Goal: Task Accomplishment & Management: Use online tool/utility

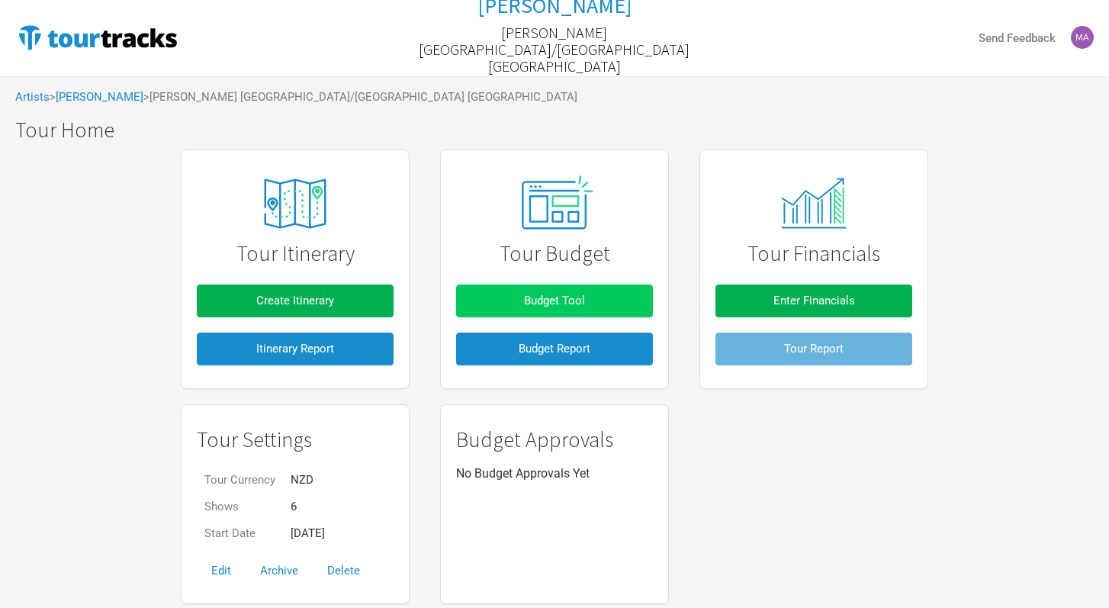
click at [580, 297] on span "Budget Tool" at bounding box center [554, 301] width 61 height 14
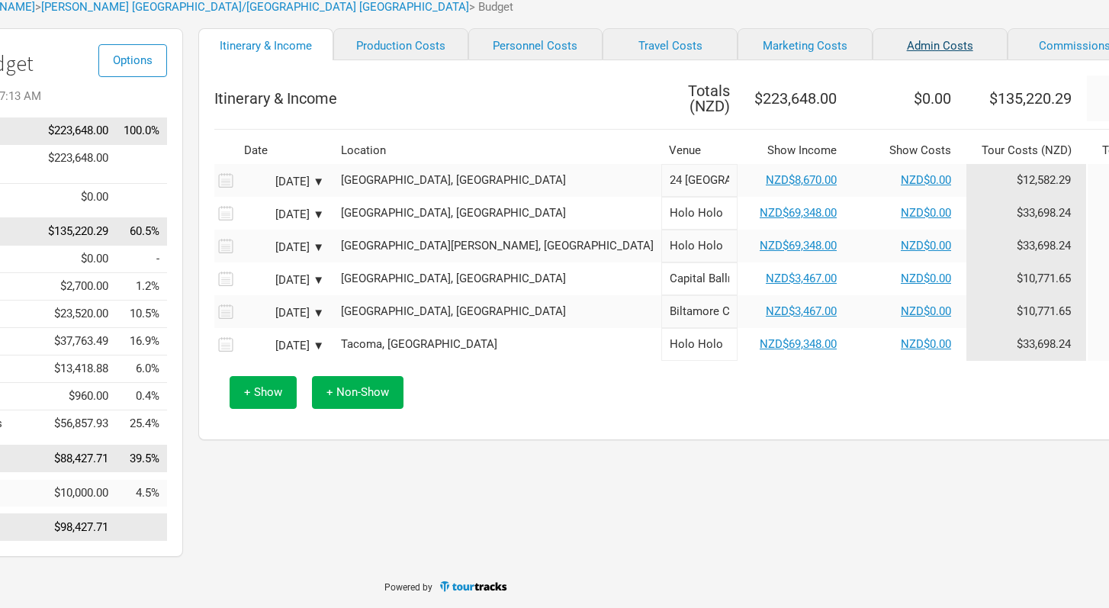
scroll to position [90, 128]
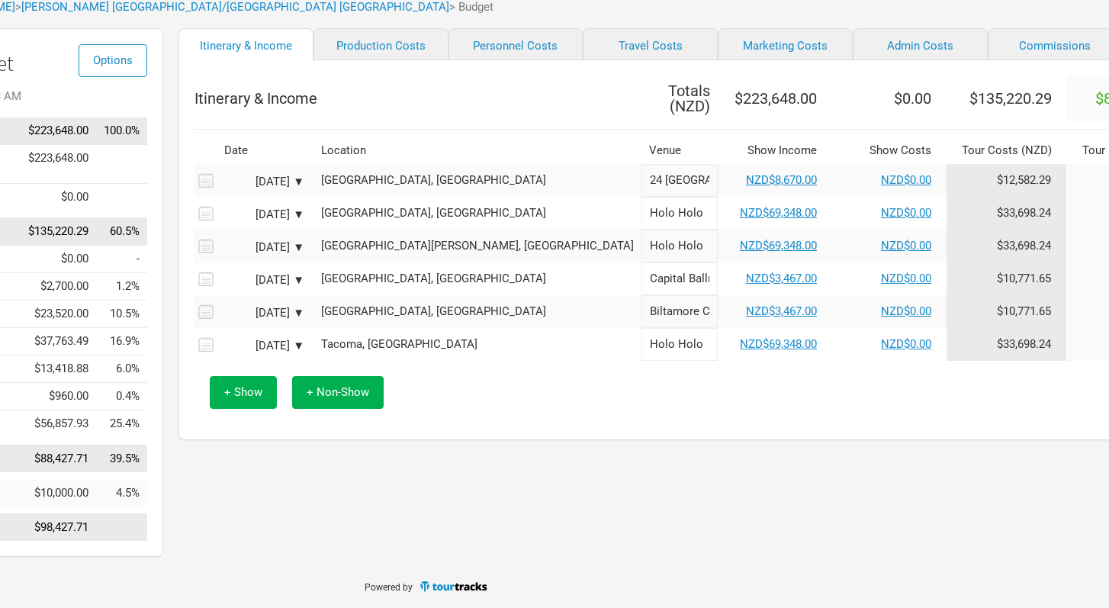
select select "Set Amount"
select select "Shows"
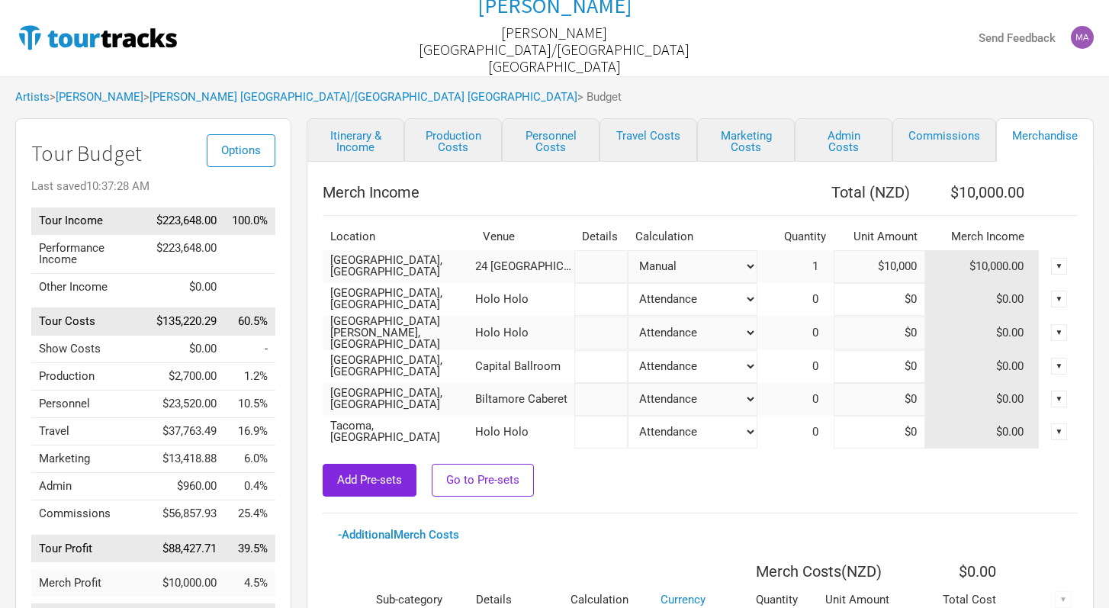
drag, startPoint x: 918, startPoint y: 266, endPoint x: 864, endPoint y: 265, distance: 54.1
click at [864, 265] on input "$10,000" at bounding box center [879, 266] width 92 height 33
type input "$0"
click at [760, 560] on th "Merch Costs ( NZD )" at bounding box center [805, 571] width 183 height 31
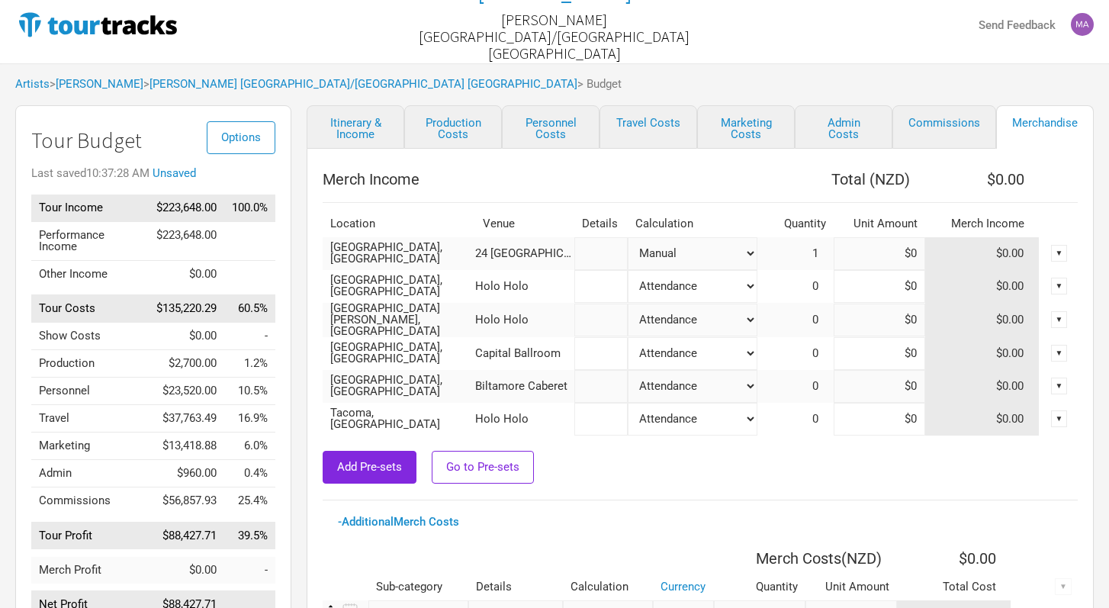
scroll to position [14, 0]
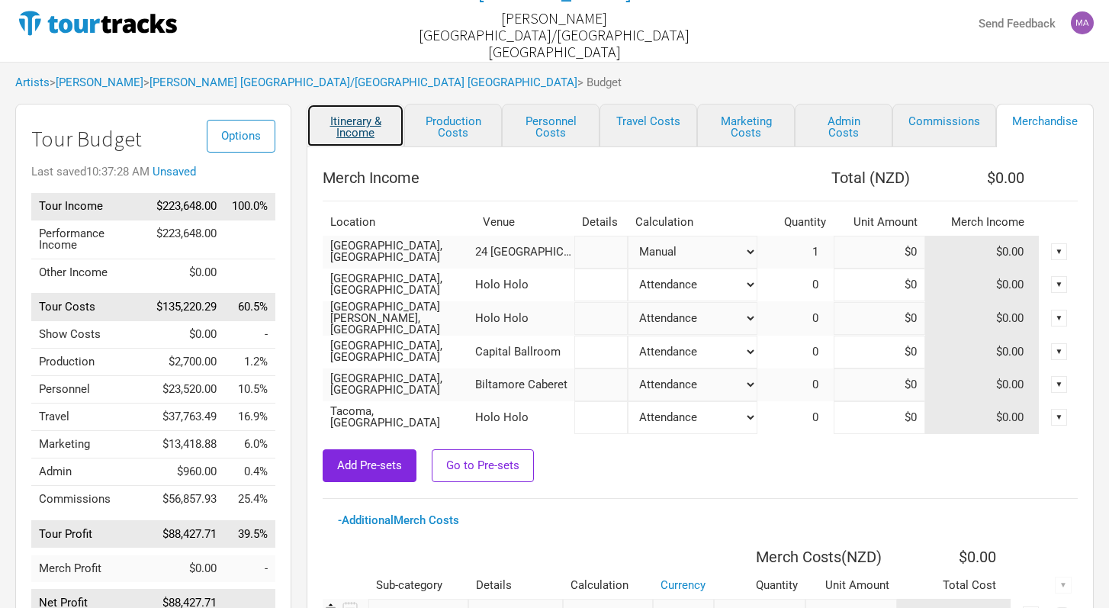
click at [375, 124] on link "Itinerary & Income" at bounding box center [356, 125] width 98 height 43
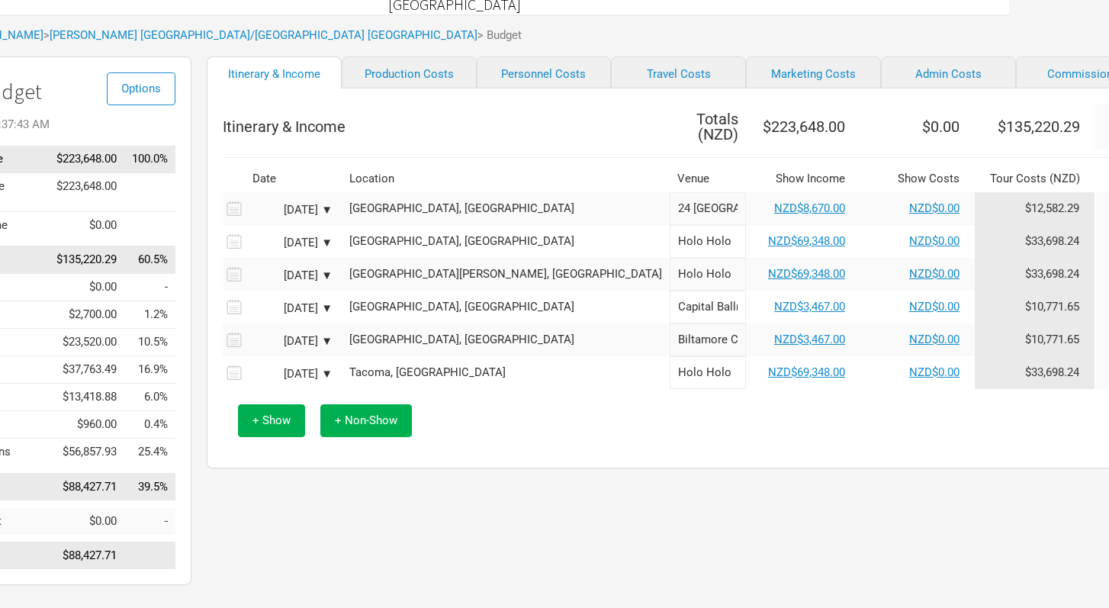
scroll to position [62, 115]
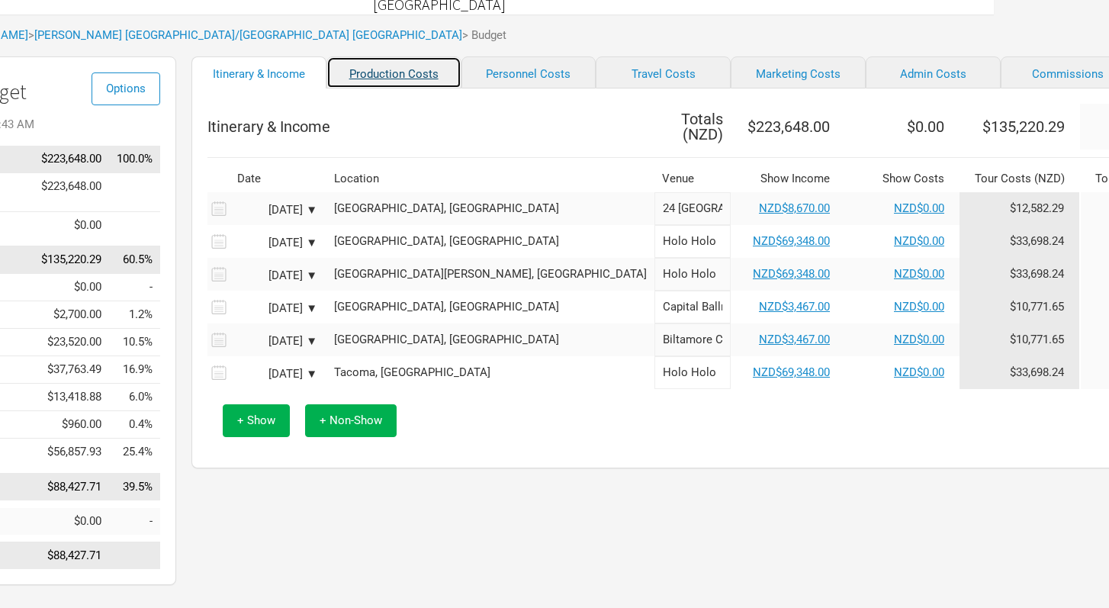
click at [382, 88] on link "Production Costs" at bounding box center [393, 72] width 135 height 32
select select "Shows"
select select "Show Days"
select select "Shows"
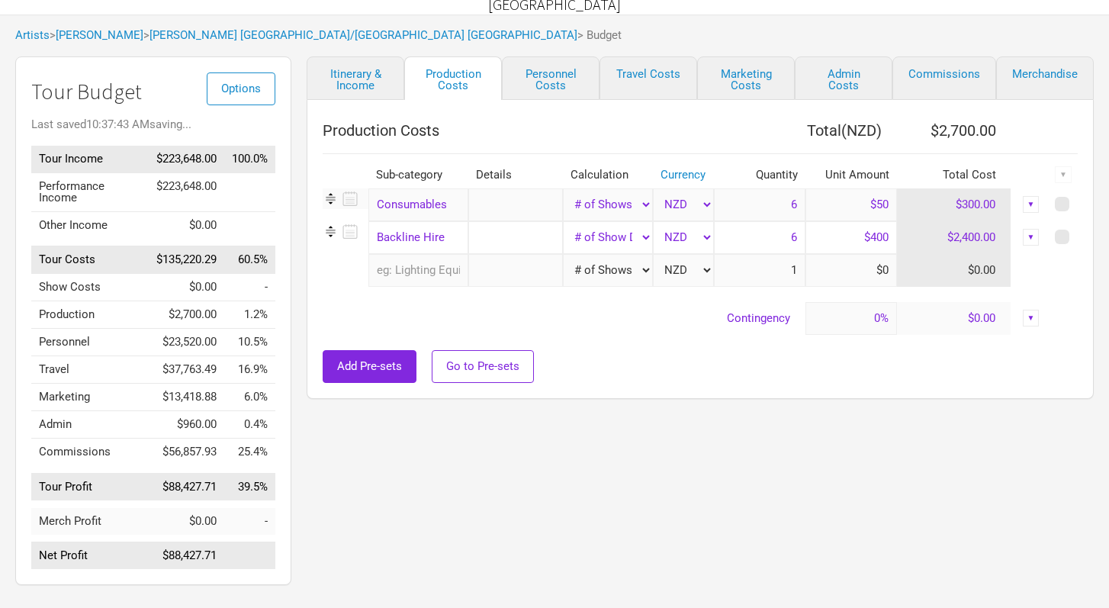
scroll to position [62, 0]
click at [511, 82] on link "Personnel Costs" at bounding box center [551, 77] width 98 height 43
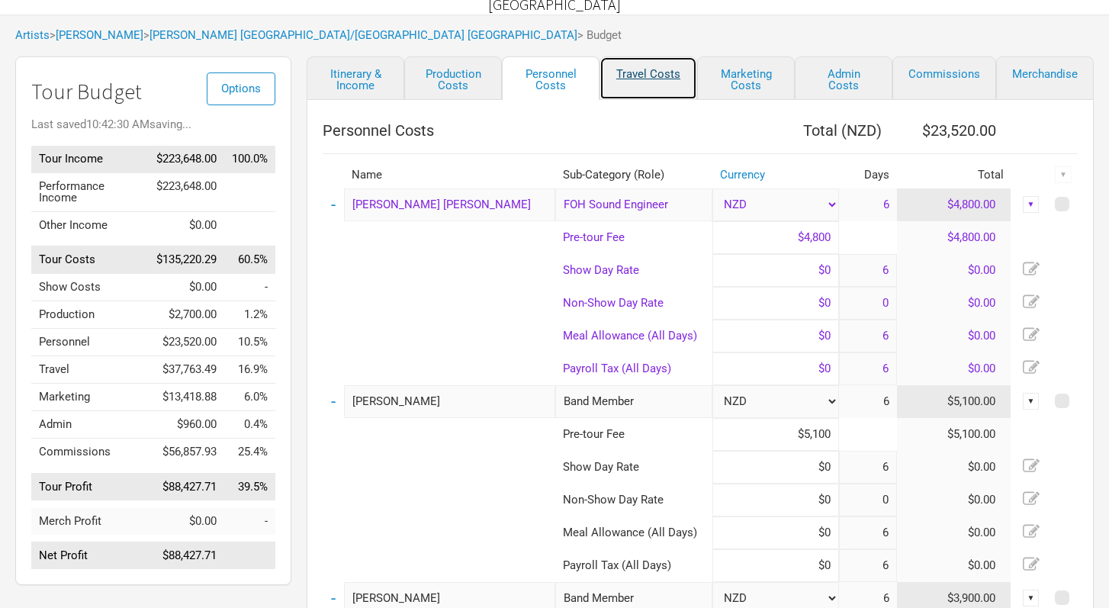
click at [676, 75] on link "Travel Costs" at bounding box center [648, 77] width 98 height 43
select select "Travel Estimates All"
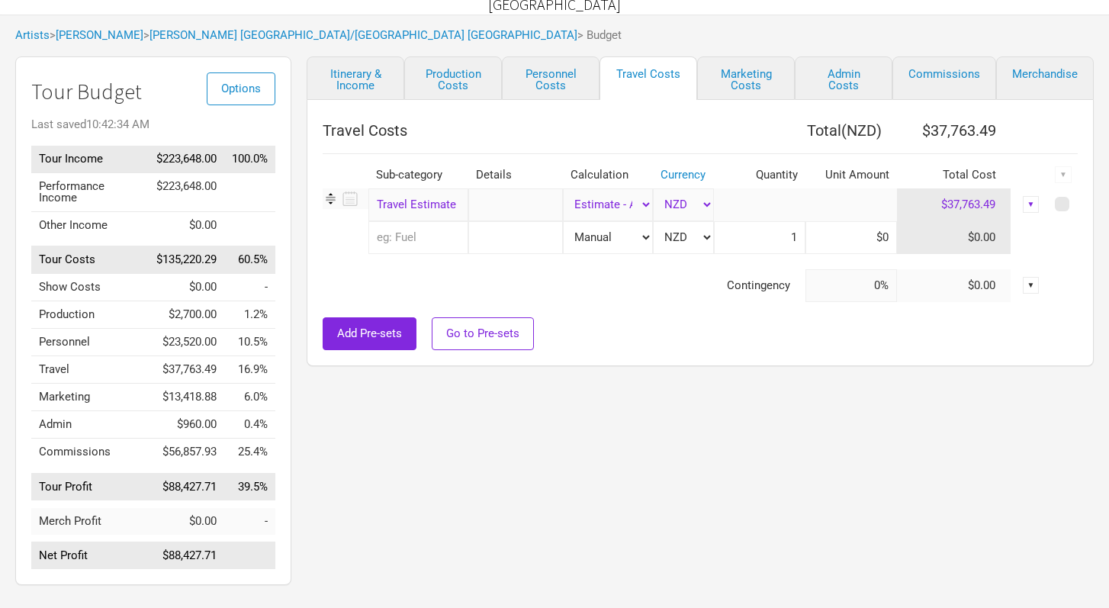
click at [994, 204] on td "$37,763.49" at bounding box center [954, 204] width 114 height 33
drag, startPoint x: 994, startPoint y: 204, endPoint x: 942, endPoint y: 205, distance: 51.1
click at [942, 205] on td "$37,763.49" at bounding box center [954, 204] width 114 height 33
click at [829, 376] on div "Itinerary & Income Production Costs Personnel Costs Travel Costs Marketing Cost…" at bounding box center [684, 324] width 787 height 536
click at [746, 79] on link "Marketing Costs" at bounding box center [746, 77] width 98 height 43
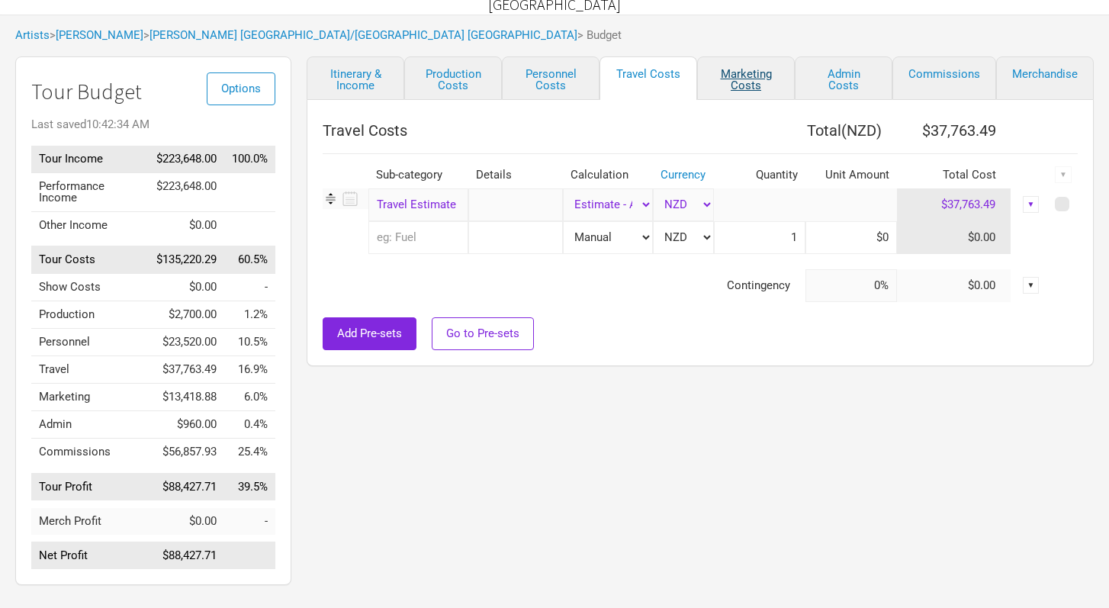
select select "% of Gross"
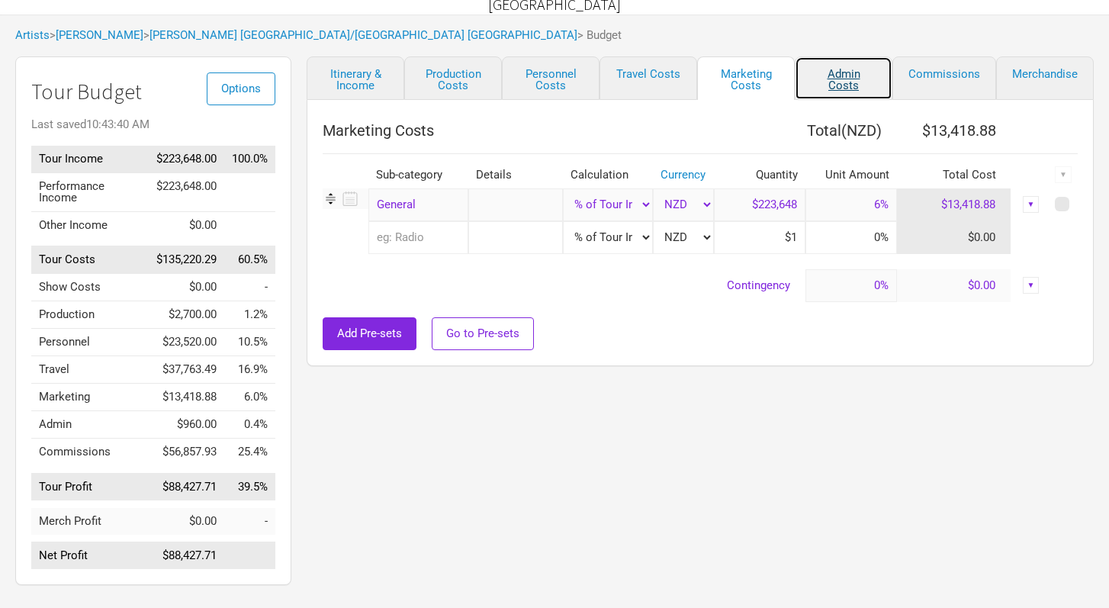
click at [836, 86] on link "Admin Costs" at bounding box center [844, 77] width 98 height 43
select select "Total Days"
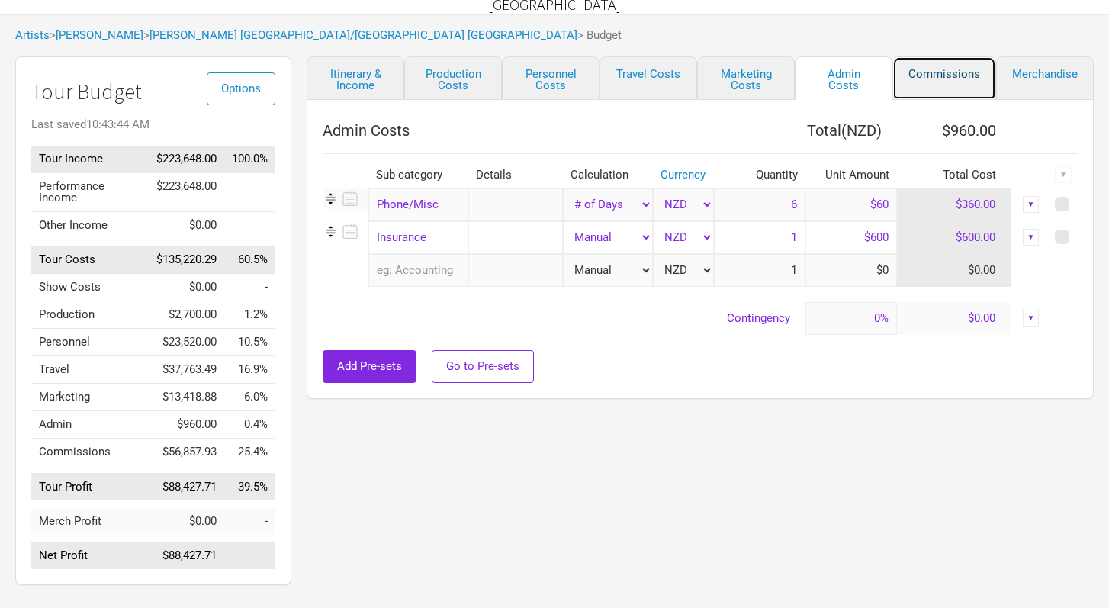
click at [985, 82] on link "Commissions" at bounding box center [944, 77] width 104 height 43
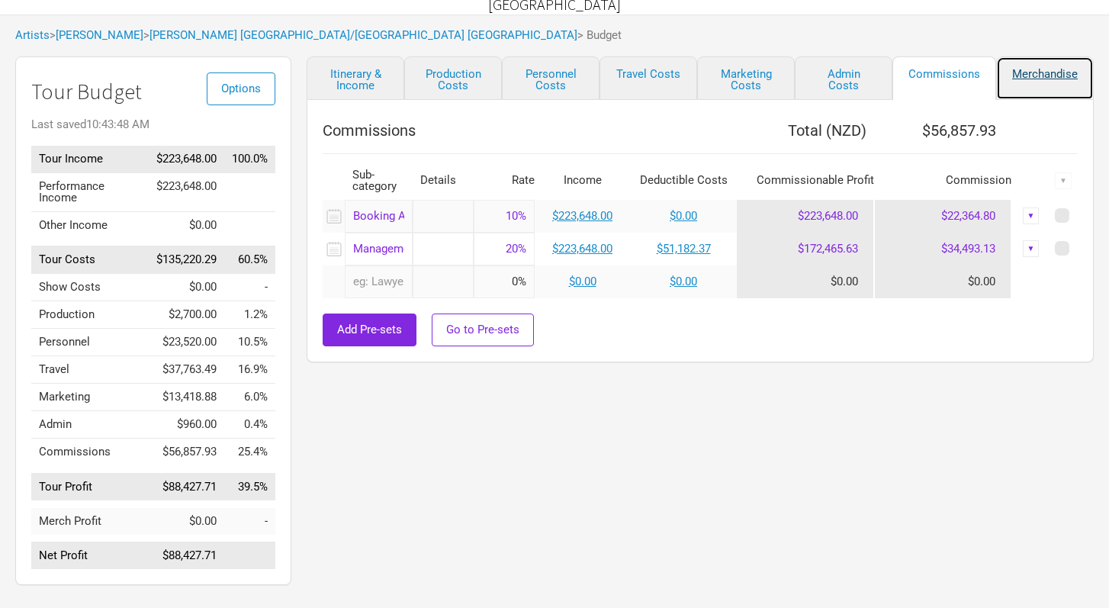
click at [1064, 85] on link "Merchandise" at bounding box center [1045, 77] width 98 height 43
select select "Set Amount"
select select "Shows"
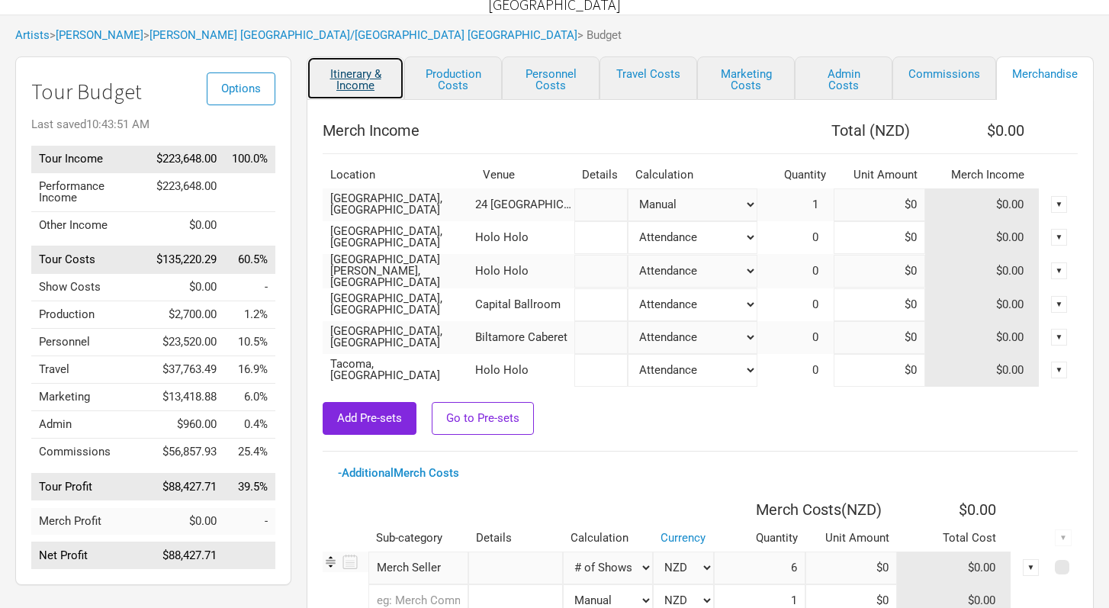
click at [352, 75] on link "Itinerary & Income" at bounding box center [356, 77] width 98 height 43
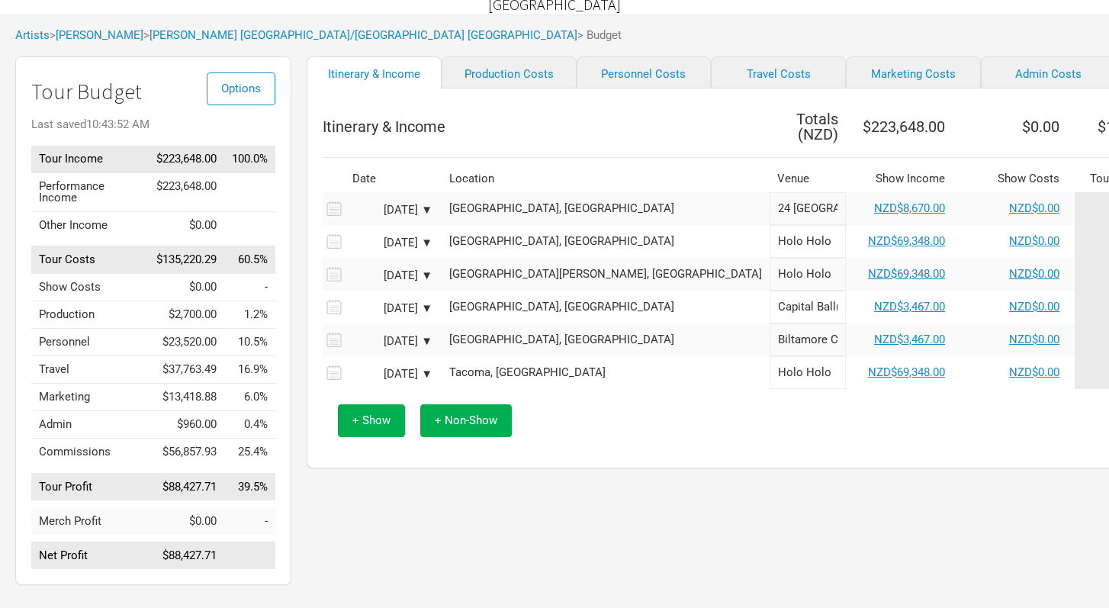
scroll to position [0, 2]
click at [125, 35] on link "[PERSON_NAME]" at bounding box center [100, 35] width 88 height 14
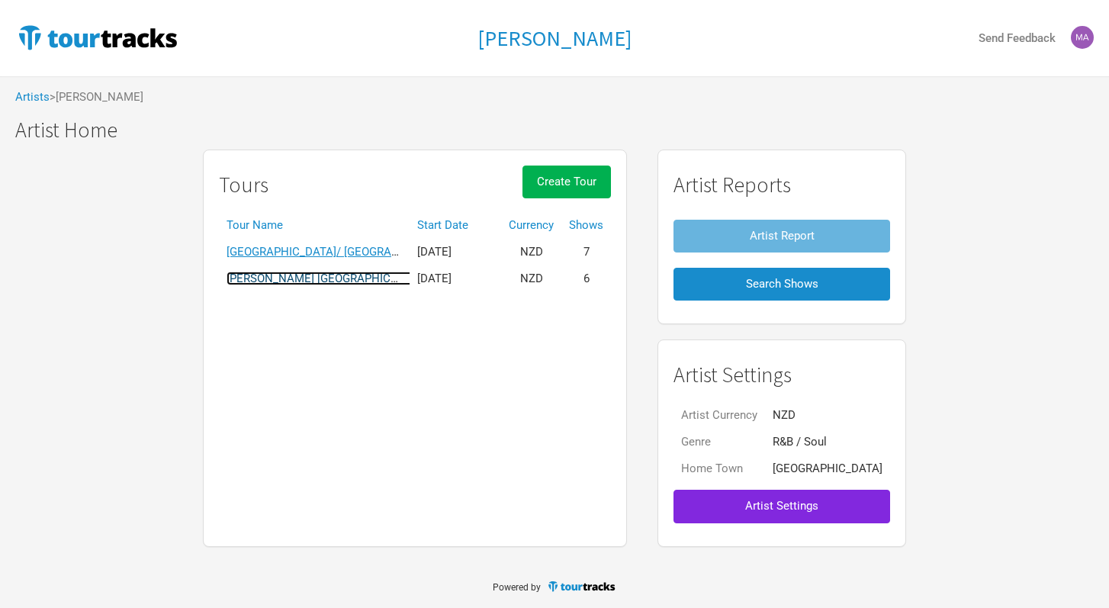
click at [377, 280] on link "[PERSON_NAME] [GEOGRAPHIC_DATA]/[GEOGRAPHIC_DATA] [GEOGRAPHIC_DATA]" at bounding box center [440, 278] width 428 height 14
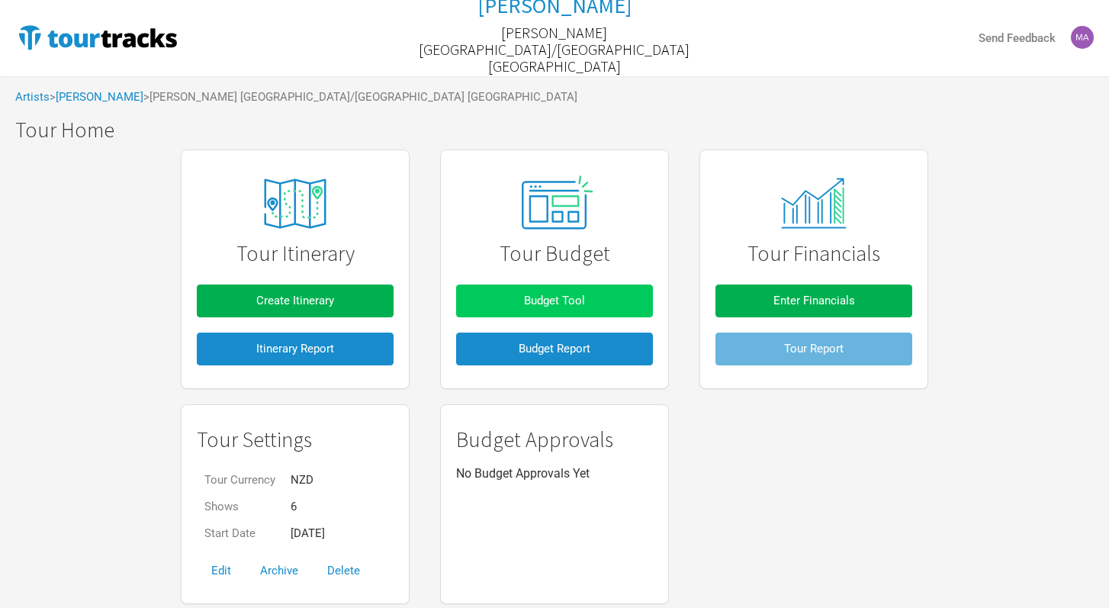
click at [567, 298] on span "Budget Tool" at bounding box center [554, 301] width 61 height 14
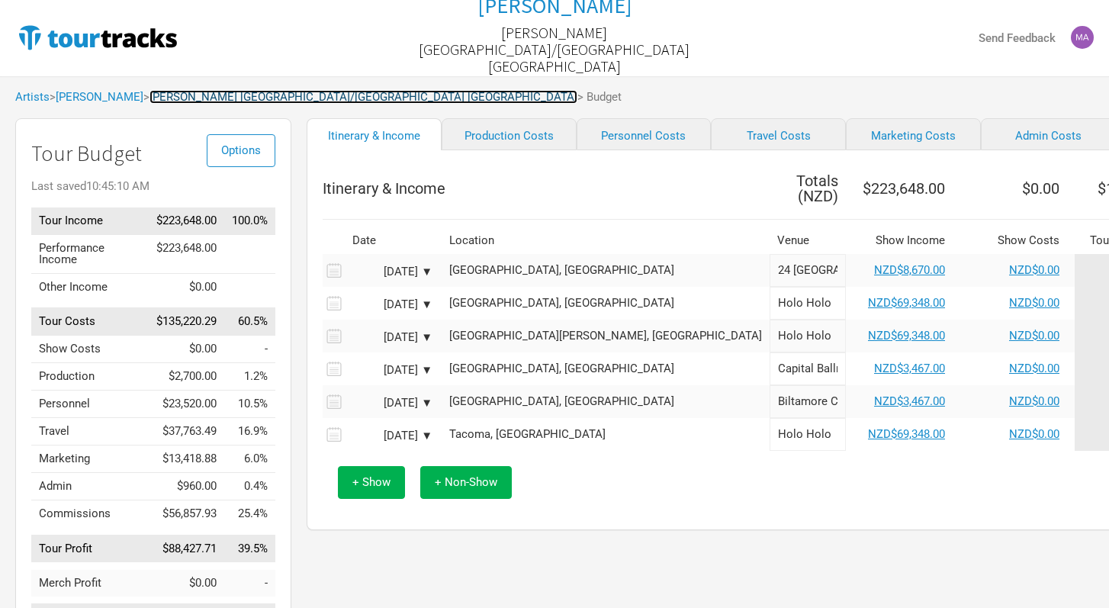
click at [277, 97] on link "[PERSON_NAME] [GEOGRAPHIC_DATA]/[GEOGRAPHIC_DATA] [GEOGRAPHIC_DATA]" at bounding box center [363, 97] width 428 height 14
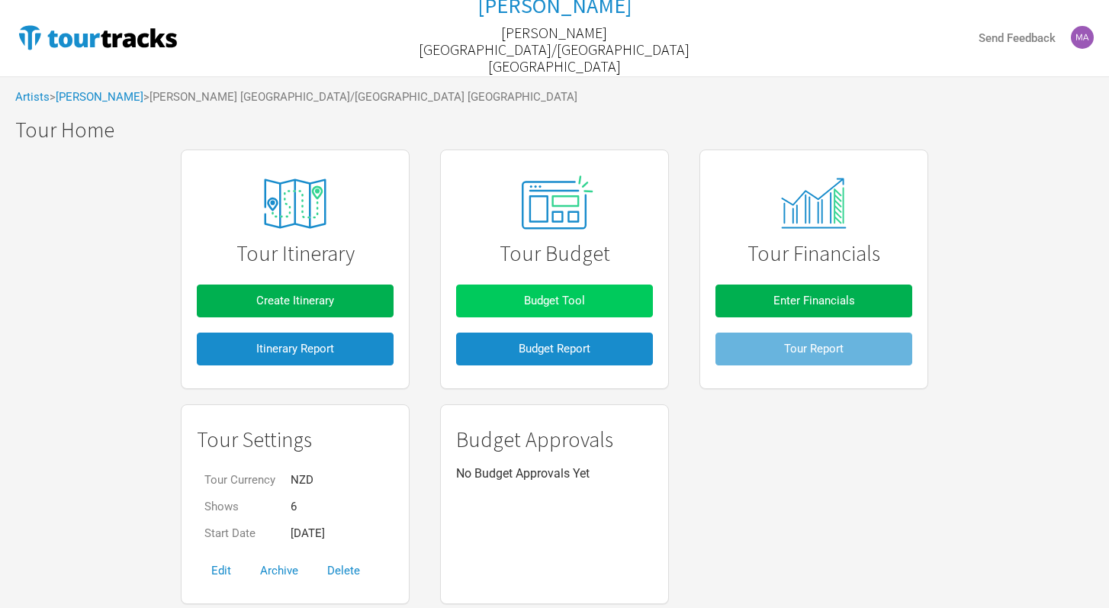
click at [588, 303] on button "Budget Tool" at bounding box center [554, 300] width 197 height 33
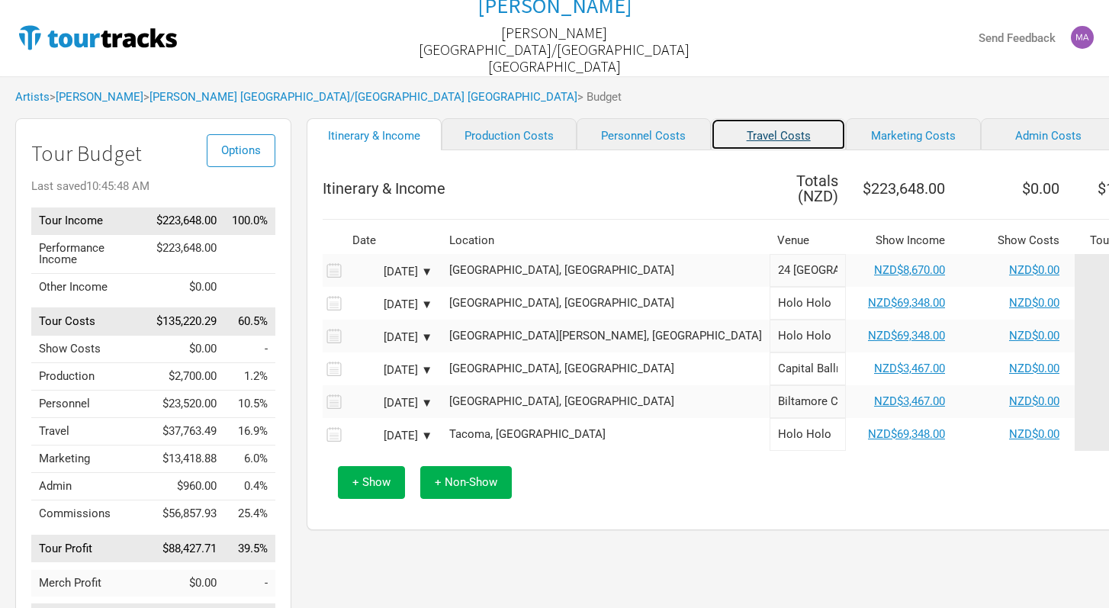
click at [711, 140] on link "Travel Costs" at bounding box center [778, 134] width 135 height 32
select select "Travel Estimates All"
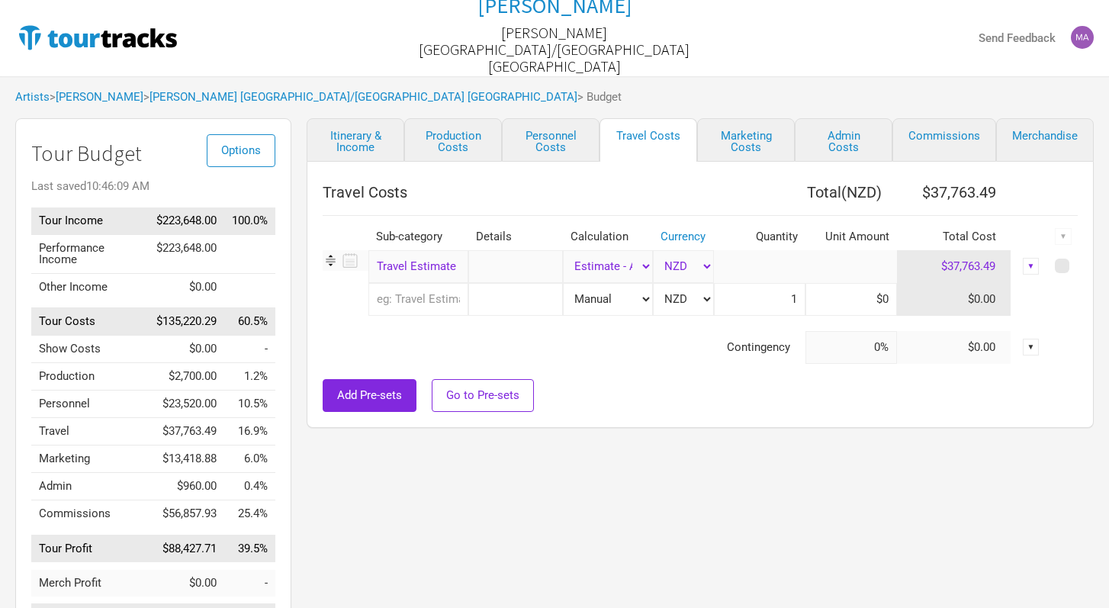
click at [991, 267] on td "$37,763.49" at bounding box center [954, 266] width 114 height 33
drag, startPoint x: 994, startPoint y: 267, endPoint x: 929, endPoint y: 266, distance: 64.8
click at [929, 266] on td "$37,763.49" at bounding box center [954, 266] width 114 height 33
click at [1035, 259] on div "▼" at bounding box center [1031, 266] width 17 height 17
click at [990, 341] on link "Delete" at bounding box center [983, 343] width 94 height 11
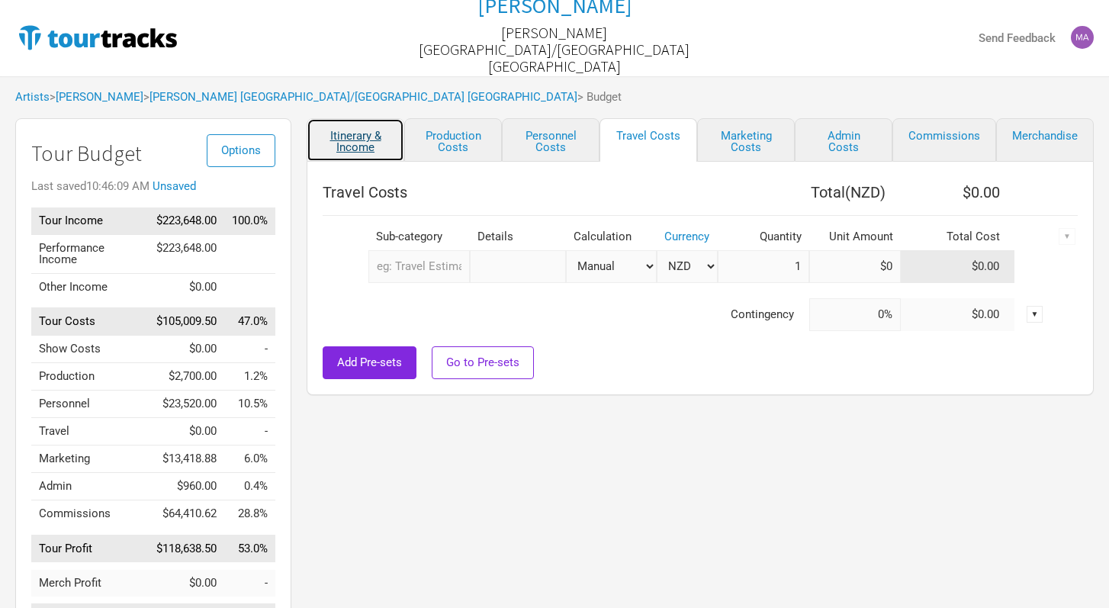
click at [361, 143] on link "Itinerary & Income" at bounding box center [356, 139] width 98 height 43
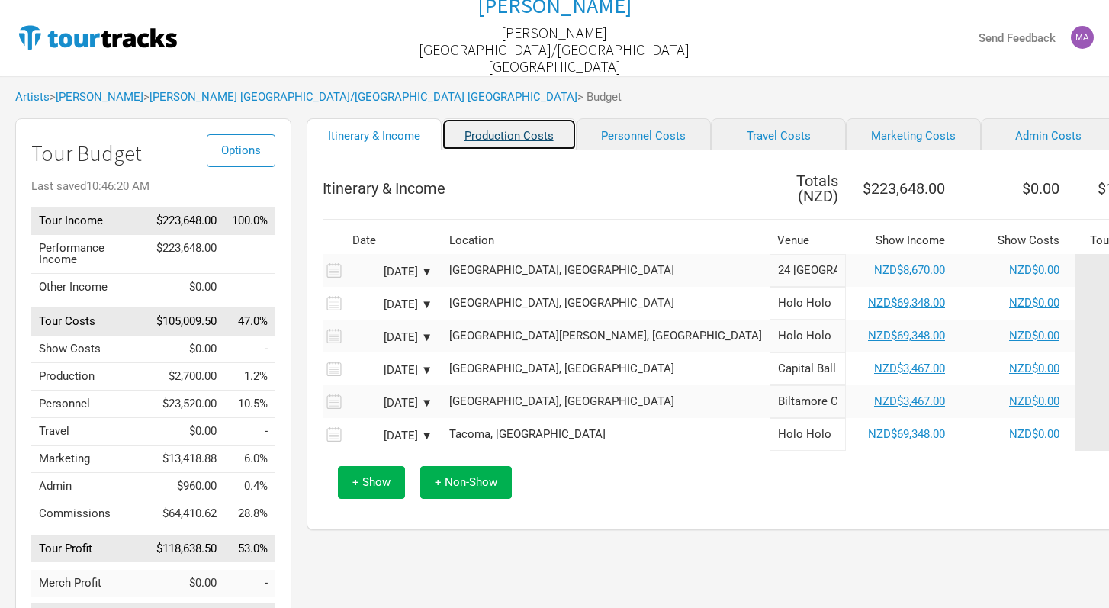
click at [492, 143] on link "Production Costs" at bounding box center [509, 134] width 135 height 32
select select "Shows"
select select "Show Days"
select select "Shows"
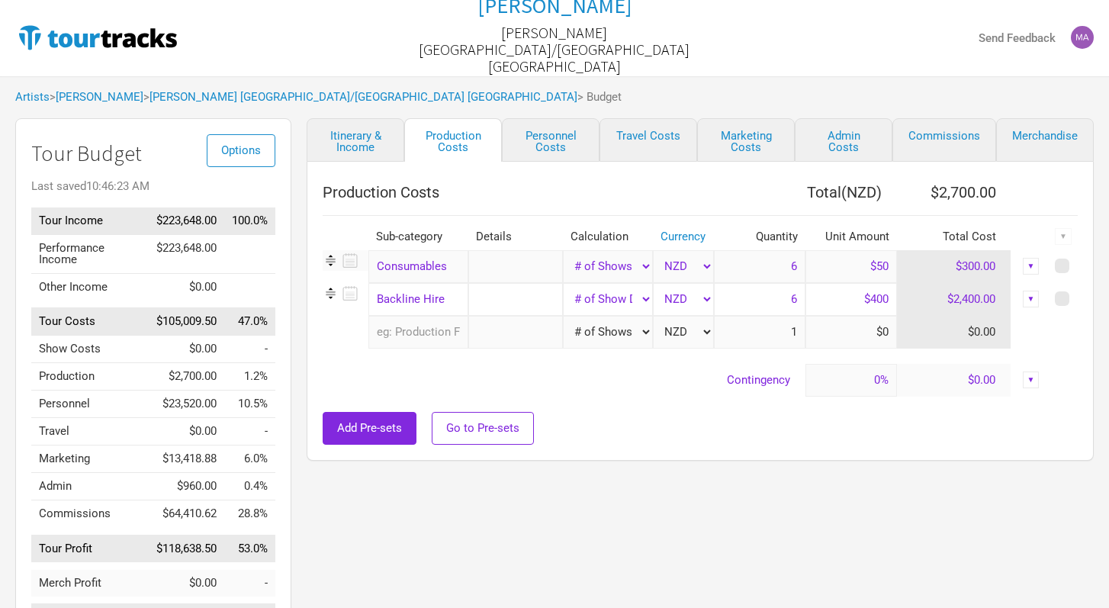
click at [1035, 298] on div "▼" at bounding box center [1031, 299] width 17 height 17
click at [1006, 377] on link "Delete" at bounding box center [983, 376] width 94 height 11
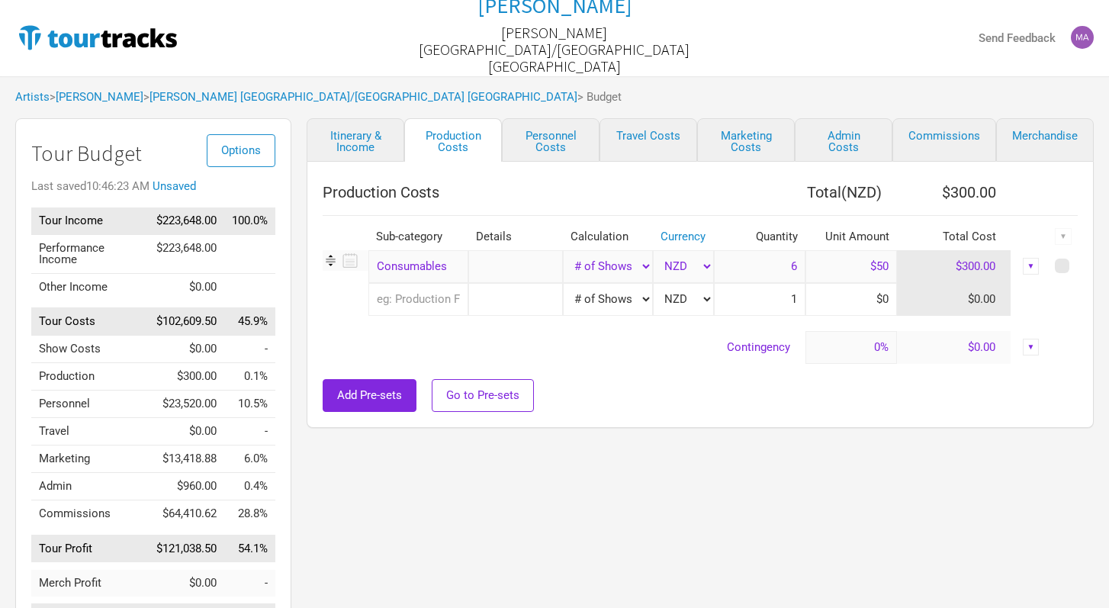
click at [1028, 266] on div "▼" at bounding box center [1031, 266] width 17 height 17
click at [997, 348] on link "Delete" at bounding box center [983, 343] width 94 height 11
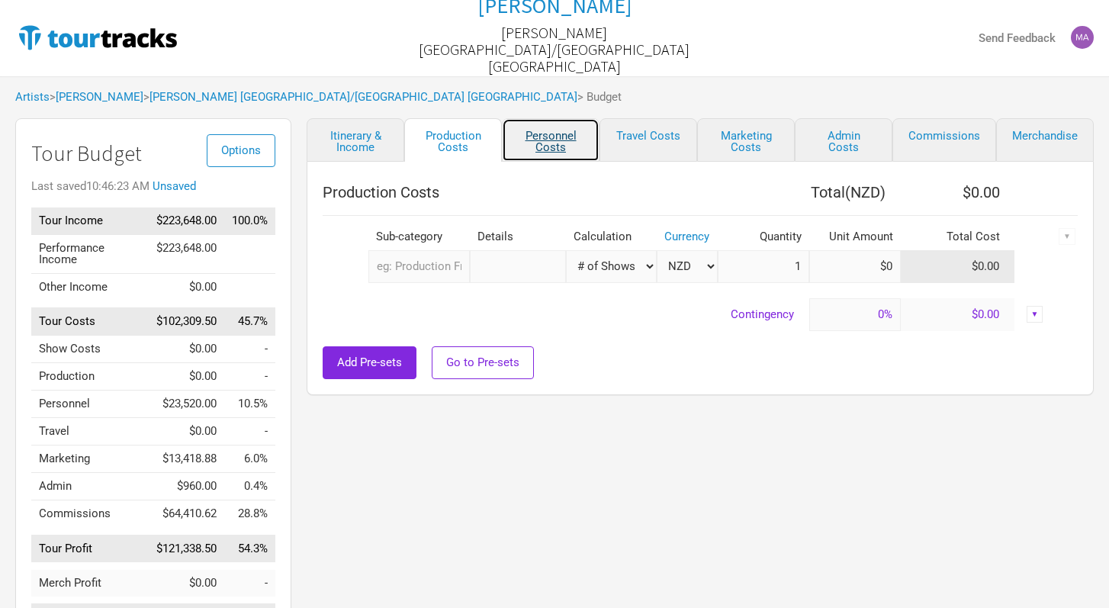
click at [550, 140] on link "Personnel Costs" at bounding box center [551, 139] width 98 height 43
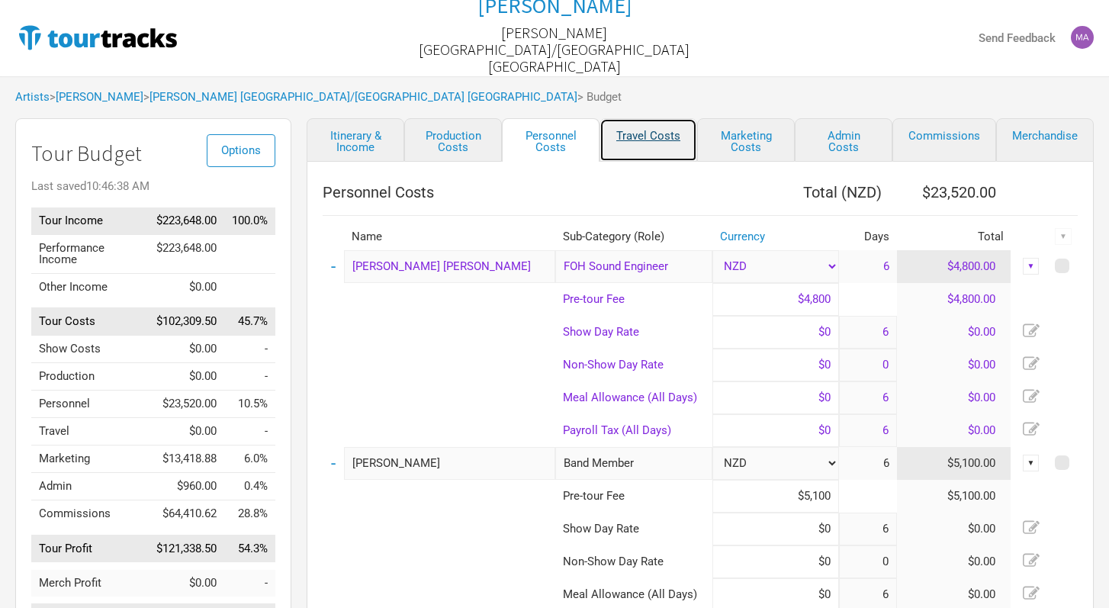
click at [657, 143] on link "Travel Costs" at bounding box center [648, 139] width 98 height 43
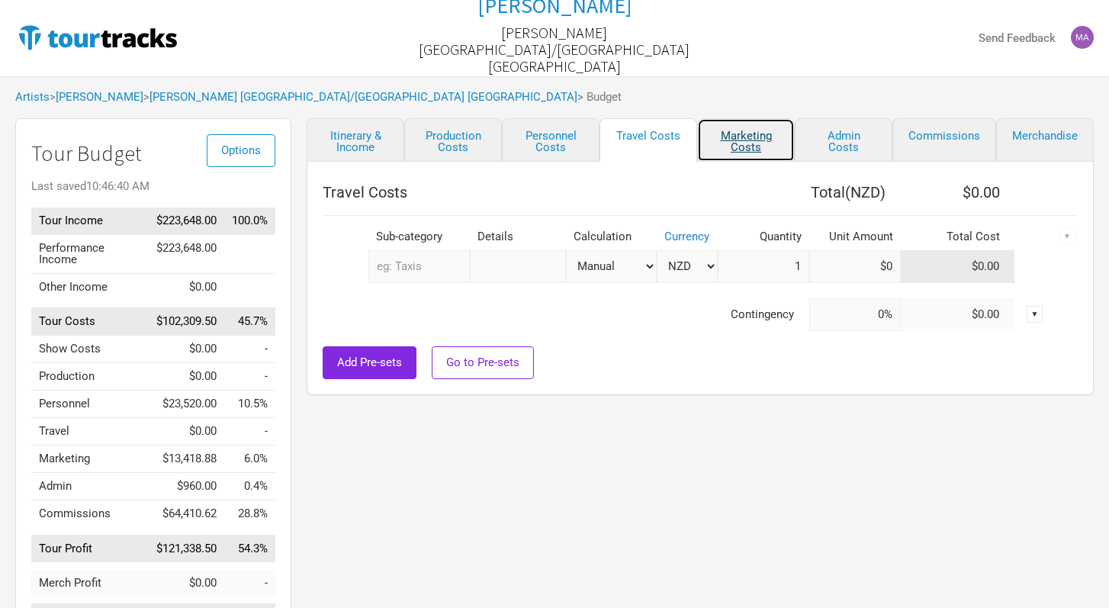
click at [728, 140] on link "Marketing Costs" at bounding box center [746, 139] width 98 height 43
select select "% of Gross"
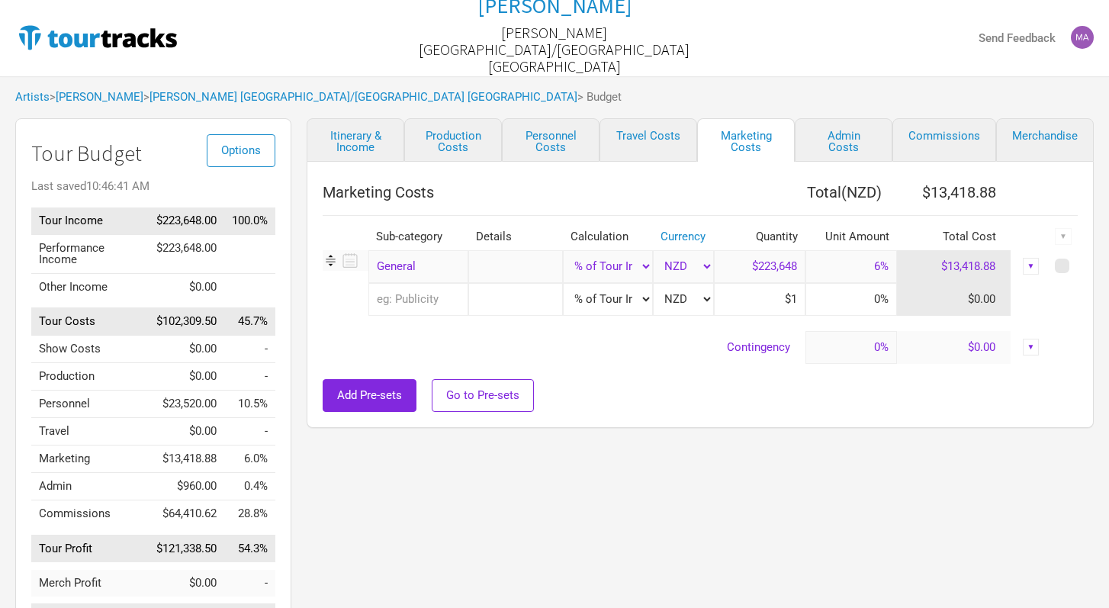
click at [1033, 264] on div "▼" at bounding box center [1031, 266] width 17 height 17
click at [990, 347] on link "Delete" at bounding box center [983, 343] width 94 height 11
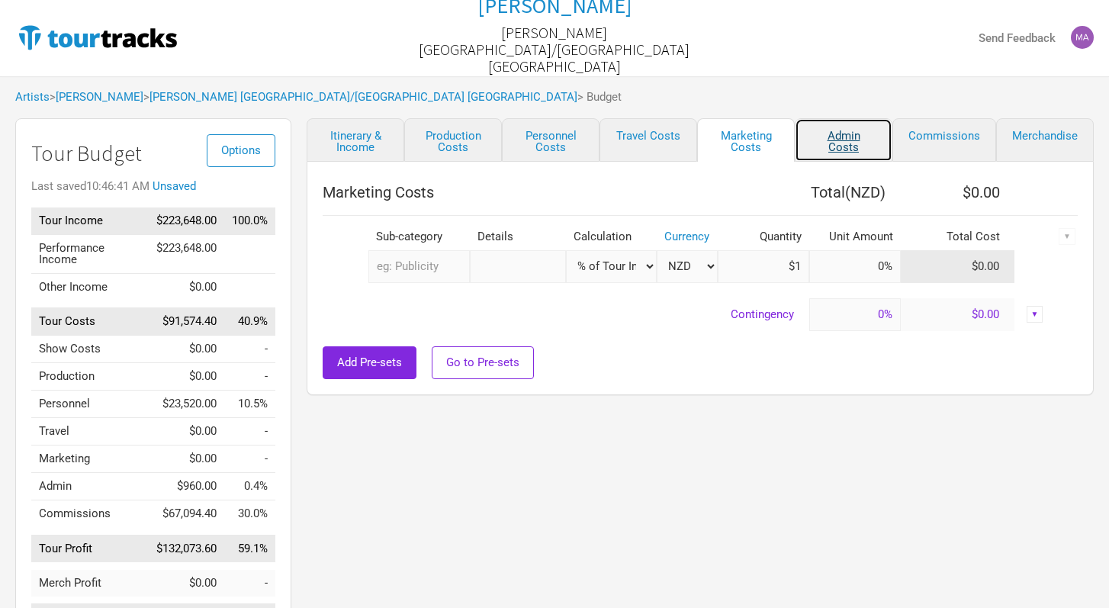
click at [851, 143] on link "Admin Costs" at bounding box center [844, 139] width 98 height 43
select select "Total Days"
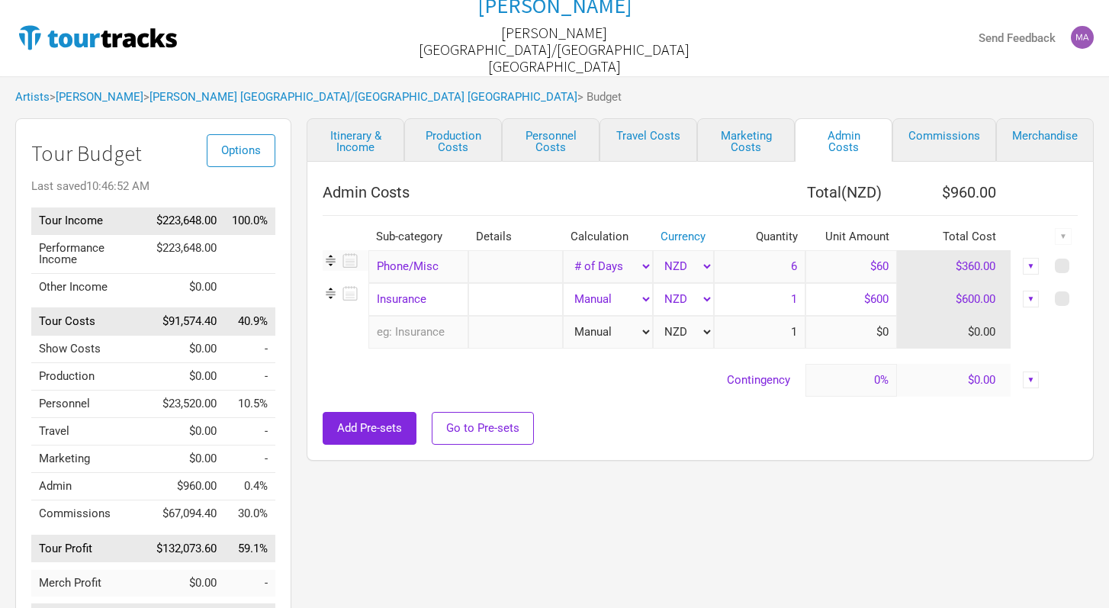
click at [1035, 269] on div "▼" at bounding box center [1031, 266] width 17 height 17
click at [991, 345] on link "Delete" at bounding box center [983, 343] width 94 height 11
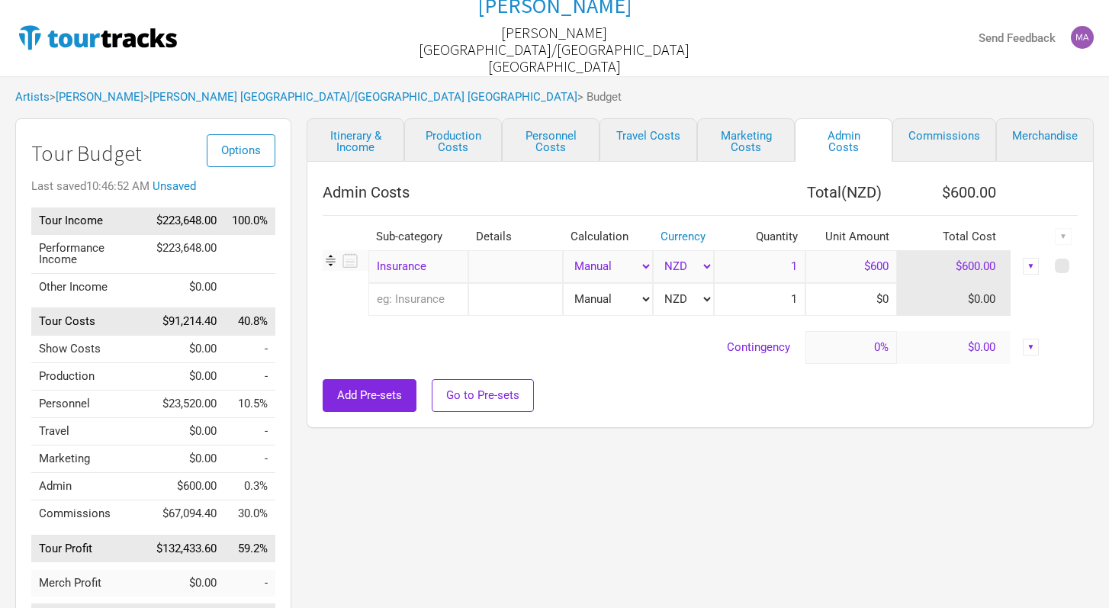
click at [1024, 265] on div "▼" at bounding box center [1031, 266] width 17 height 17
click at [997, 345] on link "Delete" at bounding box center [983, 343] width 94 height 11
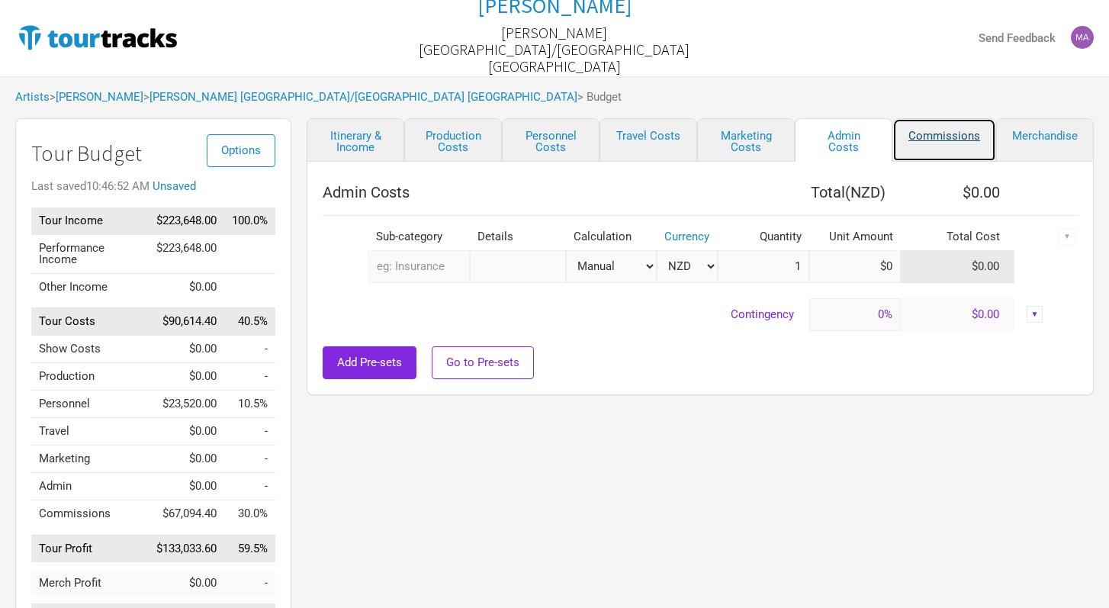
click at [944, 148] on link "Commissions" at bounding box center [944, 139] width 104 height 43
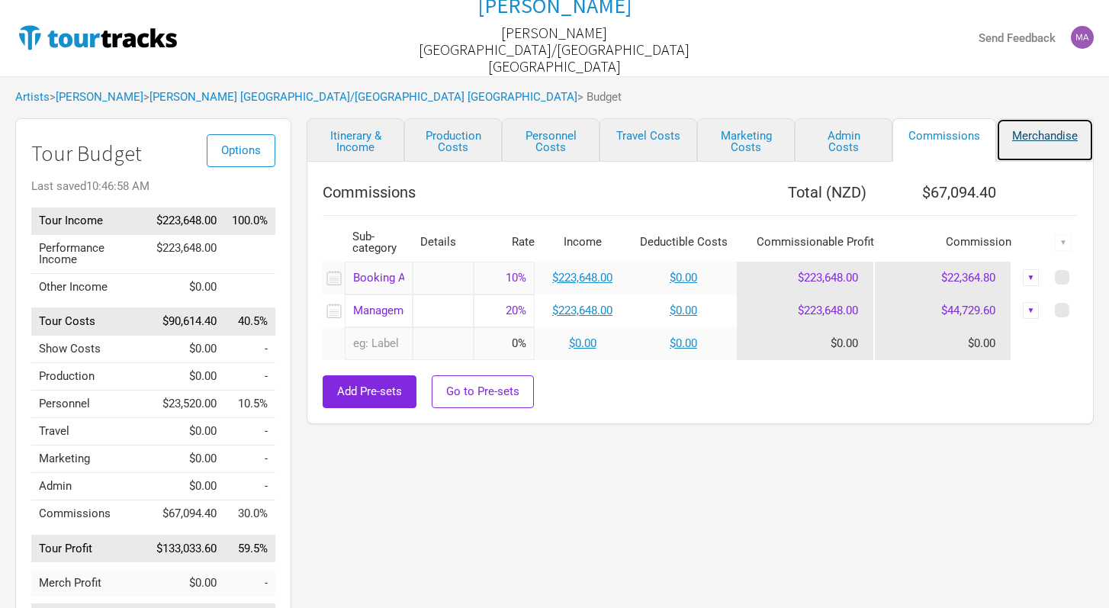
click at [1022, 136] on link "Merchandise" at bounding box center [1045, 139] width 98 height 43
select select "Set Amount"
select select "Shows"
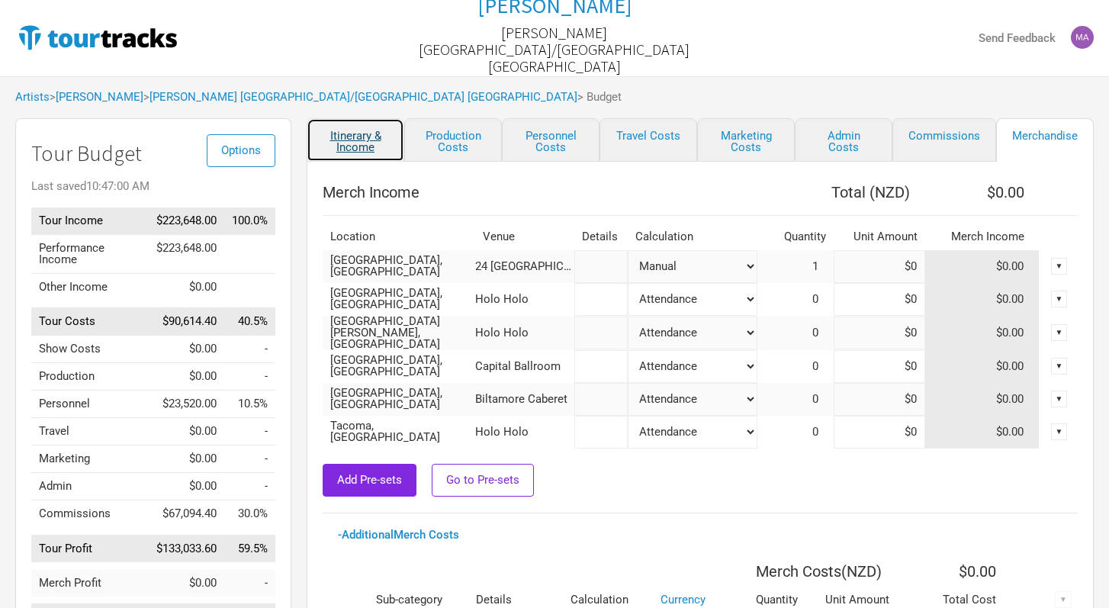
click at [384, 141] on link "Itinerary & Income" at bounding box center [356, 139] width 98 height 43
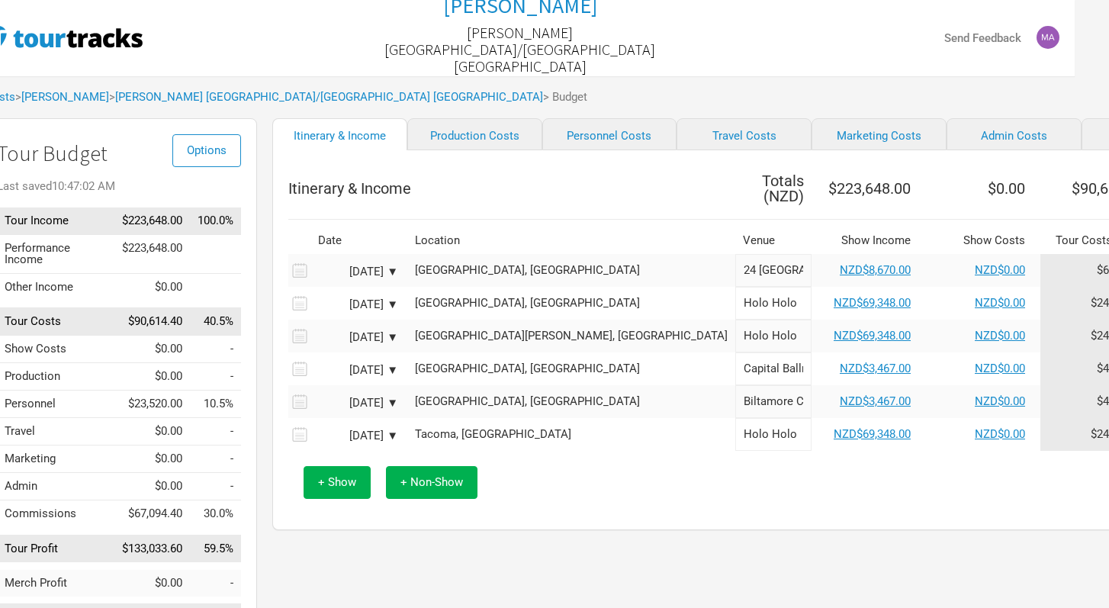
scroll to position [0, 27]
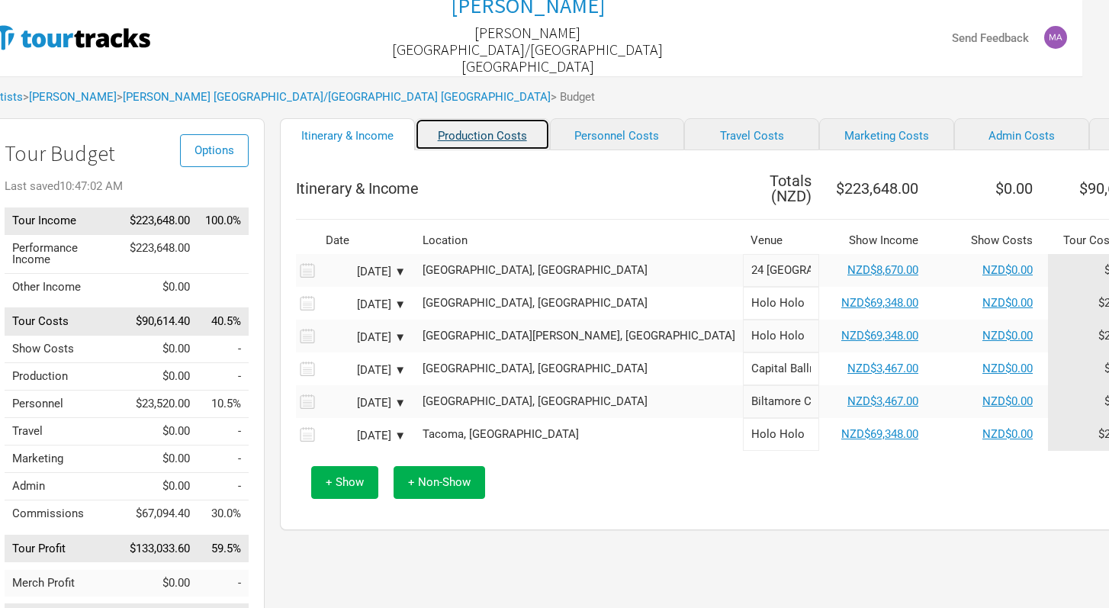
click at [451, 137] on link "Production Costs" at bounding box center [482, 134] width 135 height 32
select select "Shows"
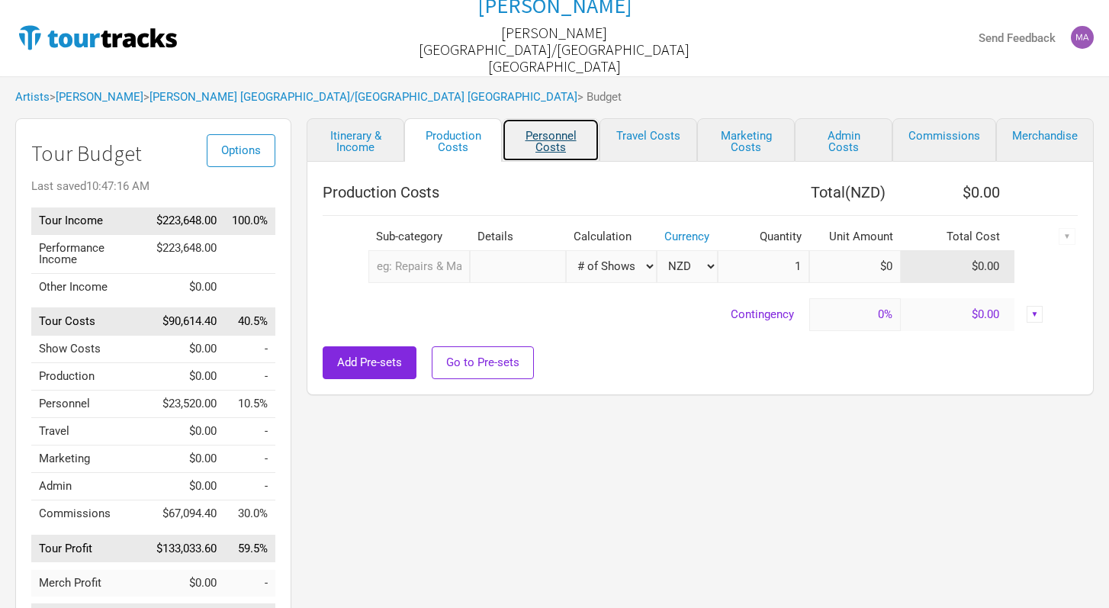
click at [570, 144] on link "Personnel Costs" at bounding box center [551, 139] width 98 height 43
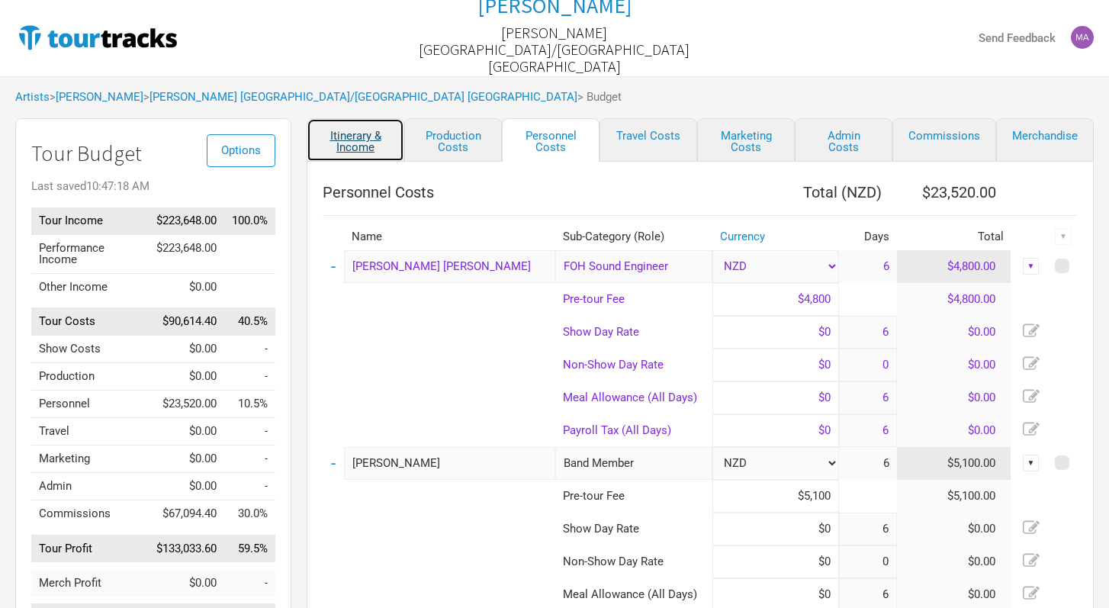
click at [358, 158] on link "Itinerary & Income" at bounding box center [356, 139] width 98 height 43
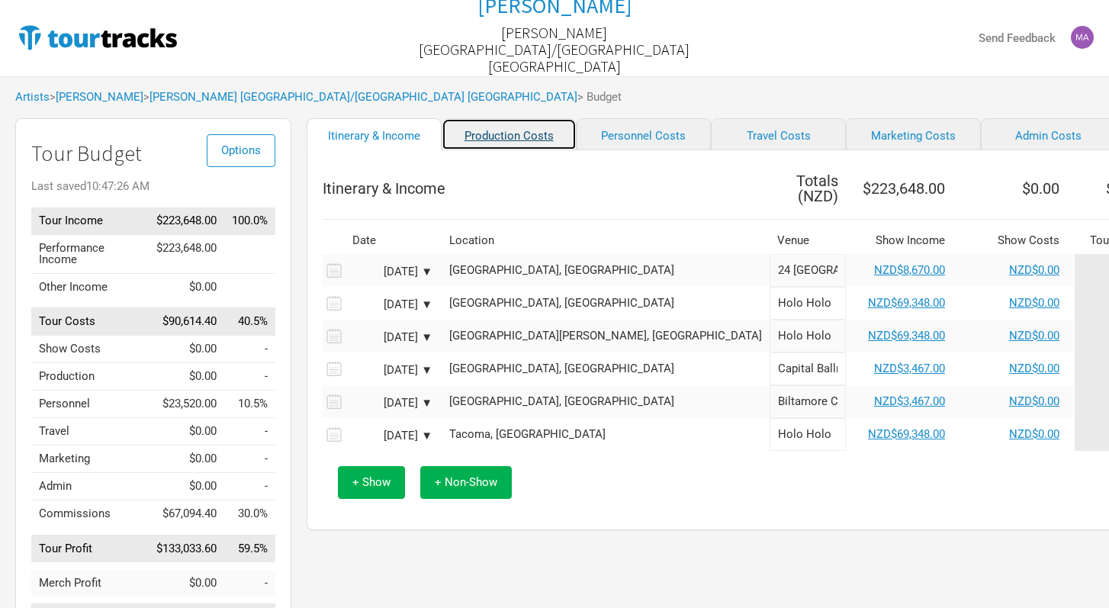
click at [482, 142] on link "Production Costs" at bounding box center [509, 134] width 135 height 32
select select "Shows"
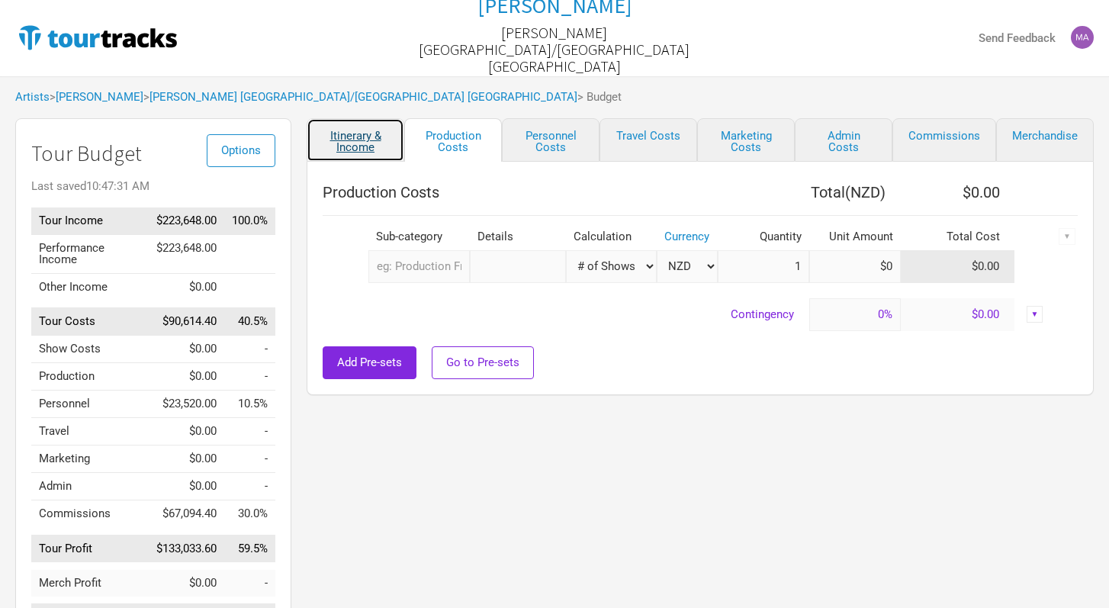
click at [396, 140] on link "Itinerary & Income" at bounding box center [356, 139] width 98 height 43
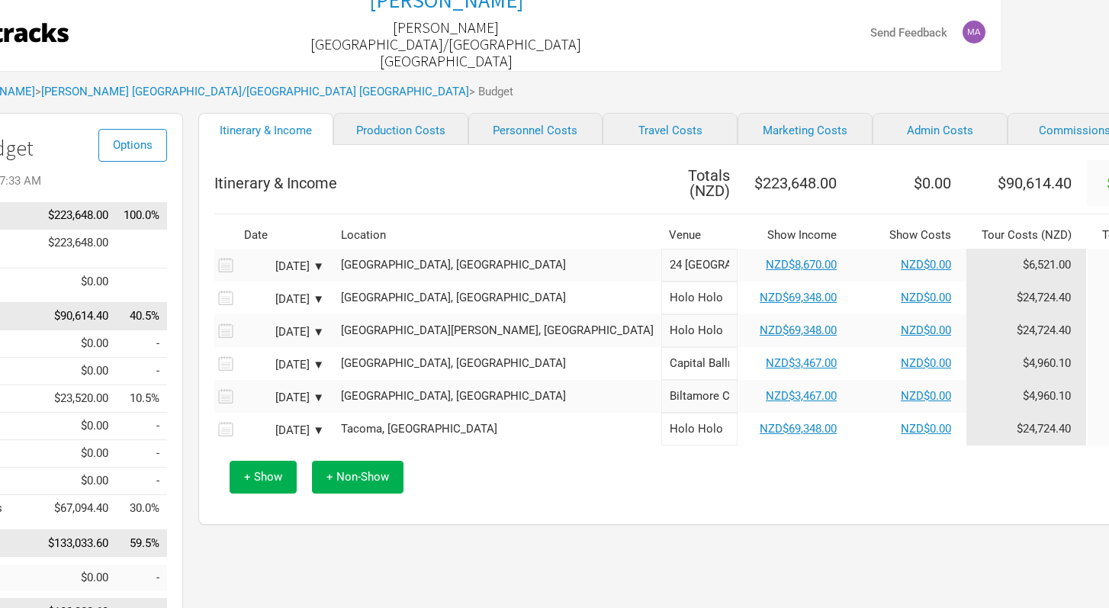
scroll to position [5, 128]
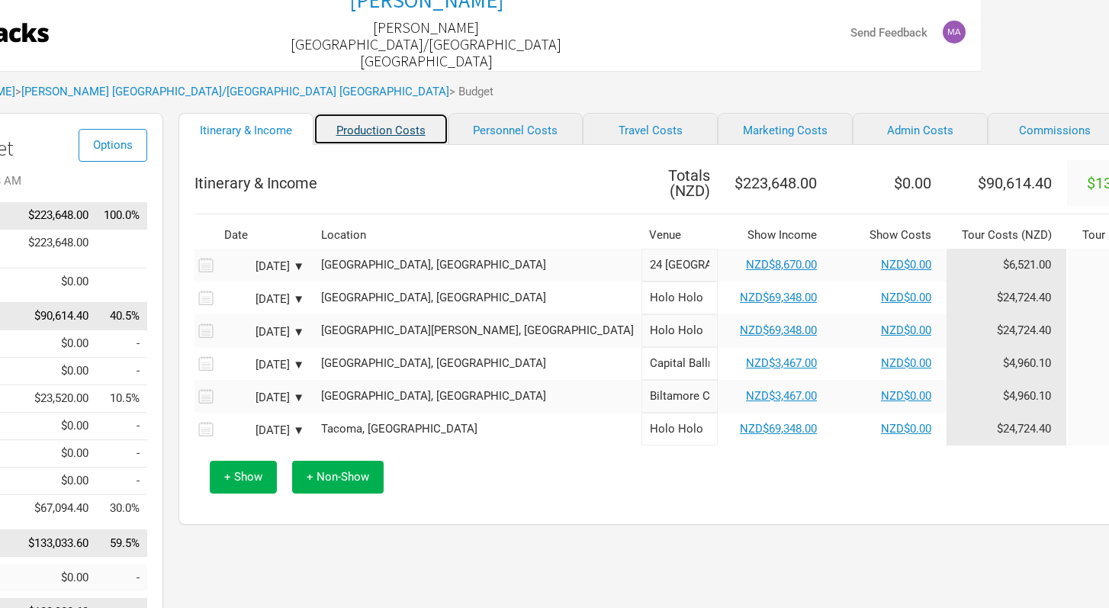
click at [349, 145] on link "Production Costs" at bounding box center [380, 129] width 135 height 32
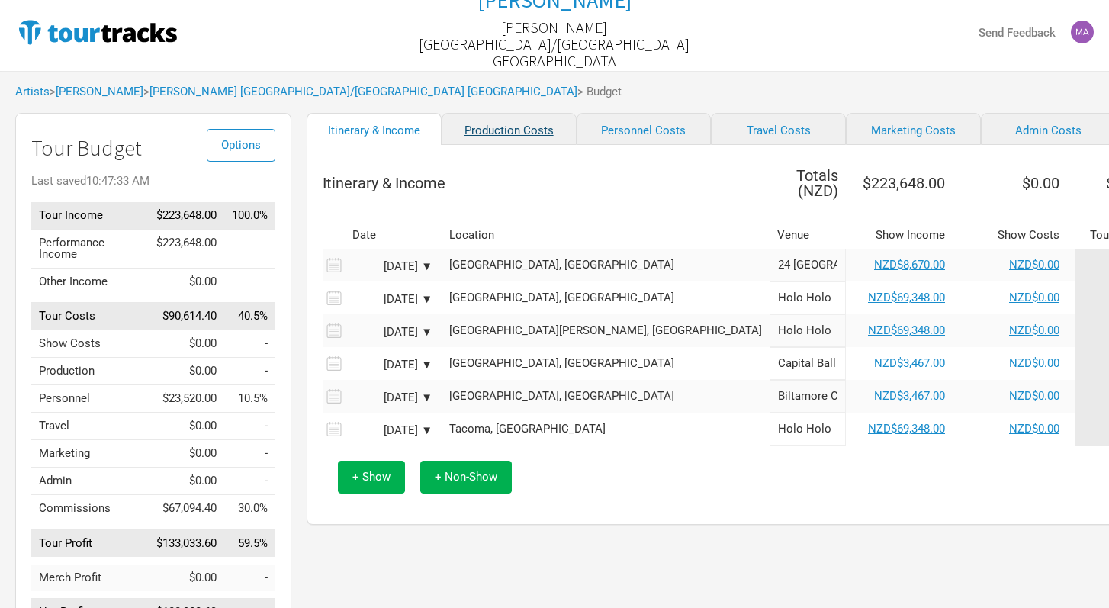
select select "Shows"
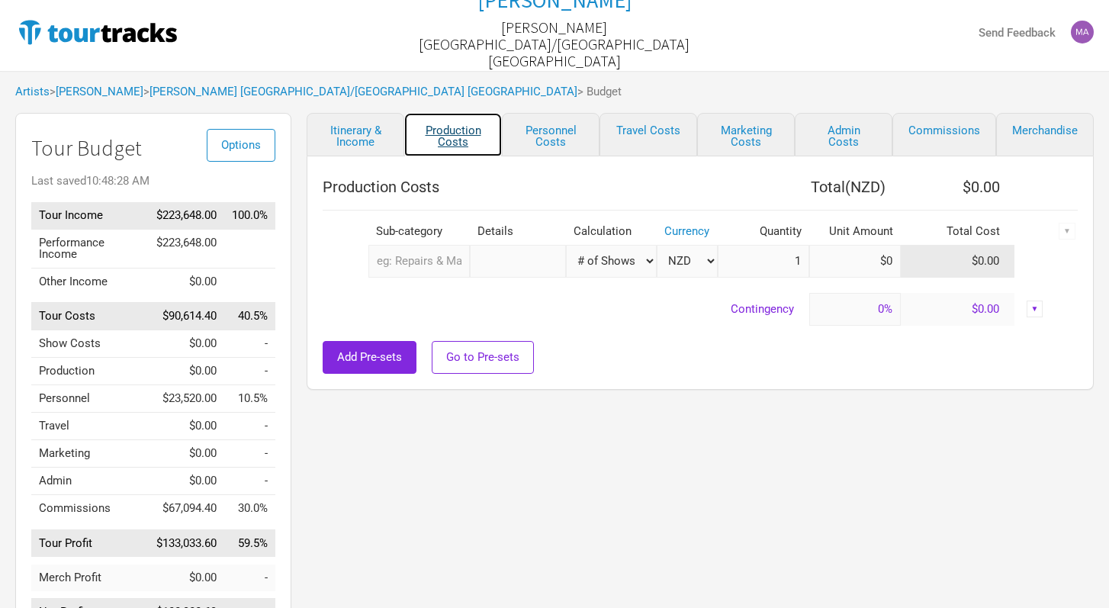
click at [478, 145] on link "Production Costs" at bounding box center [453, 134] width 98 height 43
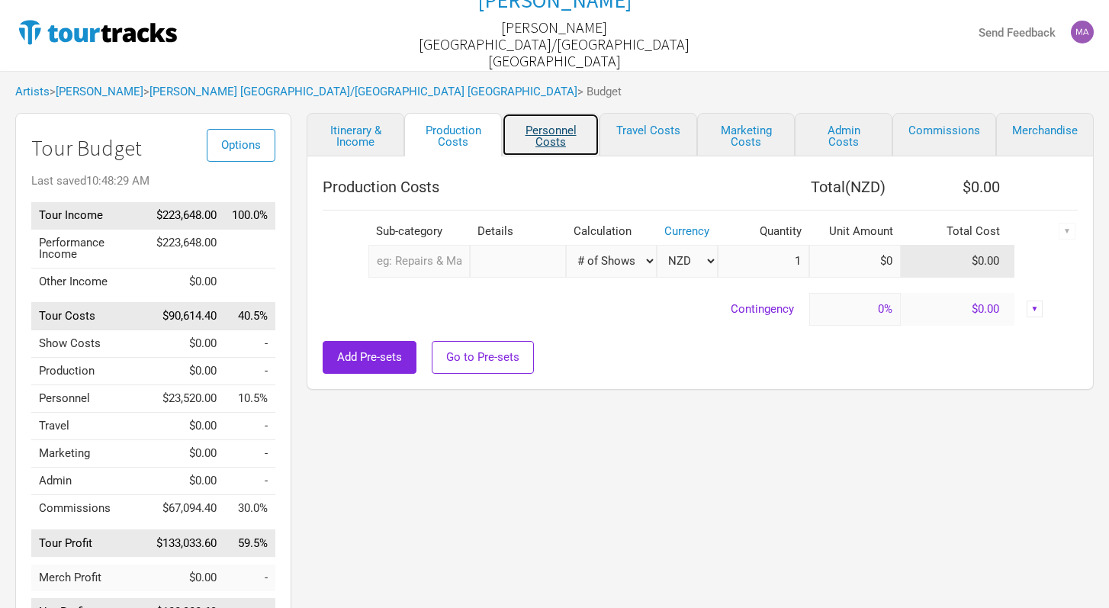
click at [582, 138] on link "Personnel Costs" at bounding box center [551, 134] width 98 height 43
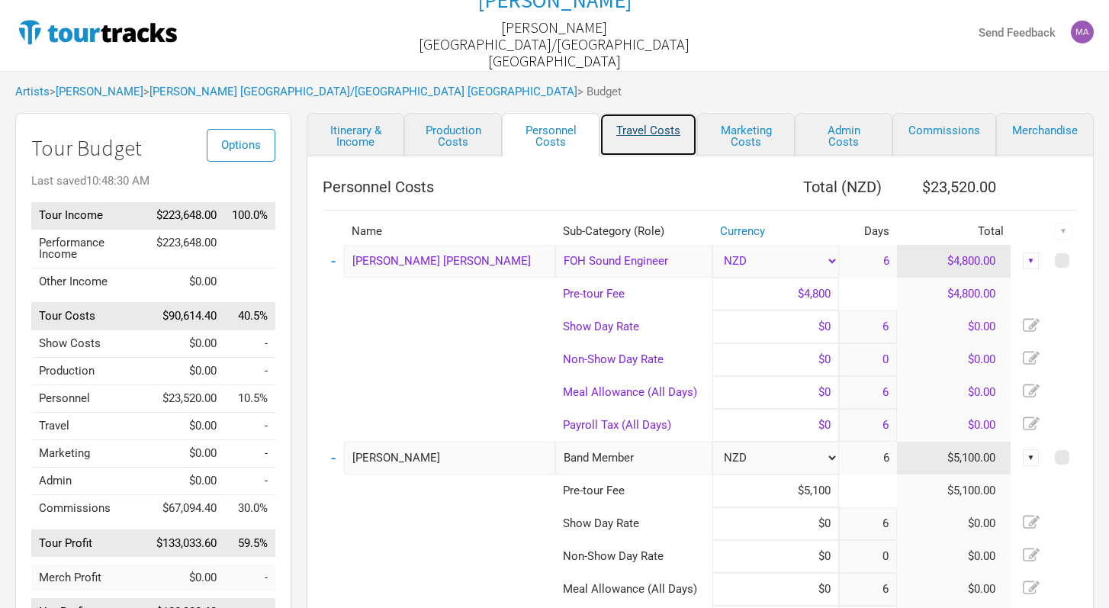
click at [634, 138] on link "Travel Costs" at bounding box center [648, 134] width 98 height 43
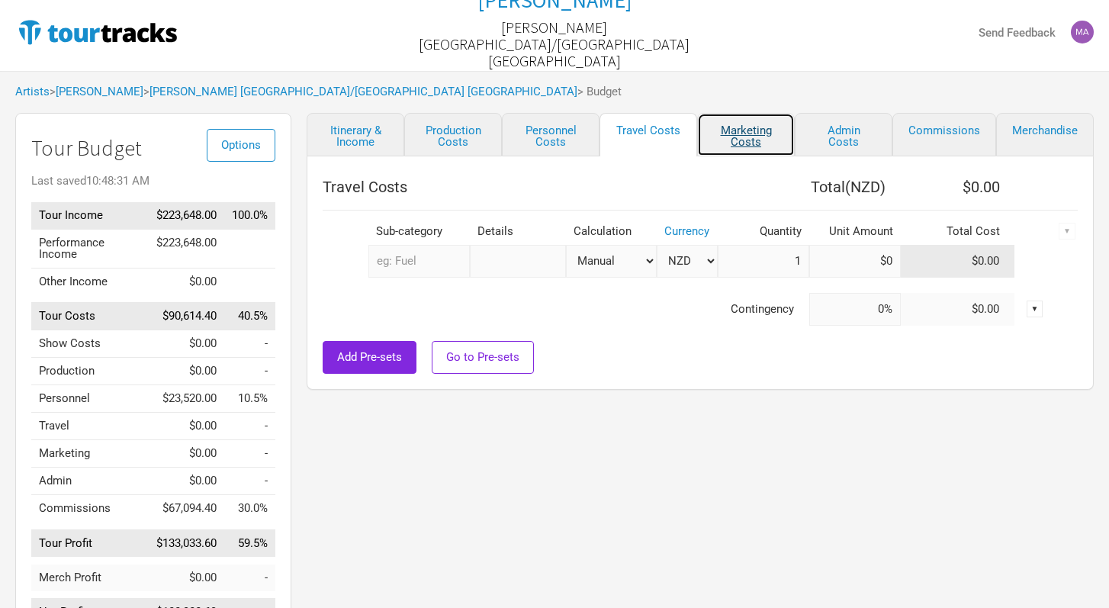
click at [753, 144] on link "Marketing Costs" at bounding box center [746, 134] width 98 height 43
select select "% of Gross"
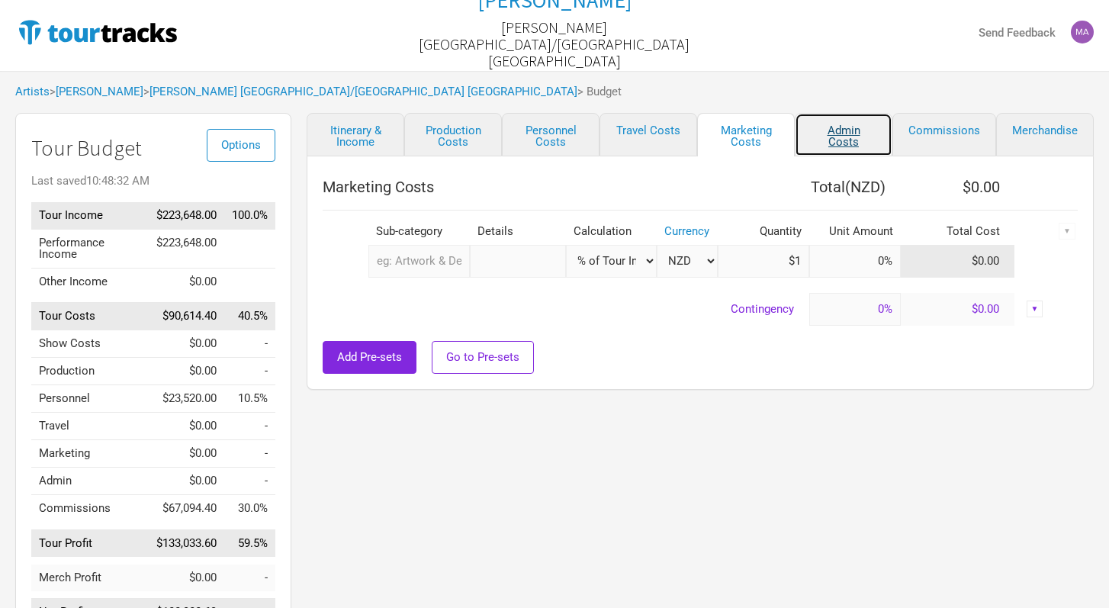
click at [862, 140] on link "Admin Costs" at bounding box center [844, 134] width 98 height 43
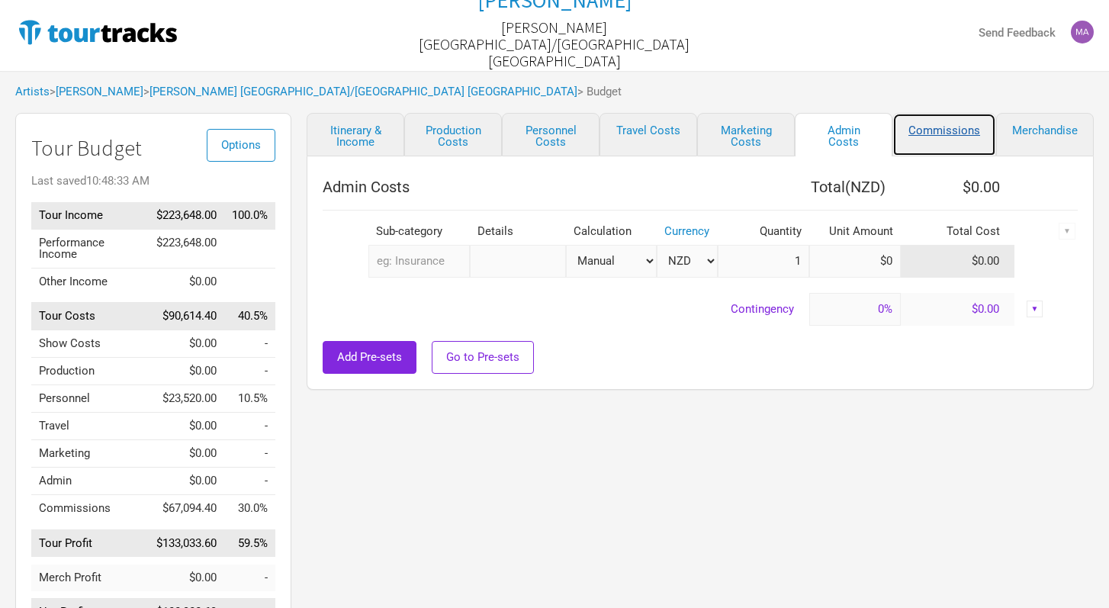
click at [946, 142] on link "Commissions" at bounding box center [944, 134] width 104 height 43
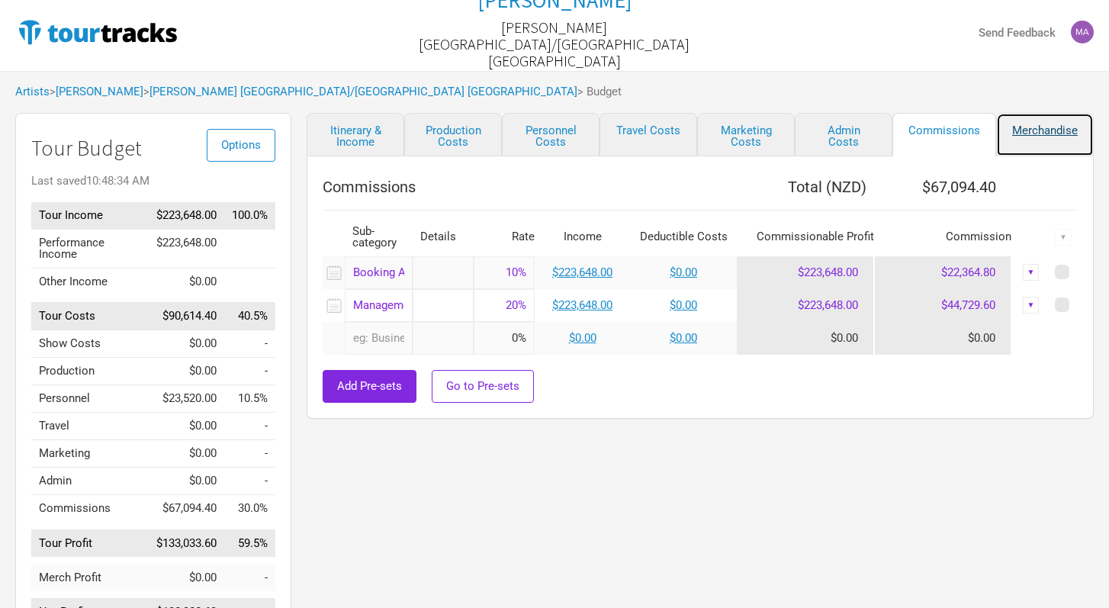
click at [1038, 134] on link "Merchandise" at bounding box center [1045, 134] width 98 height 43
select select "Set Amount"
select select "Shows"
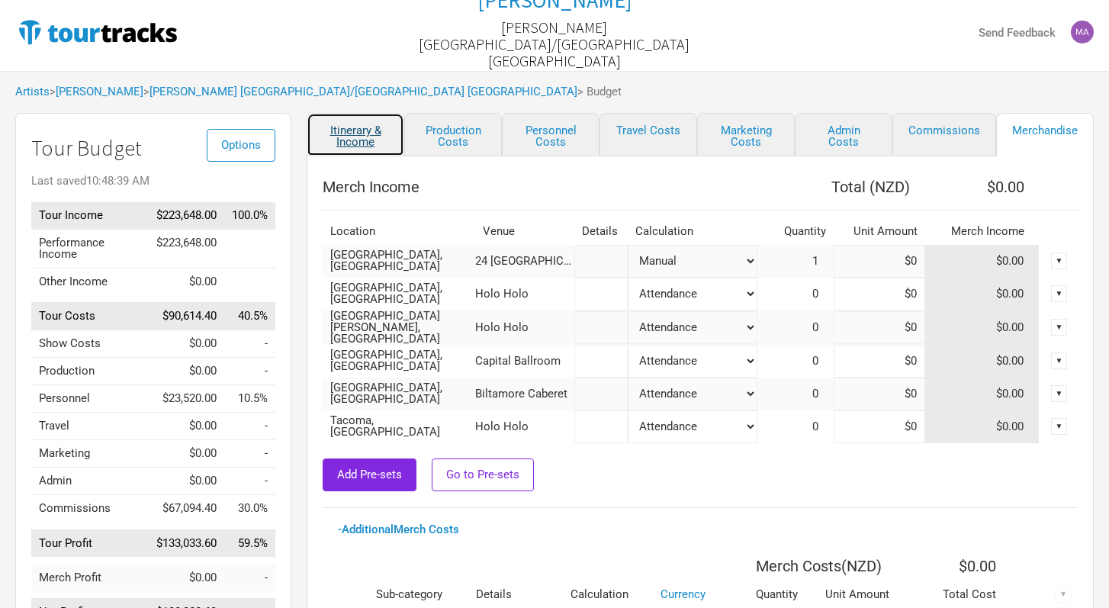
click at [355, 133] on link "Itinerary & Income" at bounding box center [356, 134] width 98 height 43
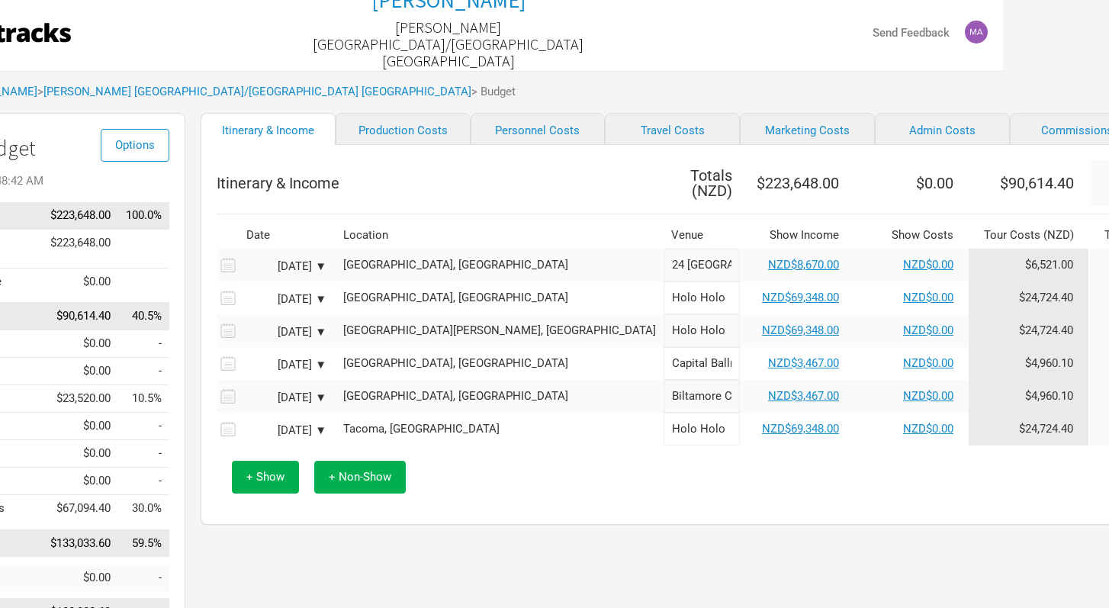
scroll to position [5, 128]
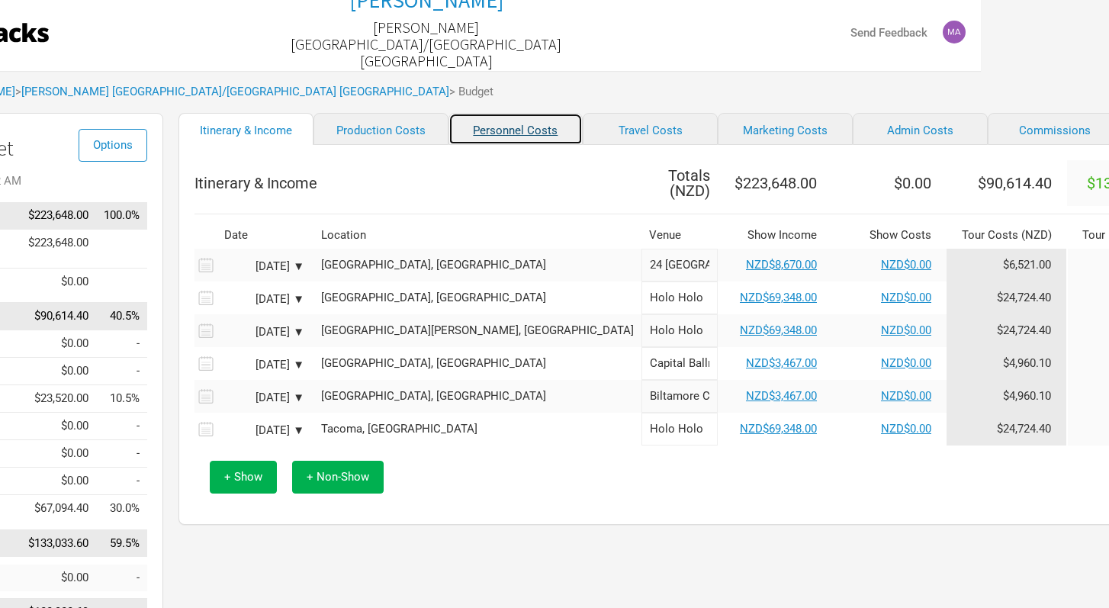
click at [489, 131] on link "Personnel Costs" at bounding box center [515, 129] width 135 height 32
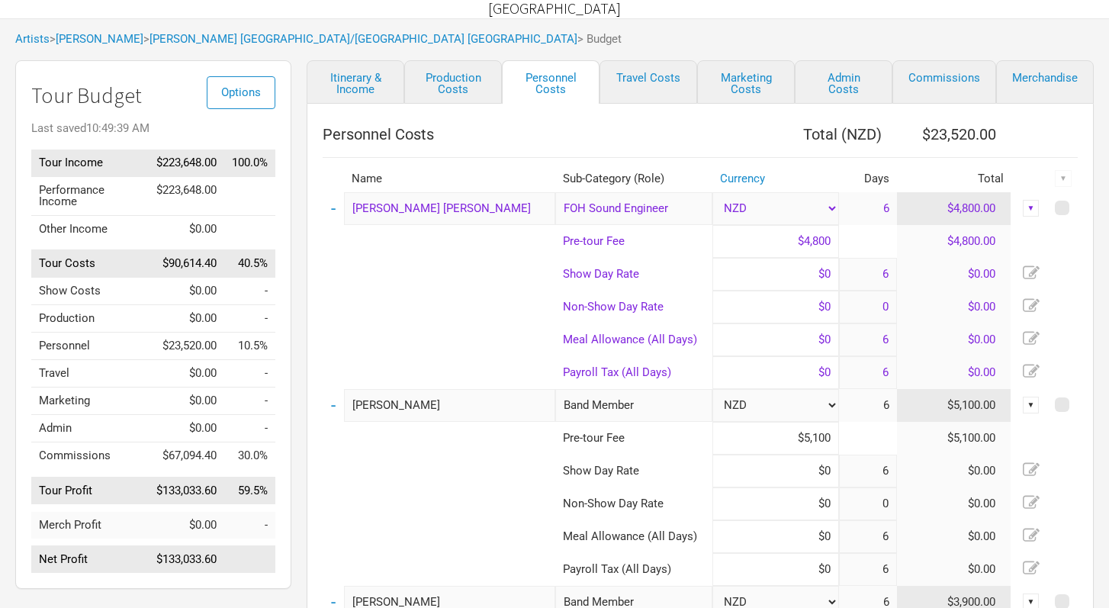
scroll to position [78, 0]
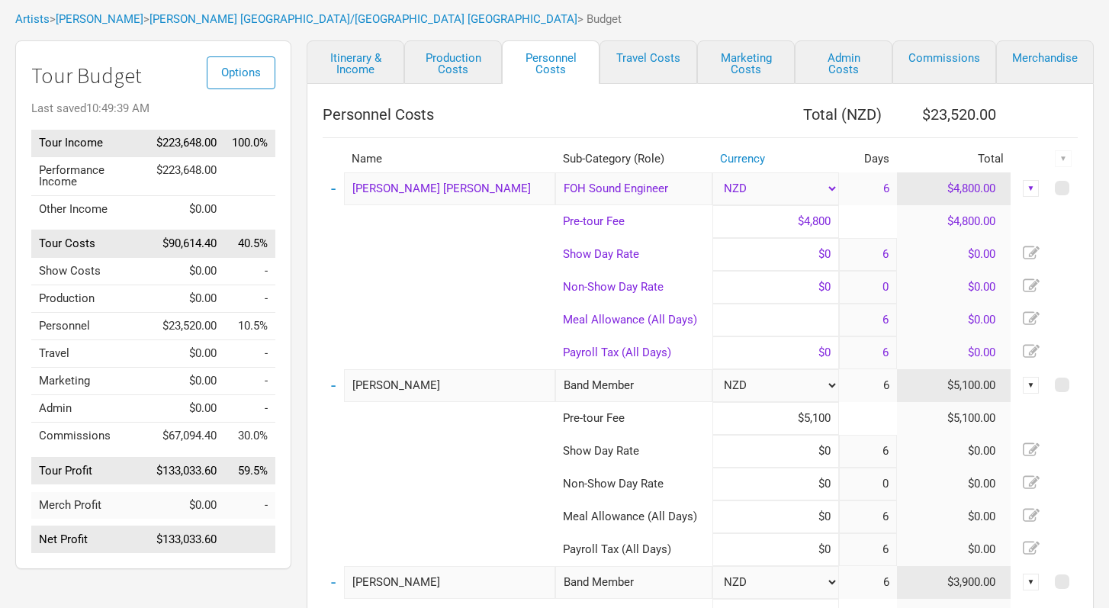
click at [834, 320] on input at bounding box center [775, 319] width 127 height 33
type input "$0"
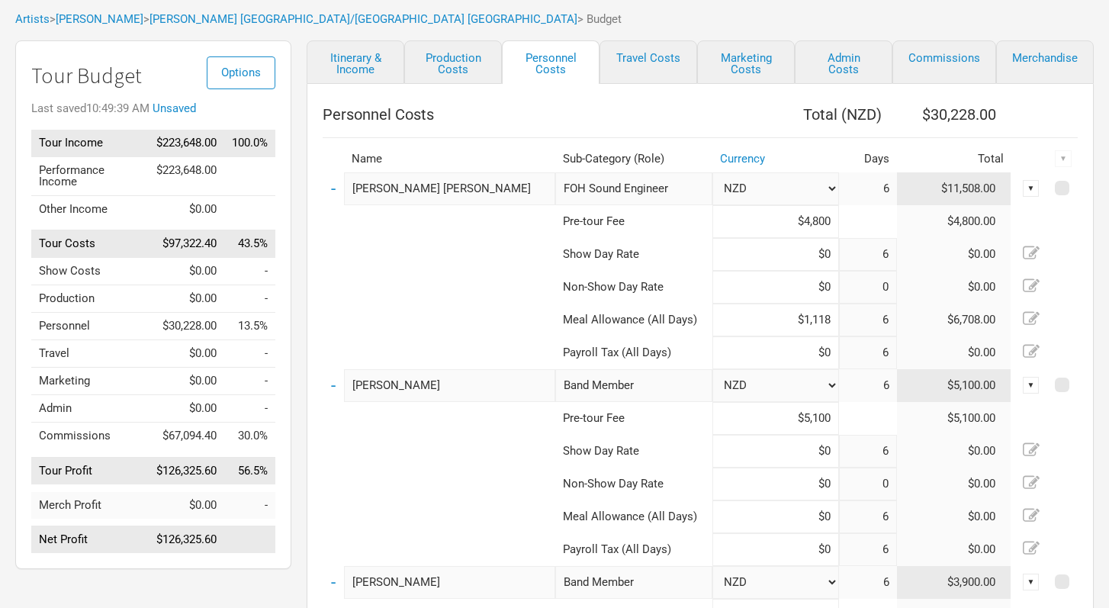
type input "$1,118"
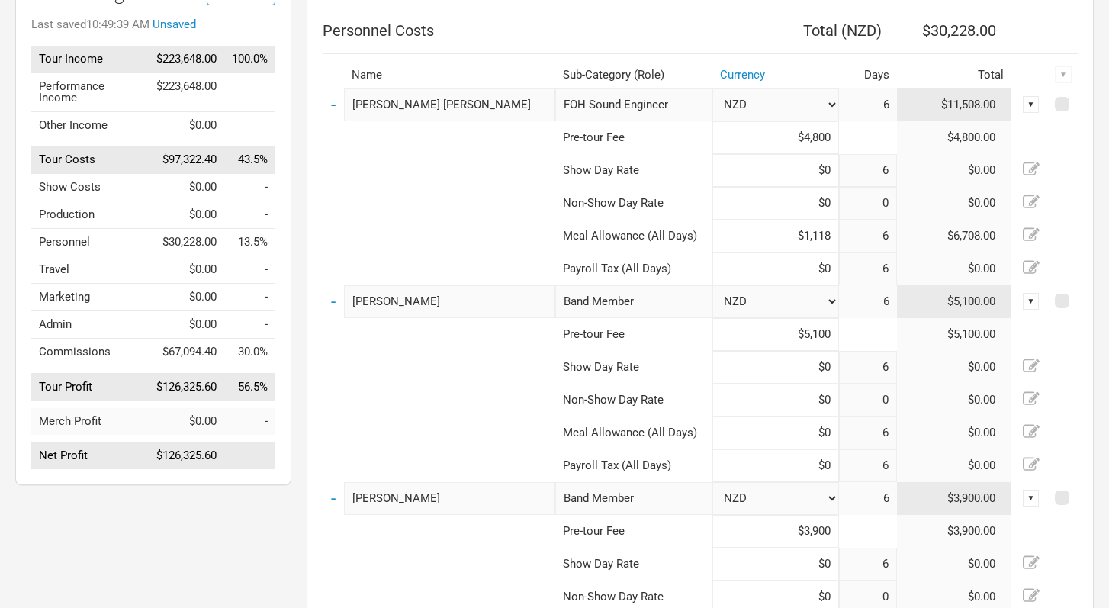
scroll to position [165, 0]
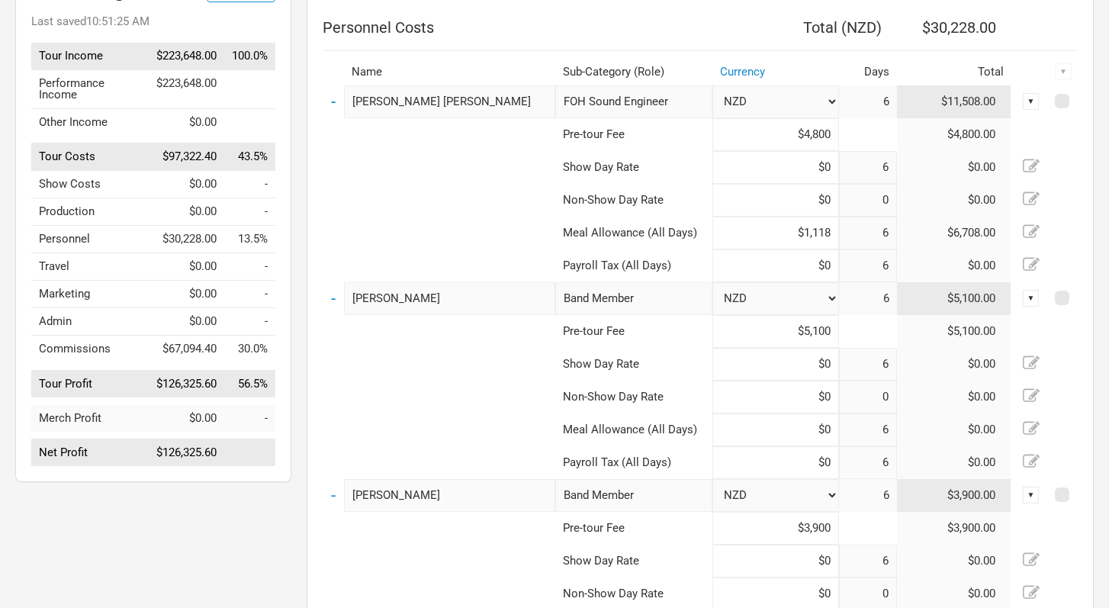
drag, startPoint x: 831, startPoint y: 235, endPoint x: 802, endPoint y: 233, distance: 29.0
click at [802, 233] on input "$1,118" at bounding box center [775, 233] width 127 height 33
type input "$0"
type input "$86"
click at [1055, 236] on td at bounding box center [1063, 233] width 28 height 33
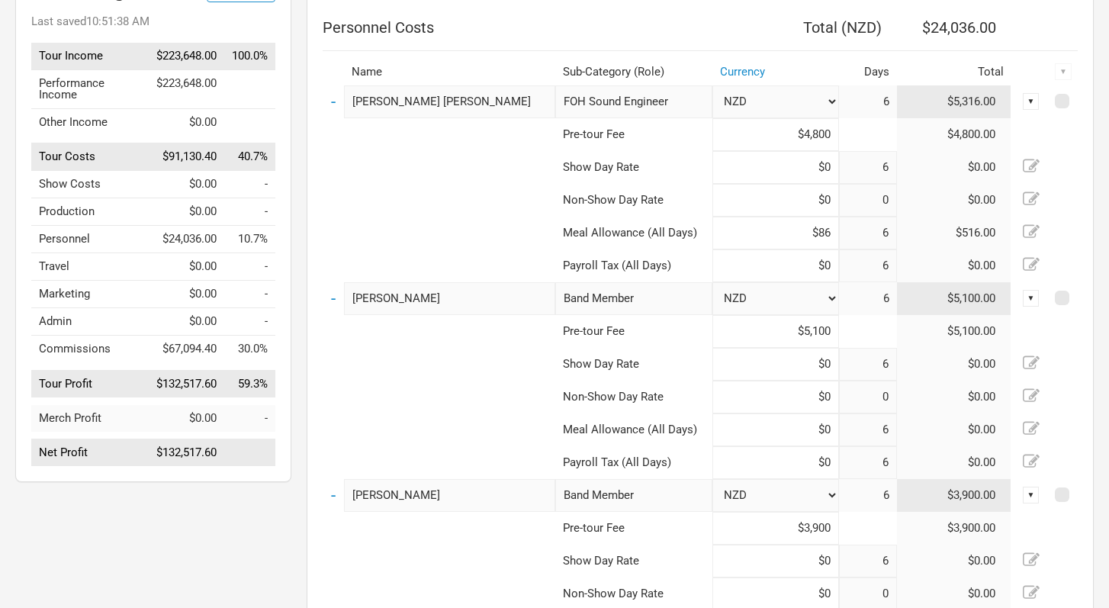
click at [1029, 233] on icon at bounding box center [1031, 231] width 17 height 17
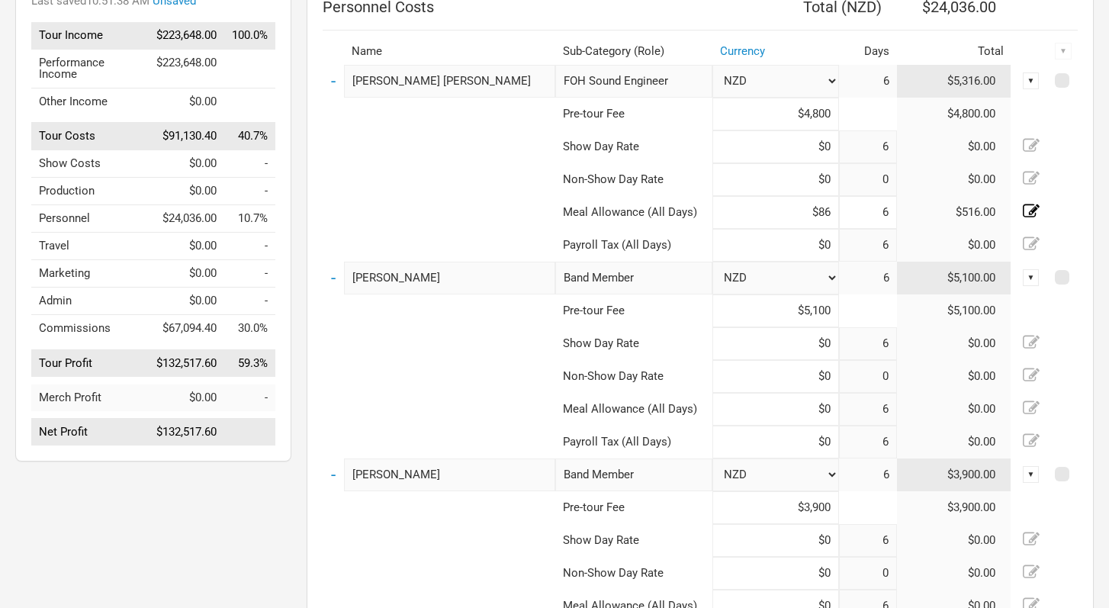
scroll to position [188, 0]
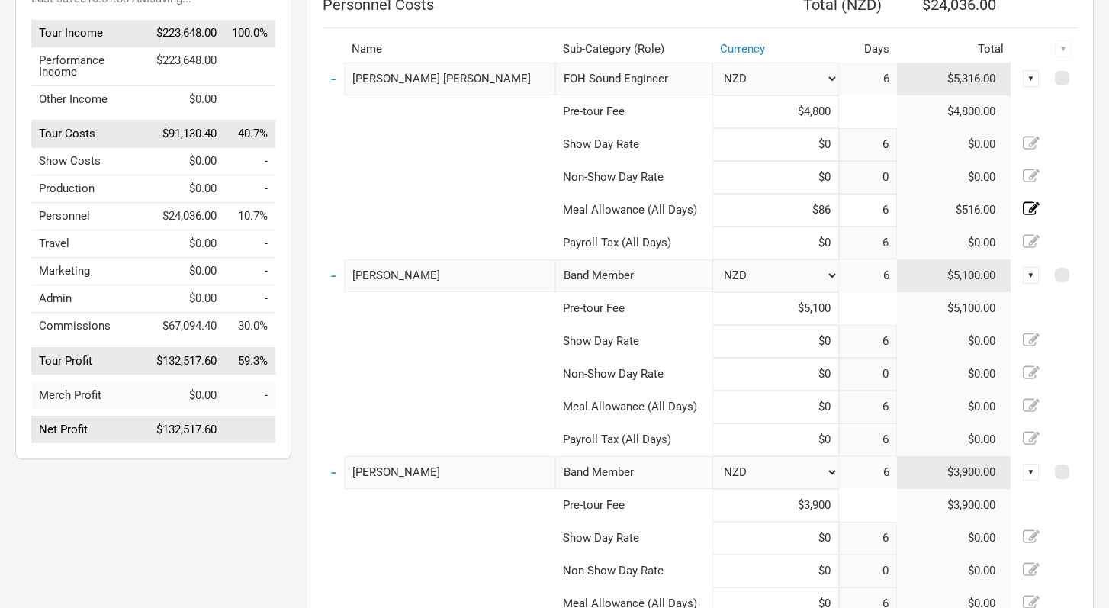
click at [1034, 204] on icon at bounding box center [1031, 207] width 17 height 13
click at [888, 208] on input "6" at bounding box center [868, 210] width 58 height 33
type input "1"
type input "0"
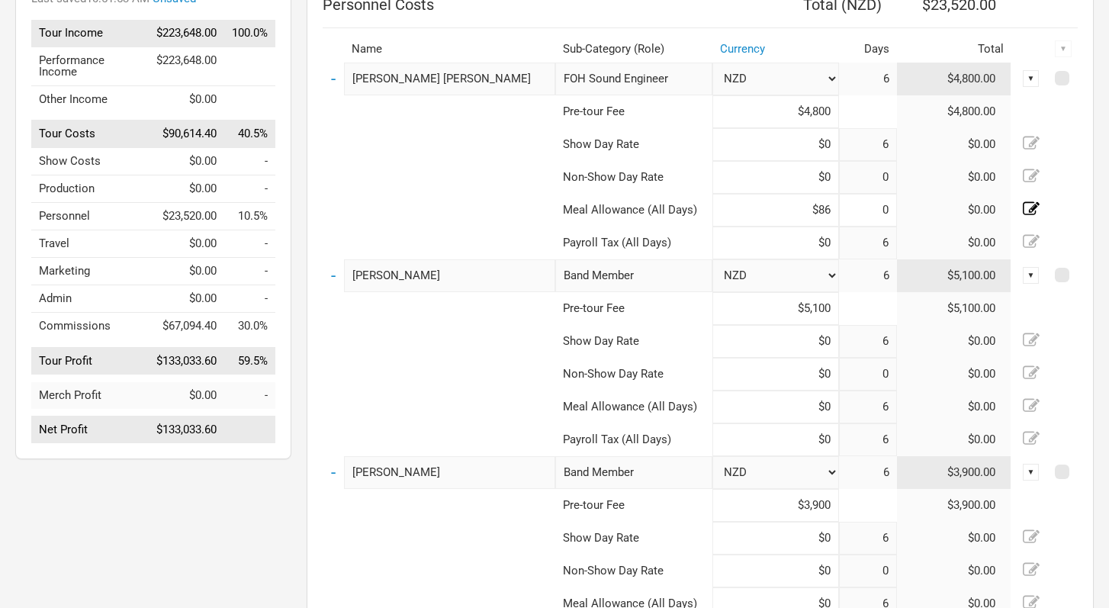
click at [763, 225] on input "$86" at bounding box center [775, 210] width 127 height 33
drag, startPoint x: 892, startPoint y: 211, endPoint x: 876, endPoint y: 211, distance: 16.0
click at [876, 211] on input at bounding box center [868, 210] width 58 height 33
type input "6"
click at [916, 385] on td "$0.00" at bounding box center [954, 374] width 114 height 33
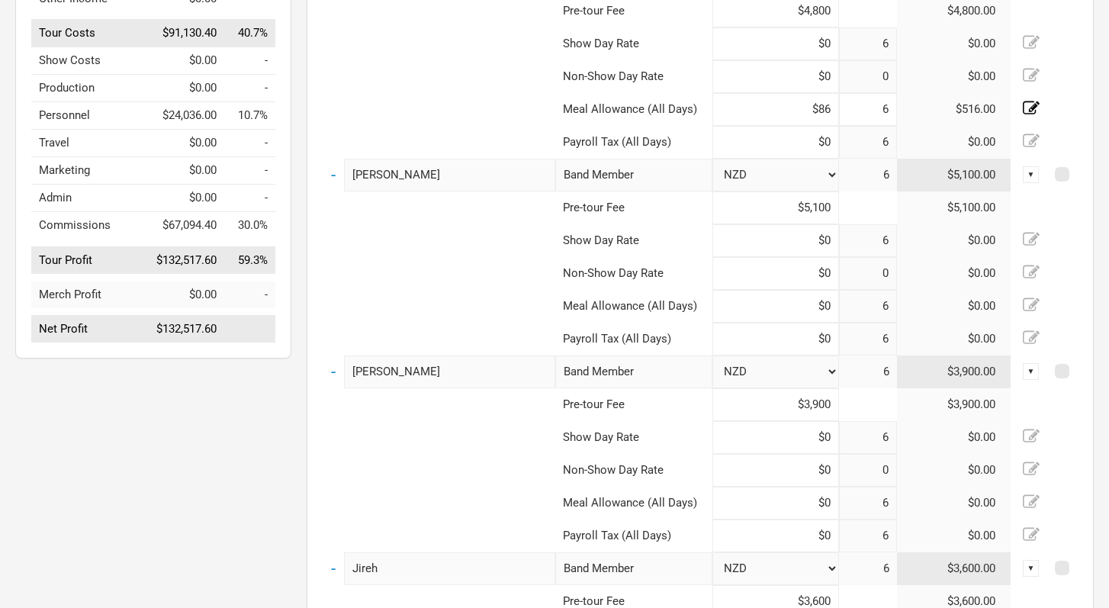
scroll to position [313, 0]
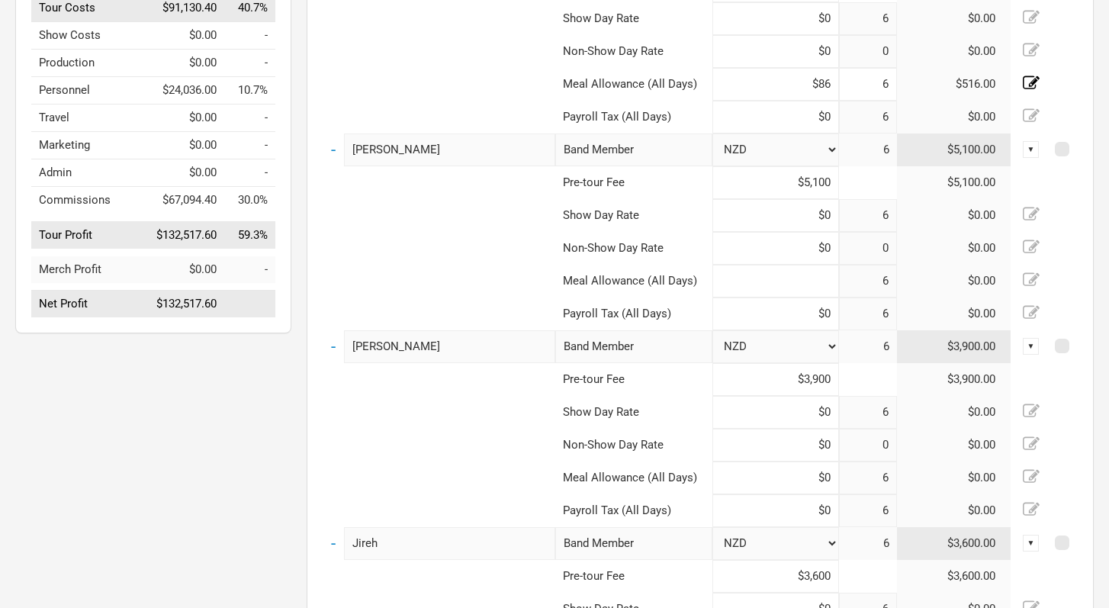
click at [830, 278] on input at bounding box center [775, 281] width 127 height 33
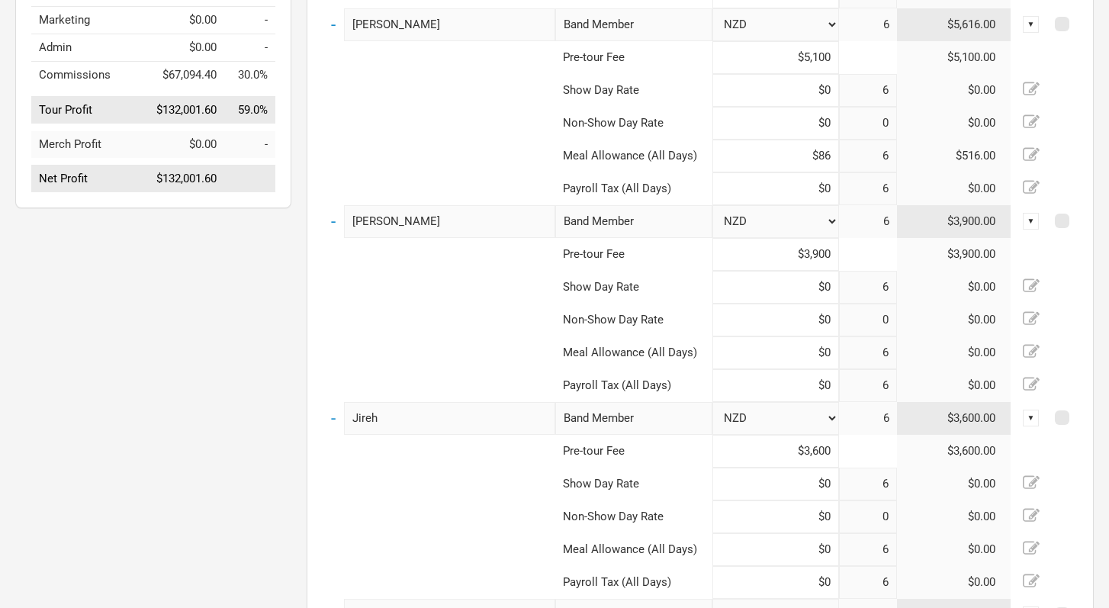
scroll to position [449, 0]
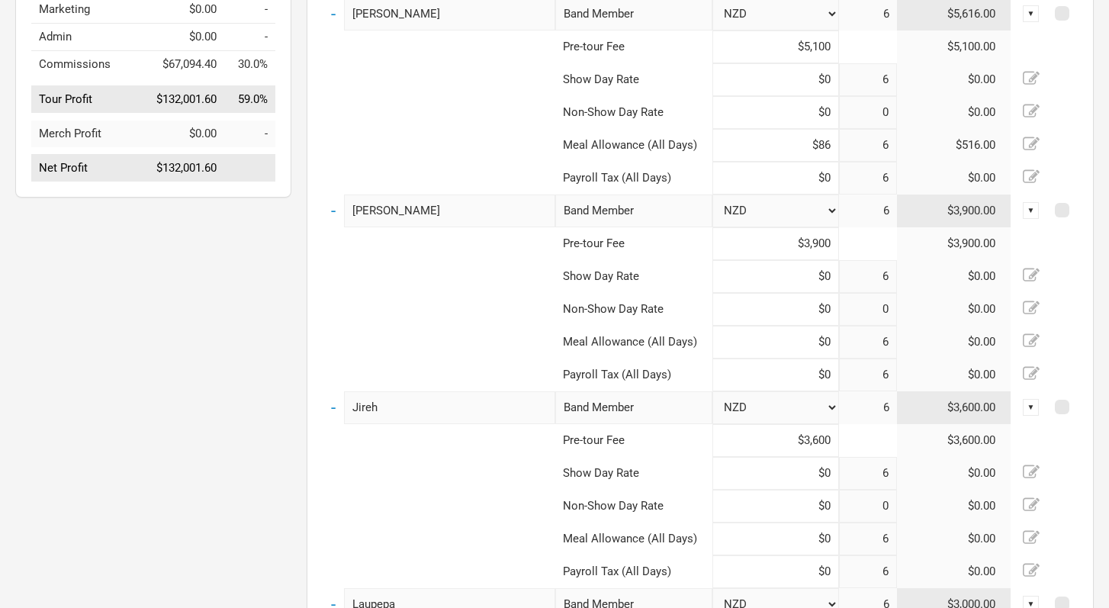
type input "$86"
click at [833, 342] on input at bounding box center [775, 342] width 127 height 33
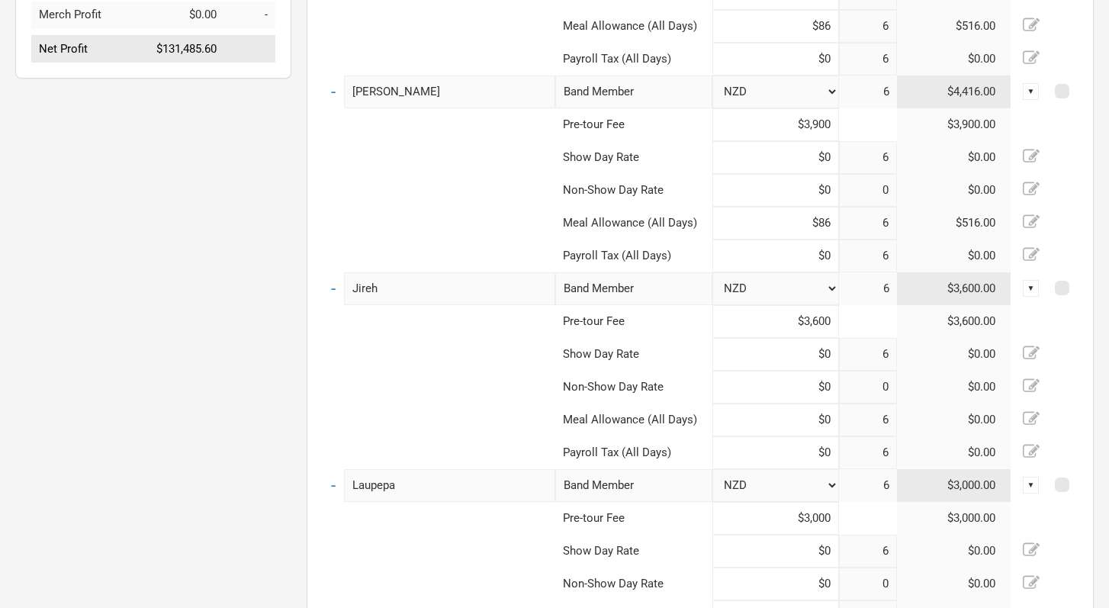
scroll to position [591, 0]
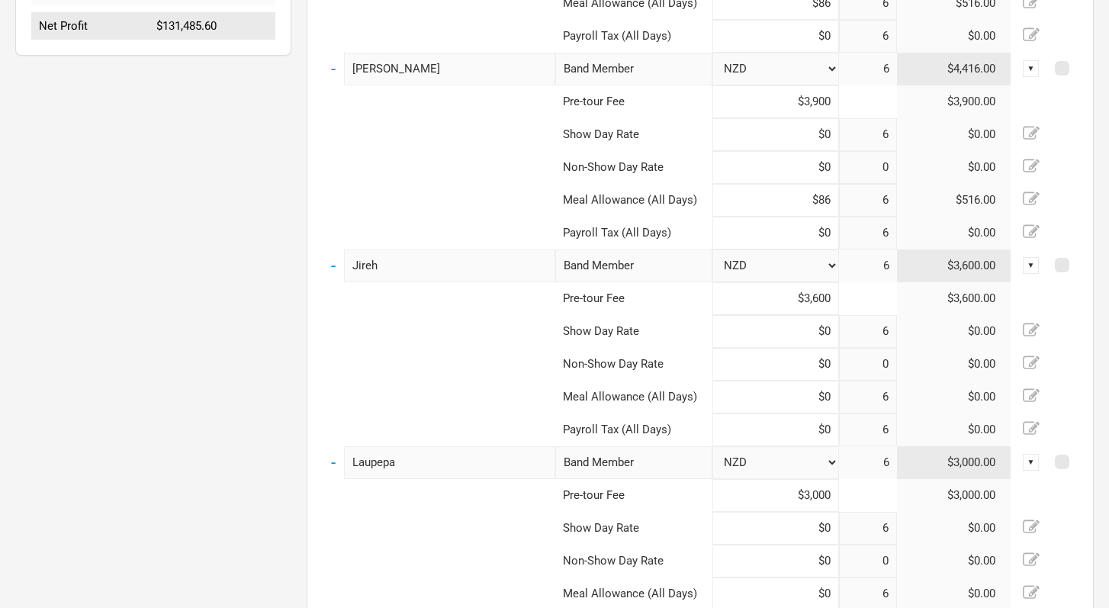
type input "$86"
click at [831, 398] on input at bounding box center [775, 397] width 127 height 33
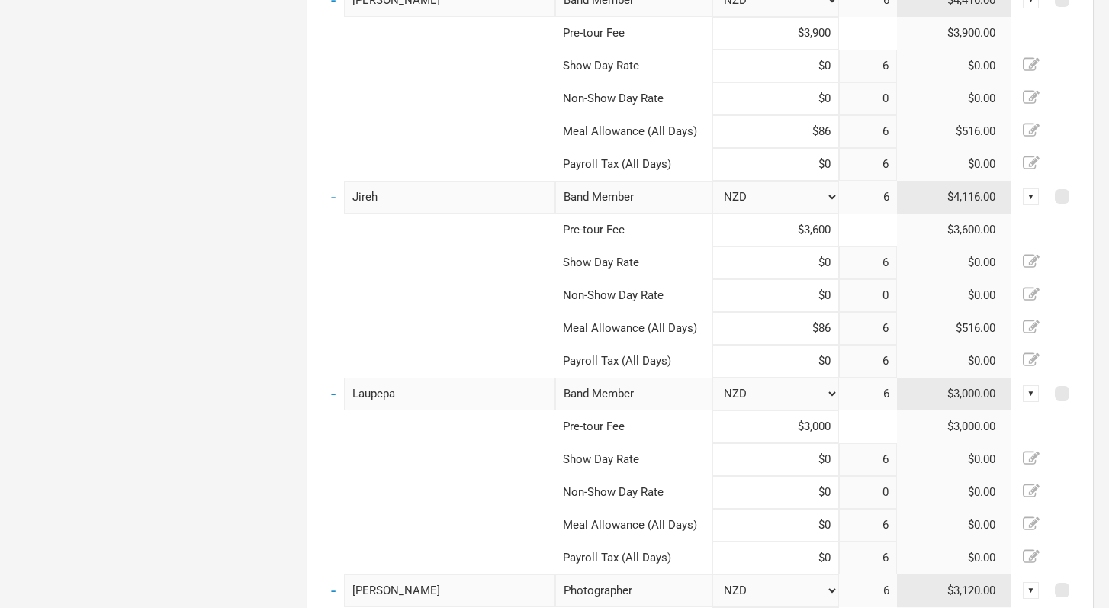
scroll to position [725, 0]
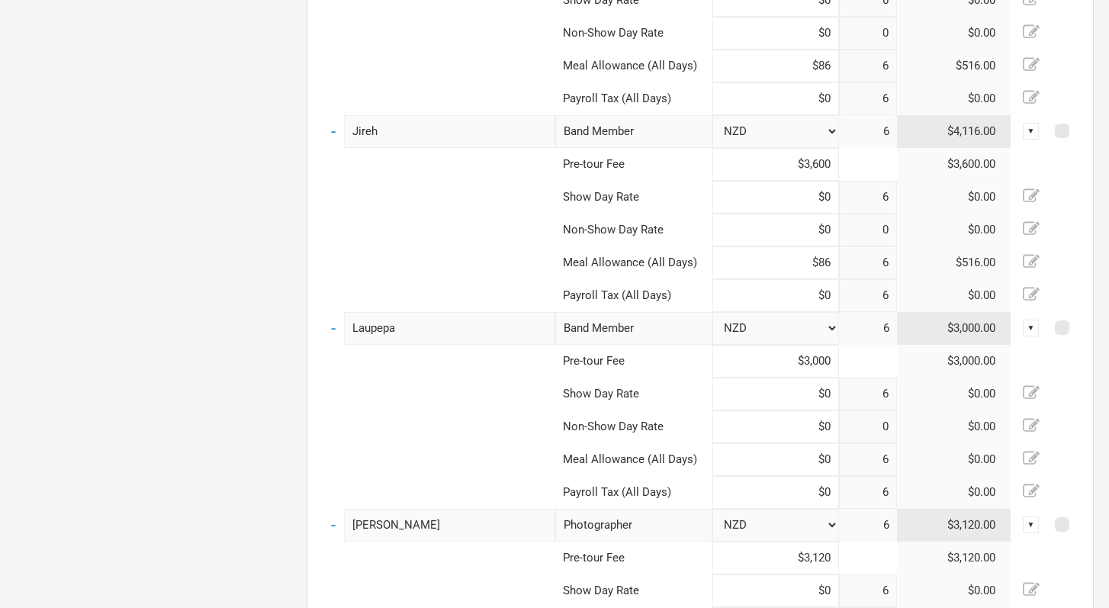
type input "$86"
click at [833, 461] on input at bounding box center [775, 459] width 127 height 33
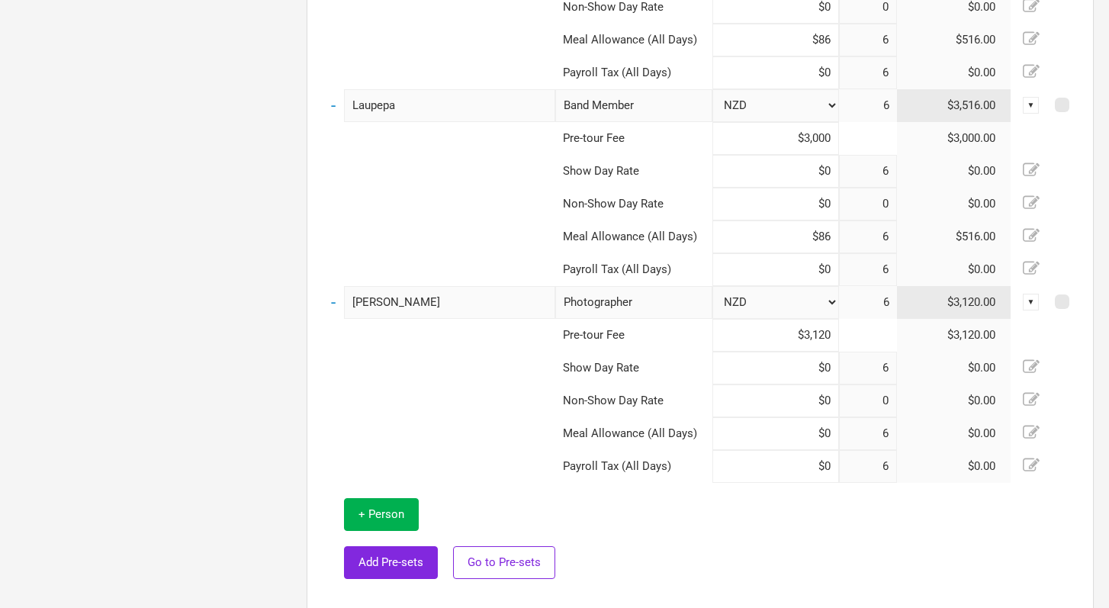
scroll to position [952, 0]
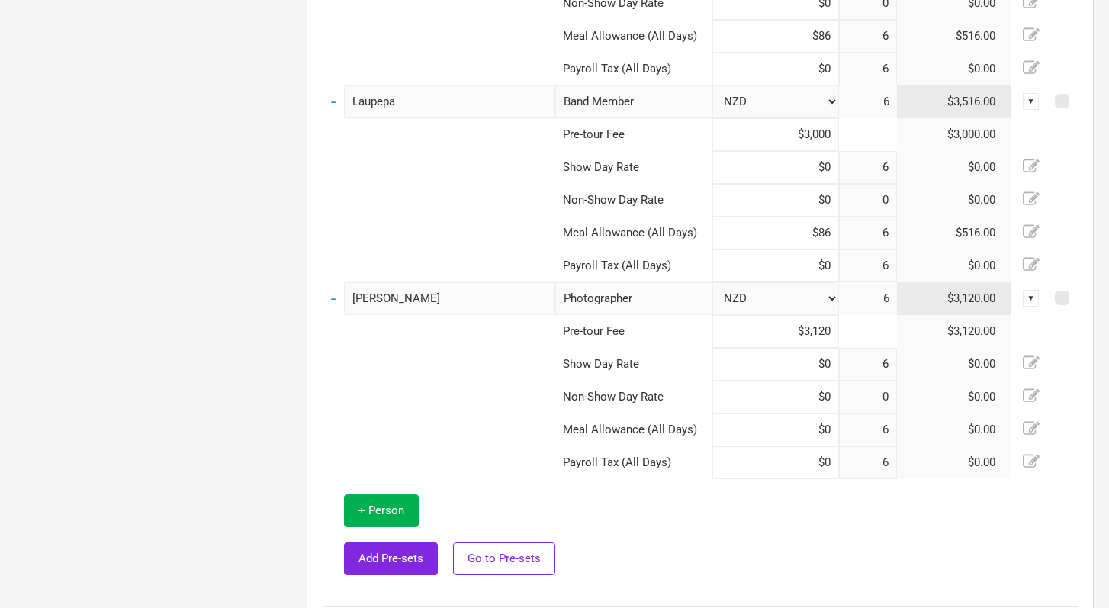
type input "$86"
click at [830, 432] on input at bounding box center [775, 429] width 127 height 33
type input "$86"
click at [848, 567] on td at bounding box center [816, 535] width 522 height 112
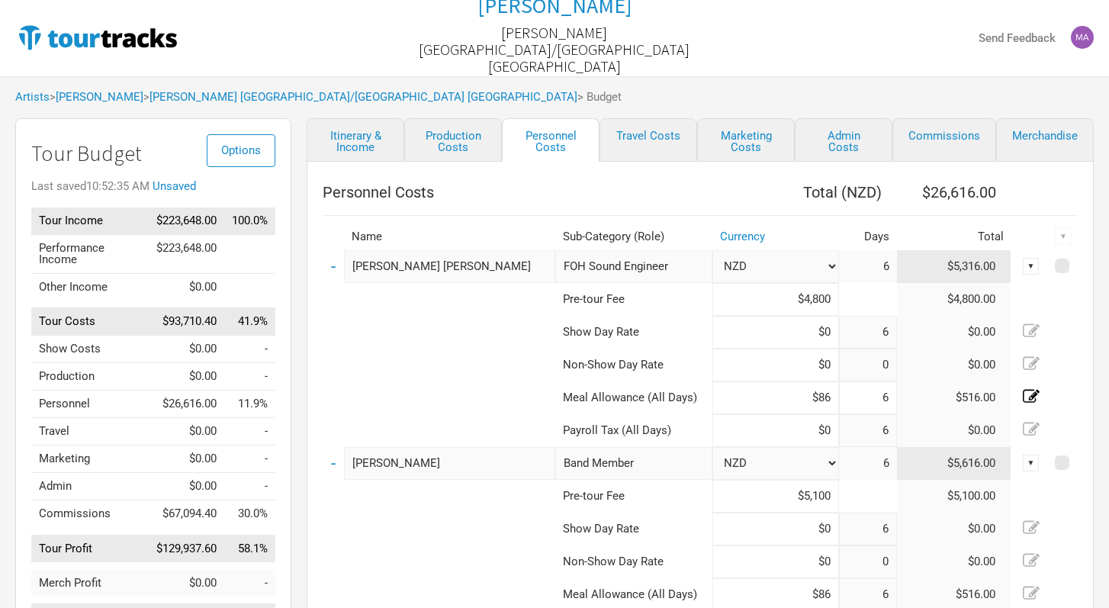
scroll to position [34, 0]
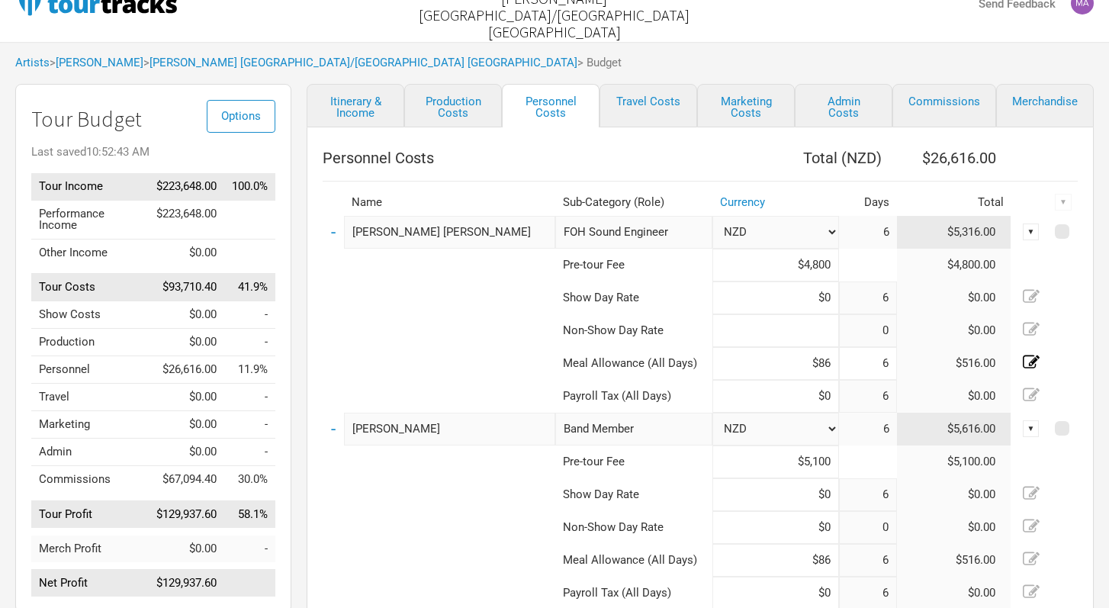
click at [828, 329] on input at bounding box center [775, 330] width 127 height 33
type input "$86"
click at [1028, 331] on icon at bounding box center [1031, 329] width 17 height 17
click at [891, 334] on input at bounding box center [868, 330] width 58 height 33
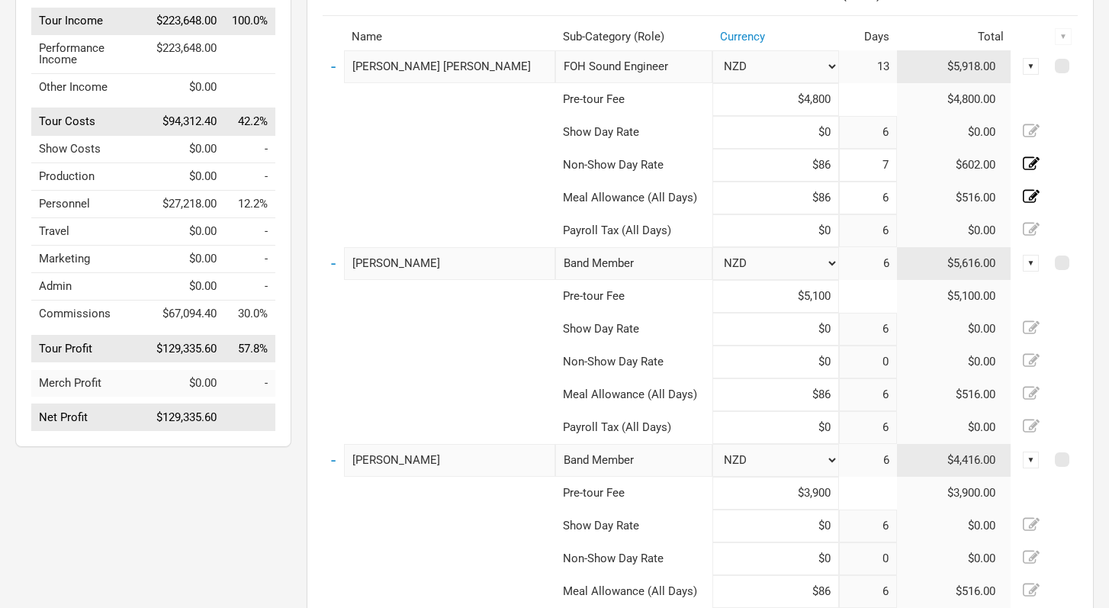
scroll to position [235, 0]
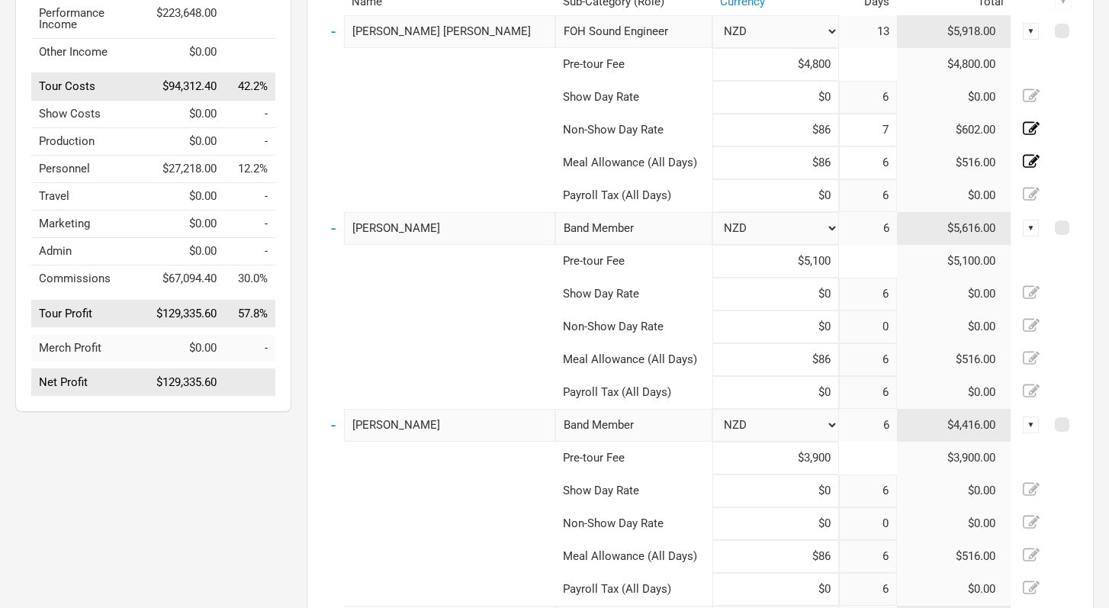
type input "7"
click at [1029, 323] on icon at bounding box center [1031, 325] width 17 height 17
click at [828, 328] on input at bounding box center [775, 326] width 127 height 33
type input "$86"
type input "7"
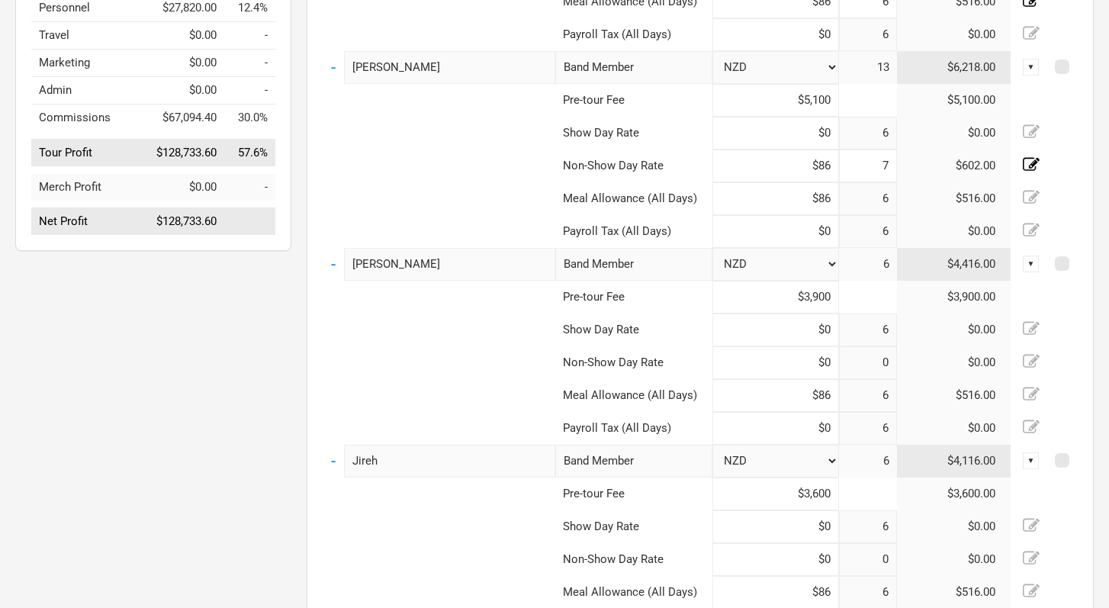
scroll to position [464, 0]
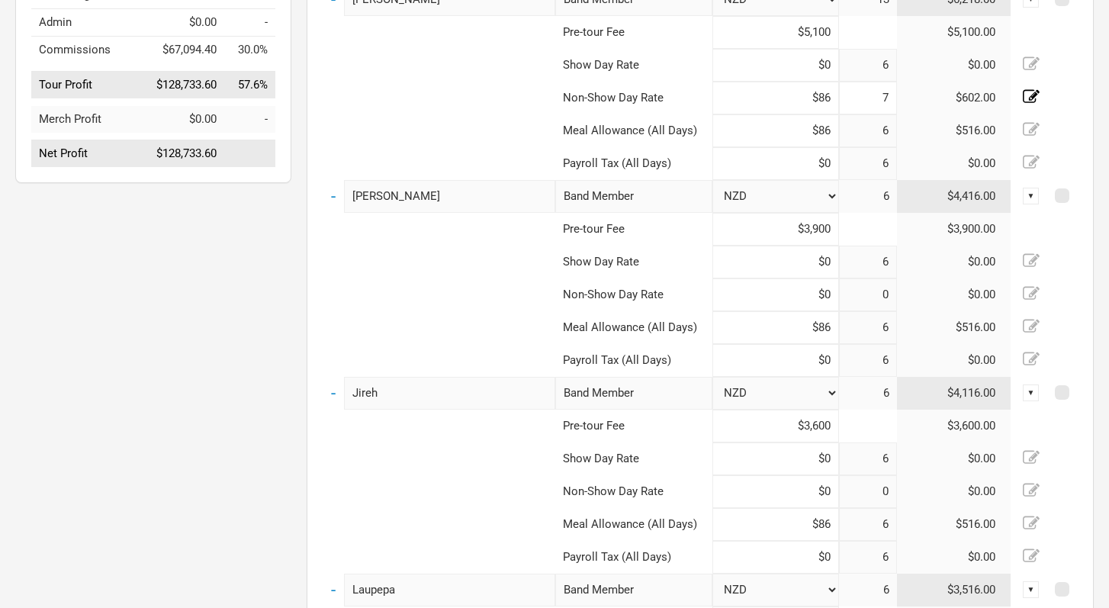
click at [1037, 296] on icon at bounding box center [1031, 293] width 17 height 17
click at [833, 297] on input at bounding box center [775, 294] width 127 height 33
type input "$86"
click at [885, 298] on input at bounding box center [868, 294] width 58 height 33
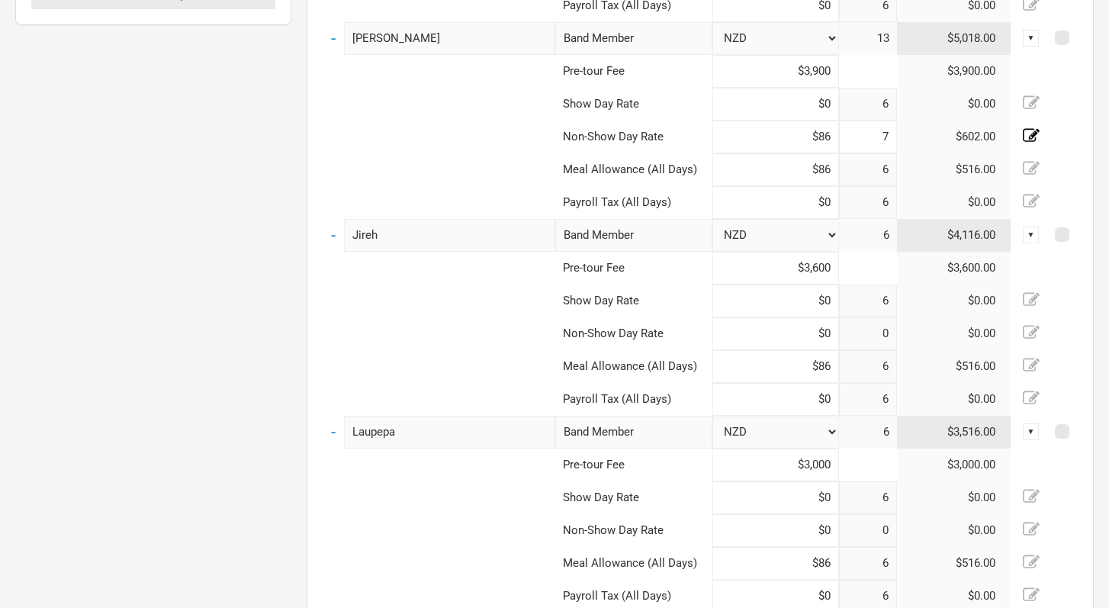
scroll to position [626, 0]
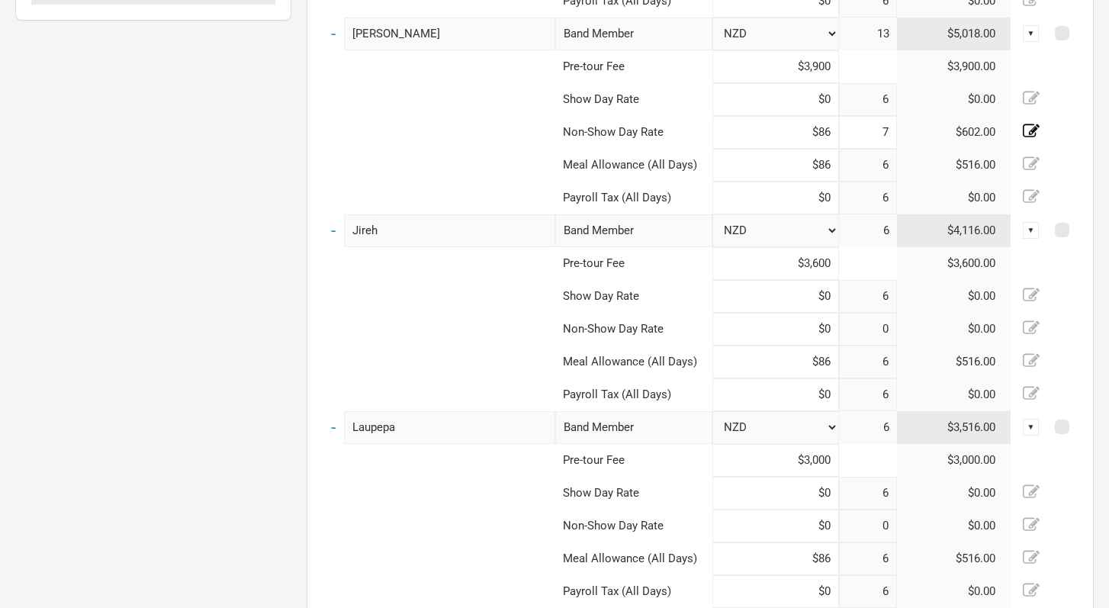
type input "7"
click at [836, 326] on input at bounding box center [775, 329] width 127 height 33
type input "$86"
click at [1037, 329] on icon at bounding box center [1031, 328] width 17 height 17
click at [891, 329] on input at bounding box center [868, 329] width 58 height 33
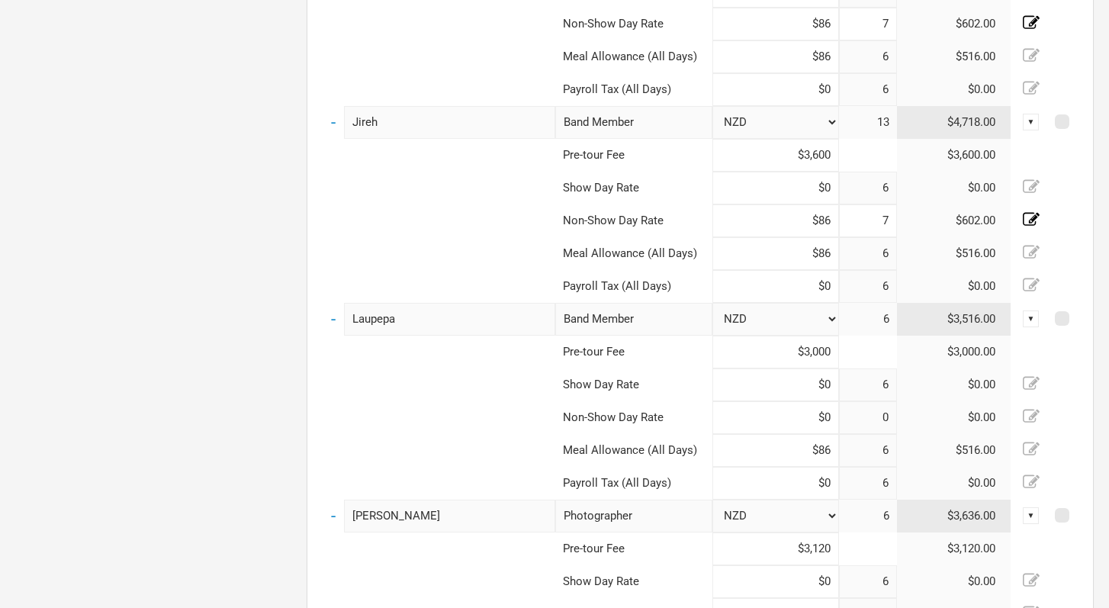
scroll to position [792, 0]
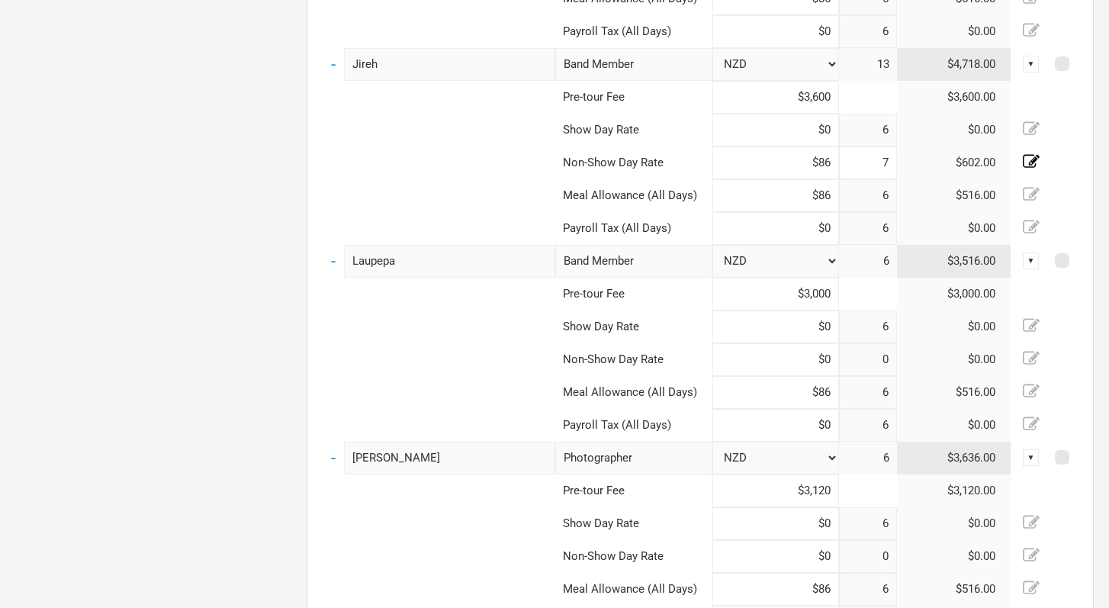
type input "7"
click at [830, 367] on input at bounding box center [775, 359] width 127 height 33
type input "$86"
click at [1034, 358] on icon at bounding box center [1031, 357] width 17 height 13
click at [885, 360] on input at bounding box center [868, 359] width 58 height 33
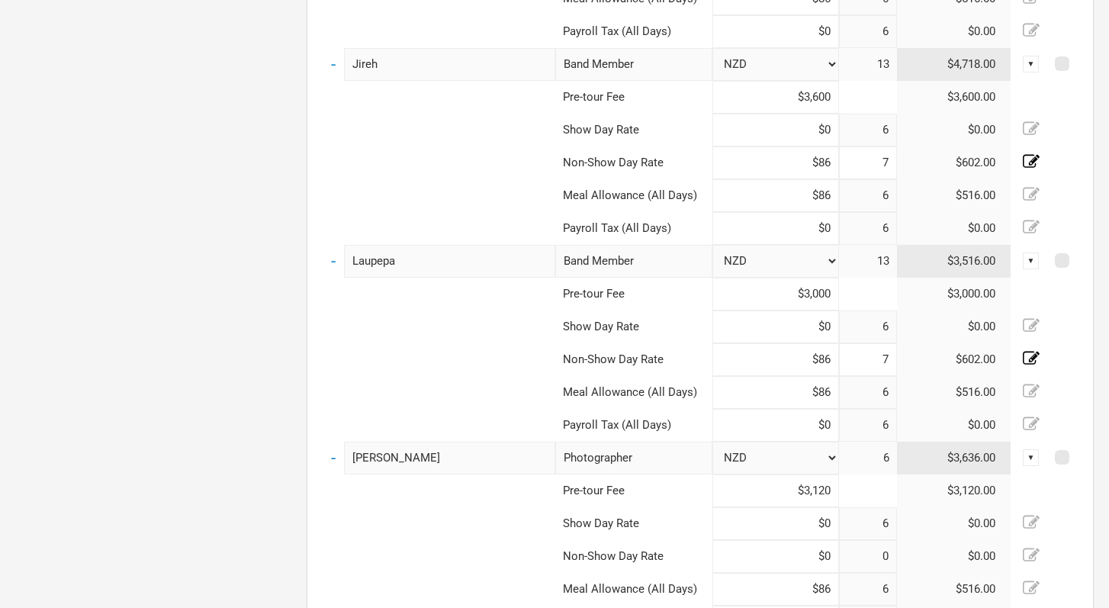
type input "7"
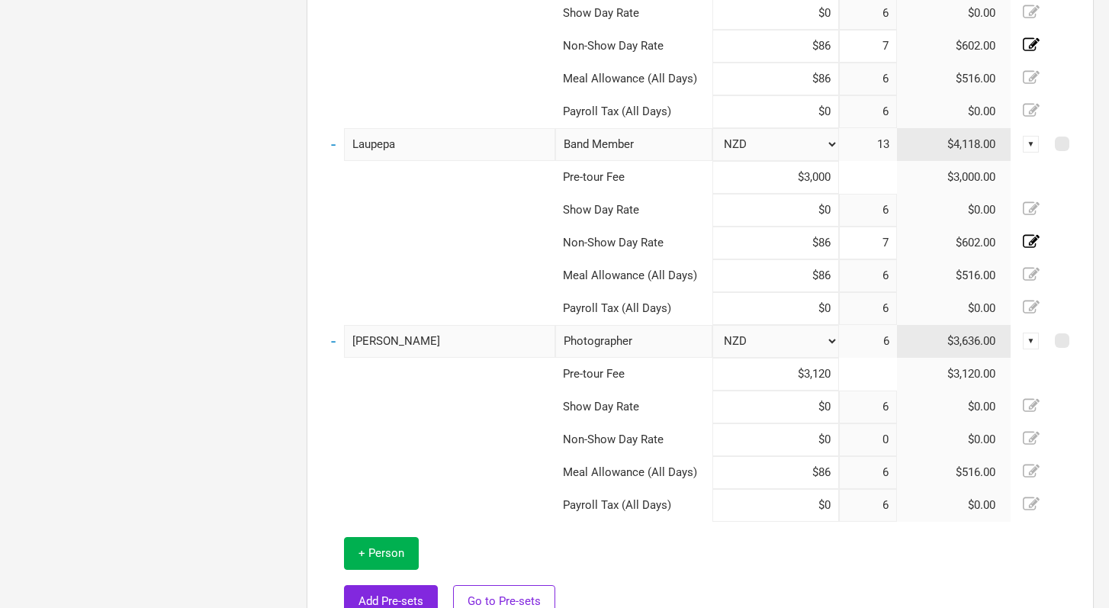
scroll to position [923, 0]
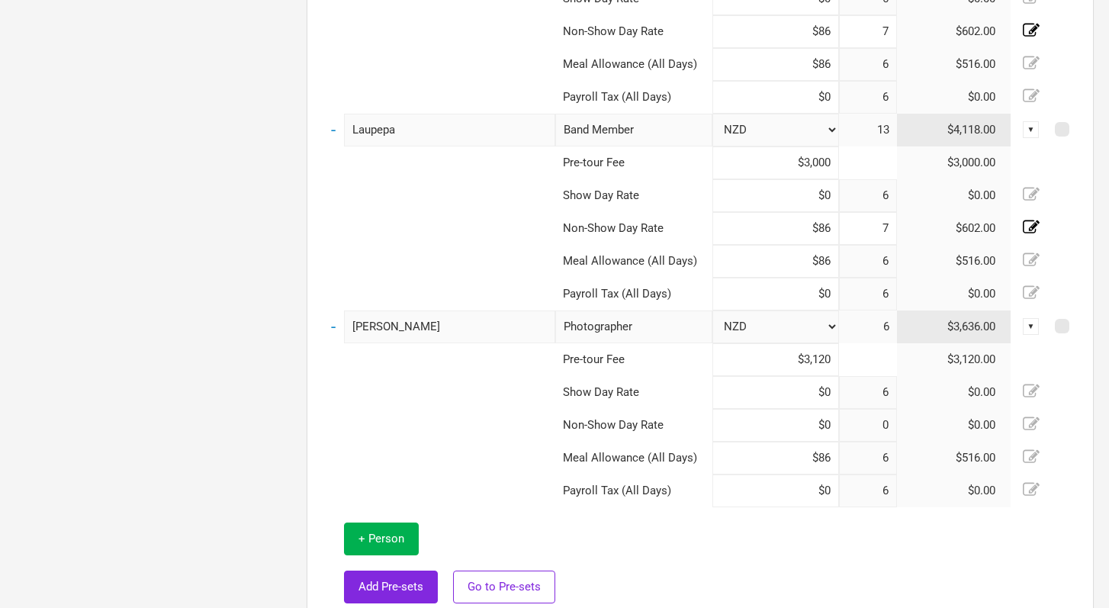
click at [1034, 418] on icon at bounding box center [1031, 424] width 17 height 17
click at [831, 429] on input at bounding box center [775, 425] width 127 height 33
type input "$86"
type input "7"
click at [858, 567] on td at bounding box center [816, 563] width 522 height 112
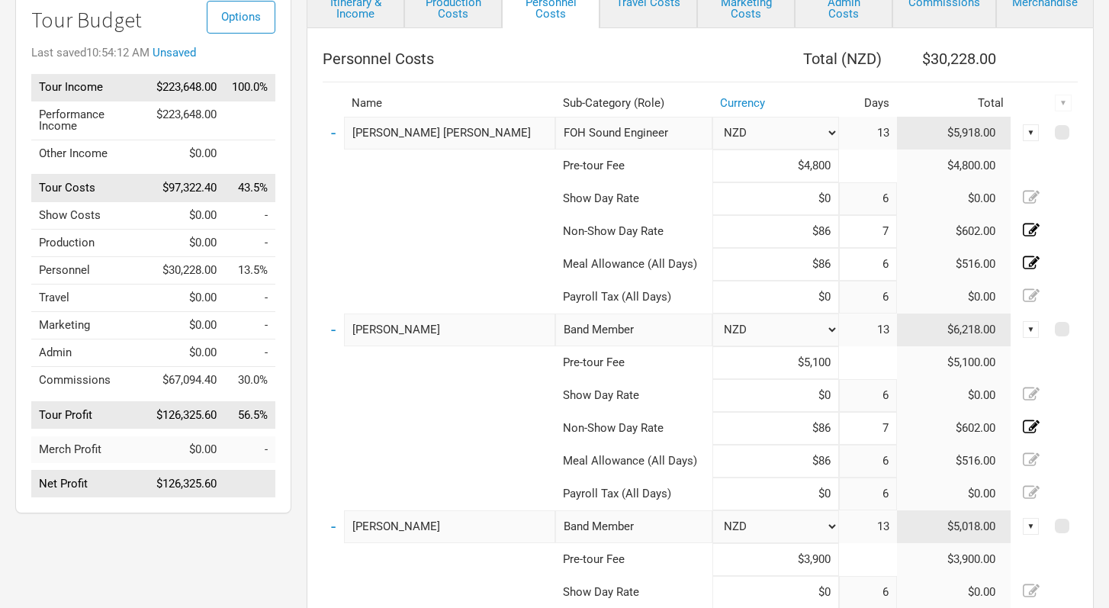
scroll to position [0, 0]
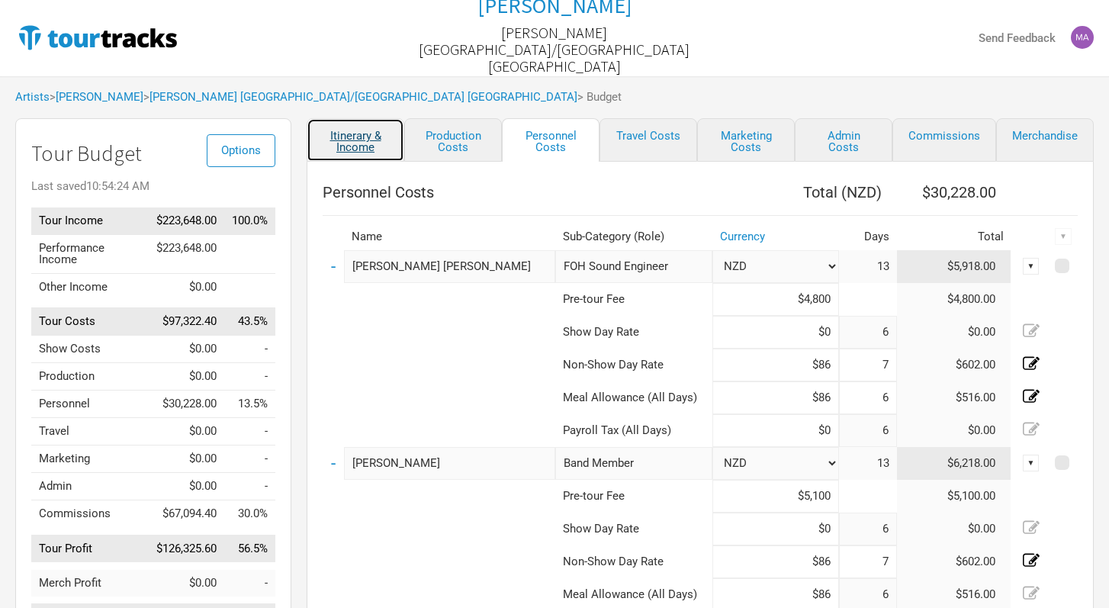
click at [349, 147] on link "Itinerary & Income" at bounding box center [356, 139] width 98 height 43
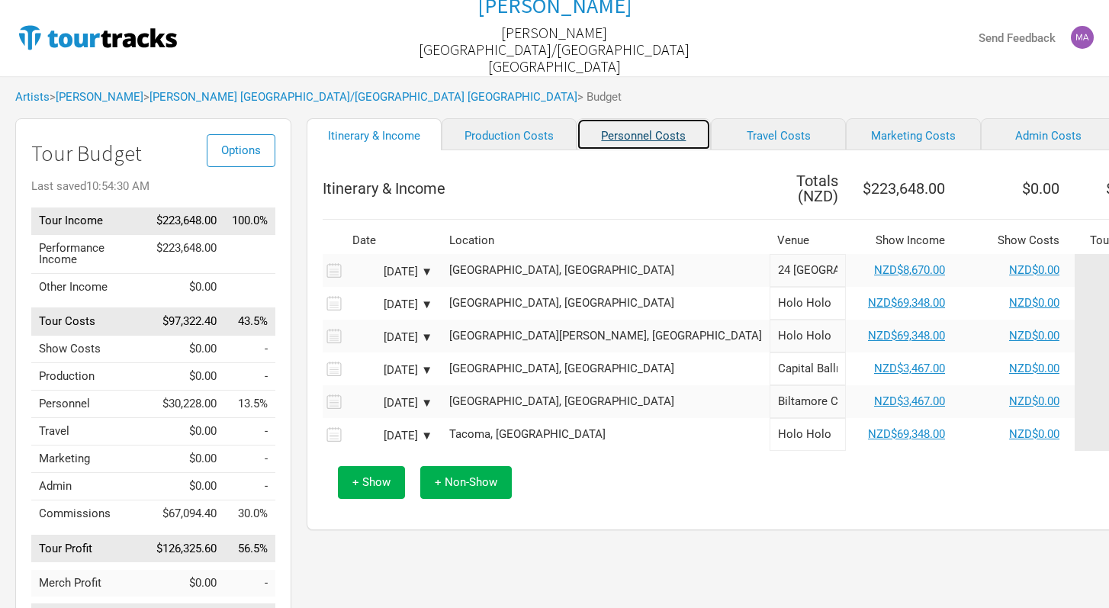
click at [619, 148] on link "Personnel Costs" at bounding box center [643, 134] width 135 height 32
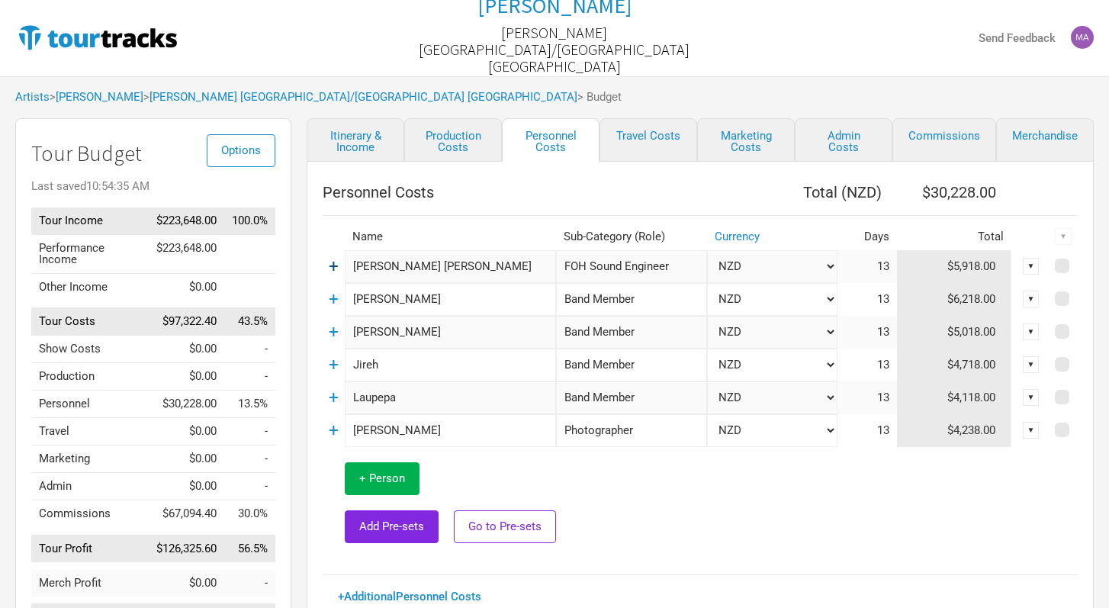
click at [335, 269] on link "+" at bounding box center [334, 266] width 10 height 20
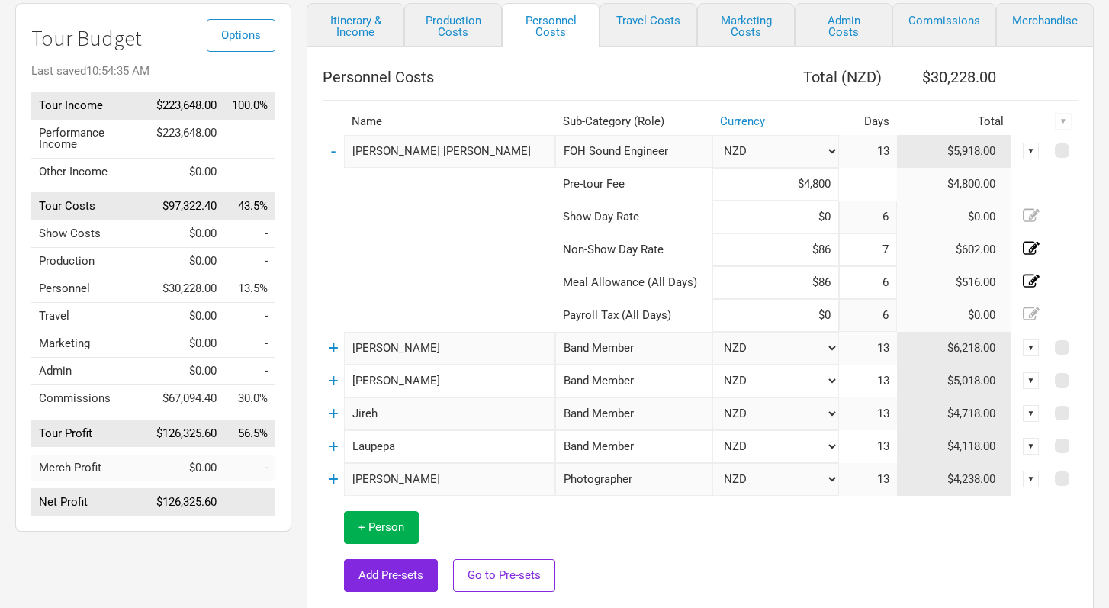
scroll to position [136, 0]
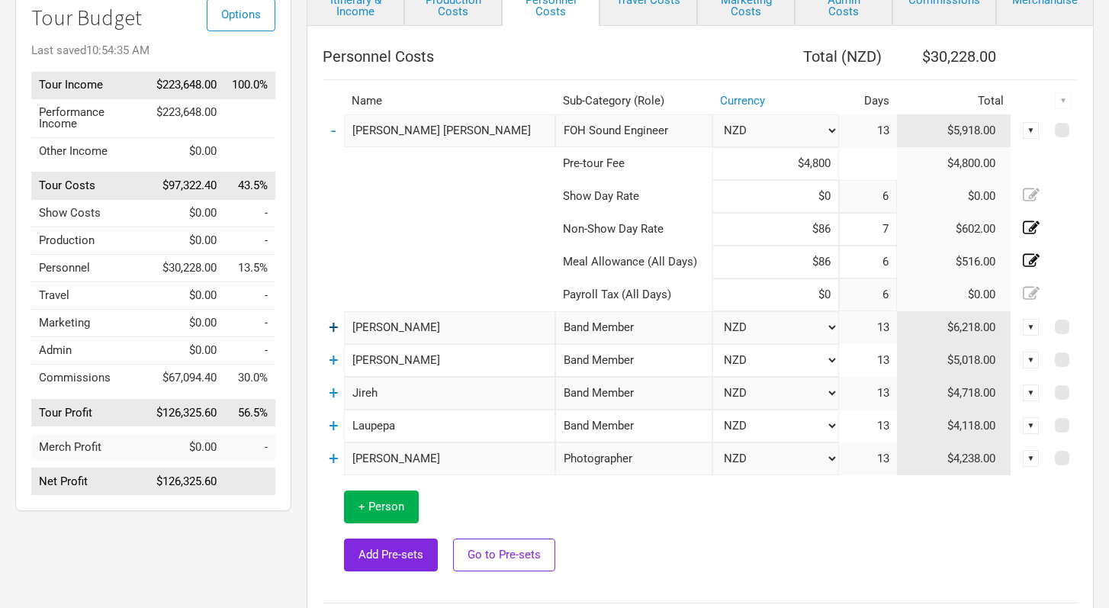
click at [332, 327] on link "+" at bounding box center [334, 327] width 10 height 20
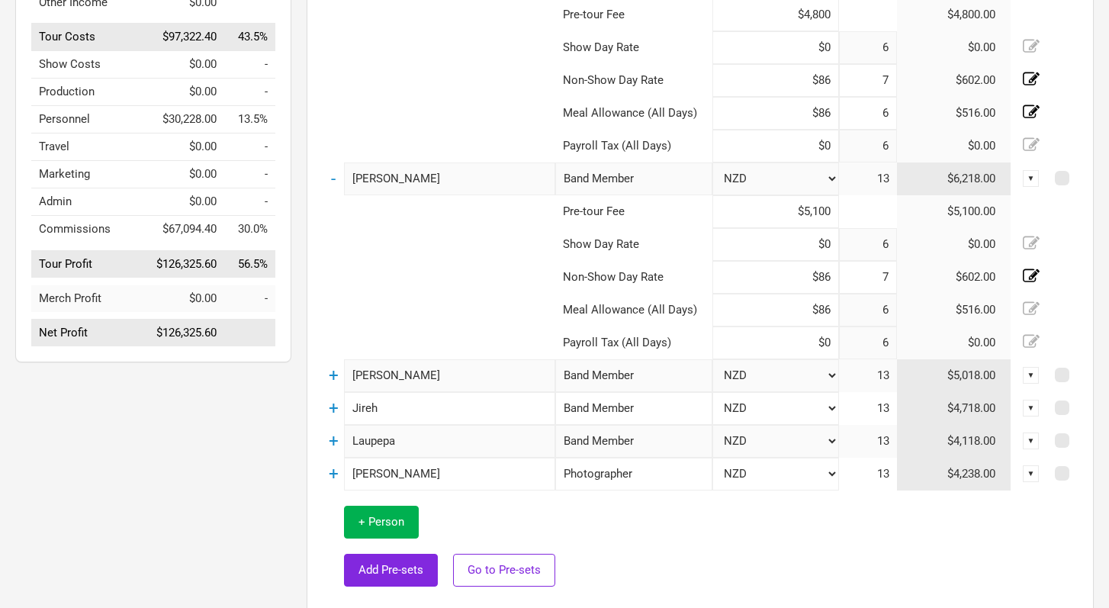
scroll to position [334, 0]
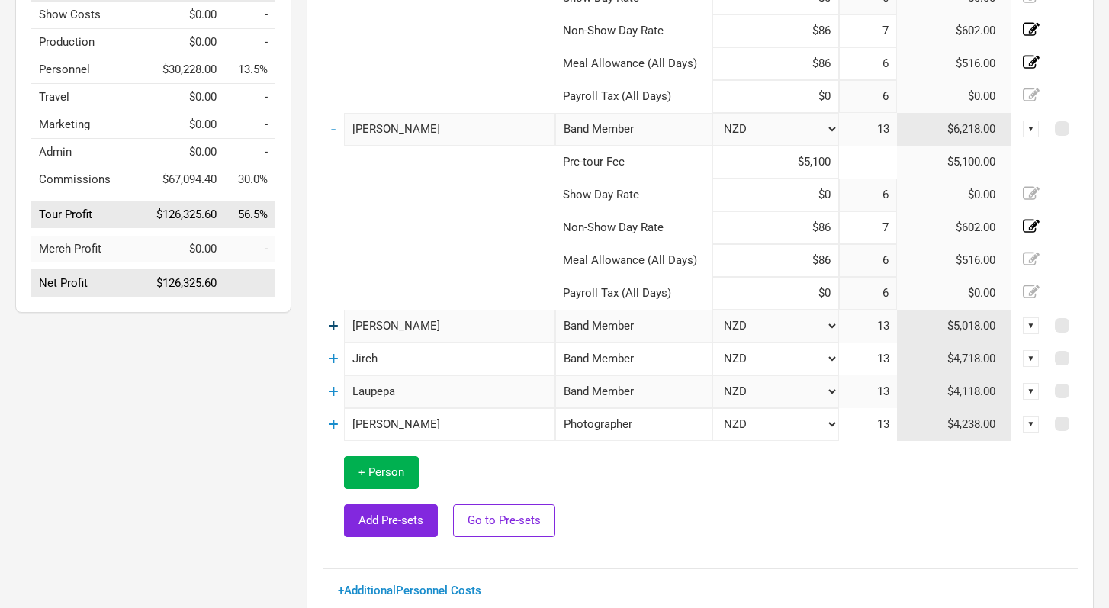
click at [334, 320] on link "+" at bounding box center [334, 326] width 10 height 20
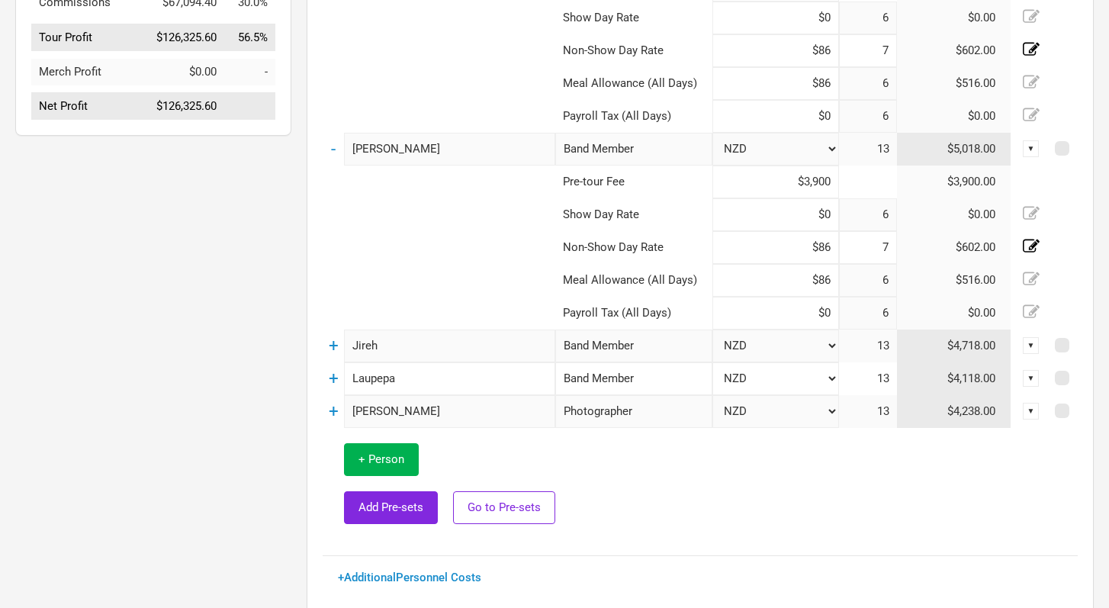
scroll to position [546, 0]
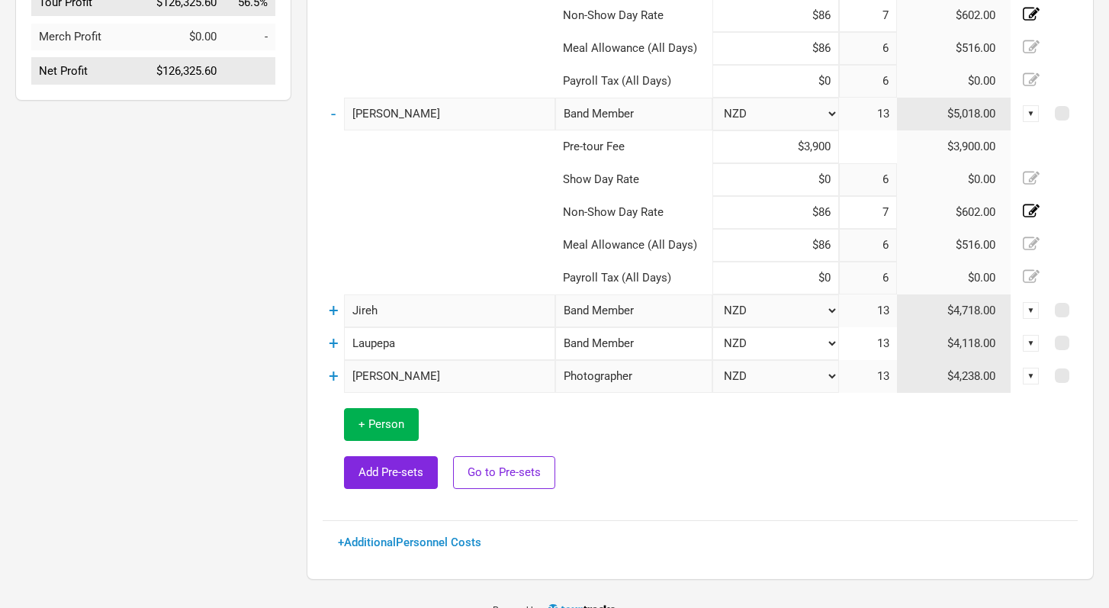
click at [726, 490] on td at bounding box center [816, 449] width 522 height 112
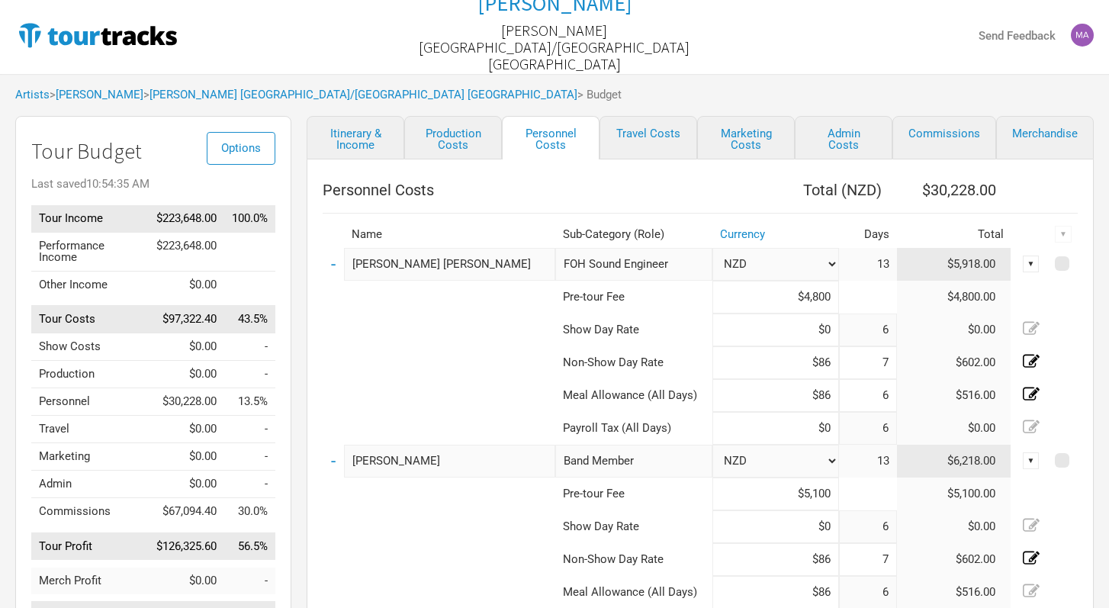
scroll to position [0, 0]
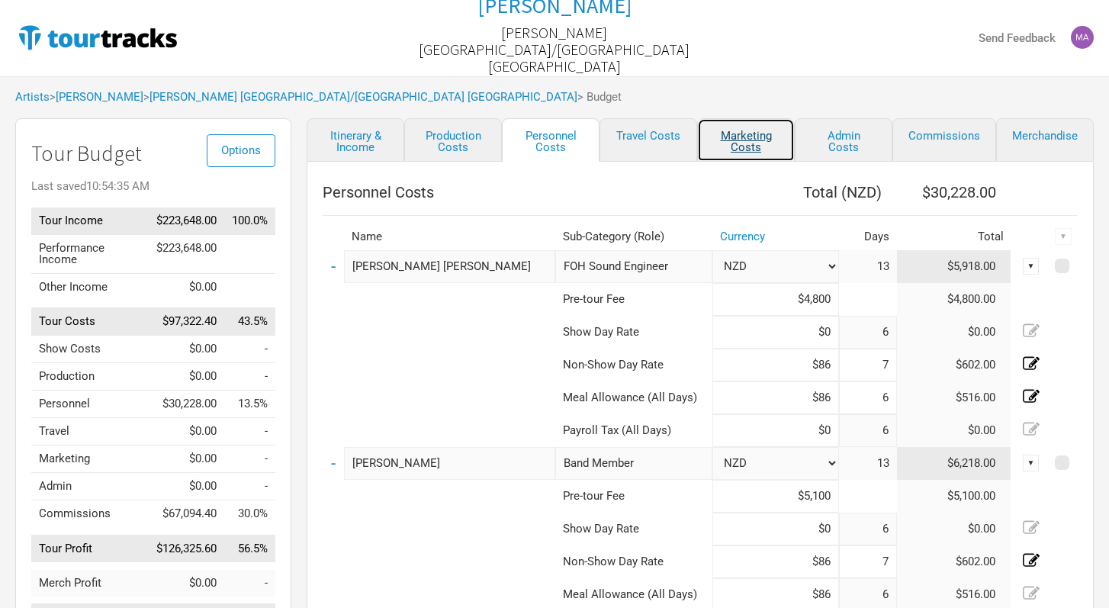
click at [747, 138] on link "Marketing Costs" at bounding box center [746, 139] width 98 height 43
select select "% of Gross"
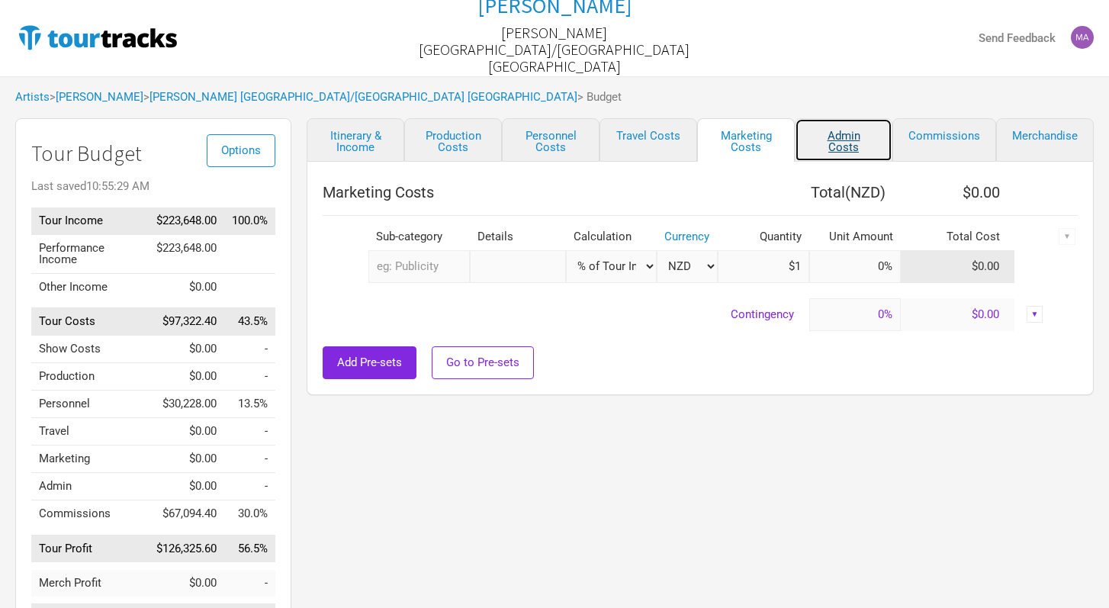
click at [837, 142] on link "Admin Costs" at bounding box center [844, 139] width 98 height 43
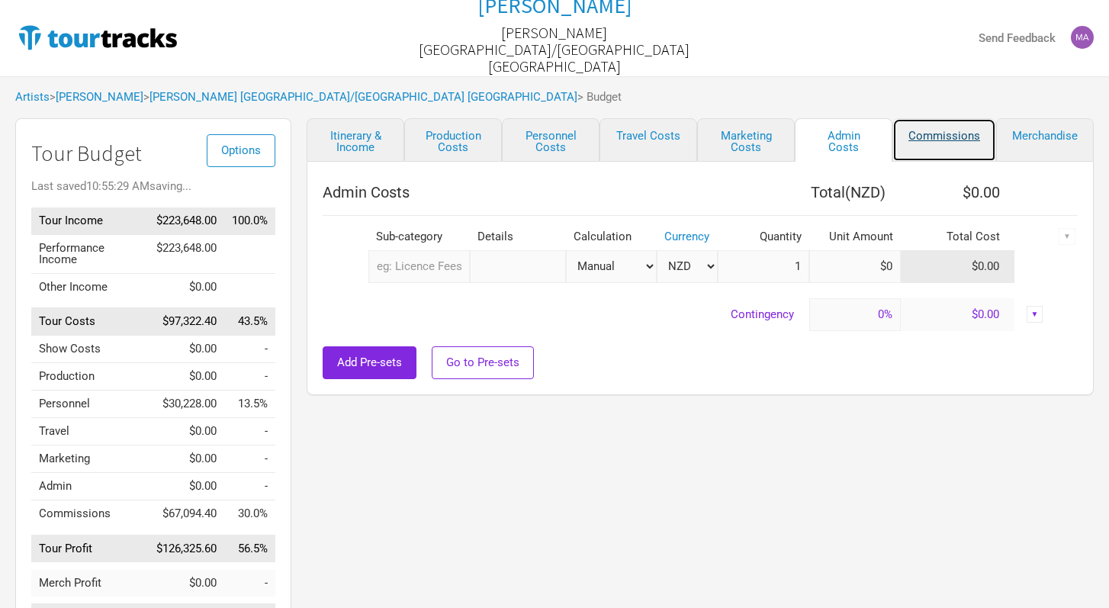
click at [939, 134] on link "Commissions" at bounding box center [944, 139] width 104 height 43
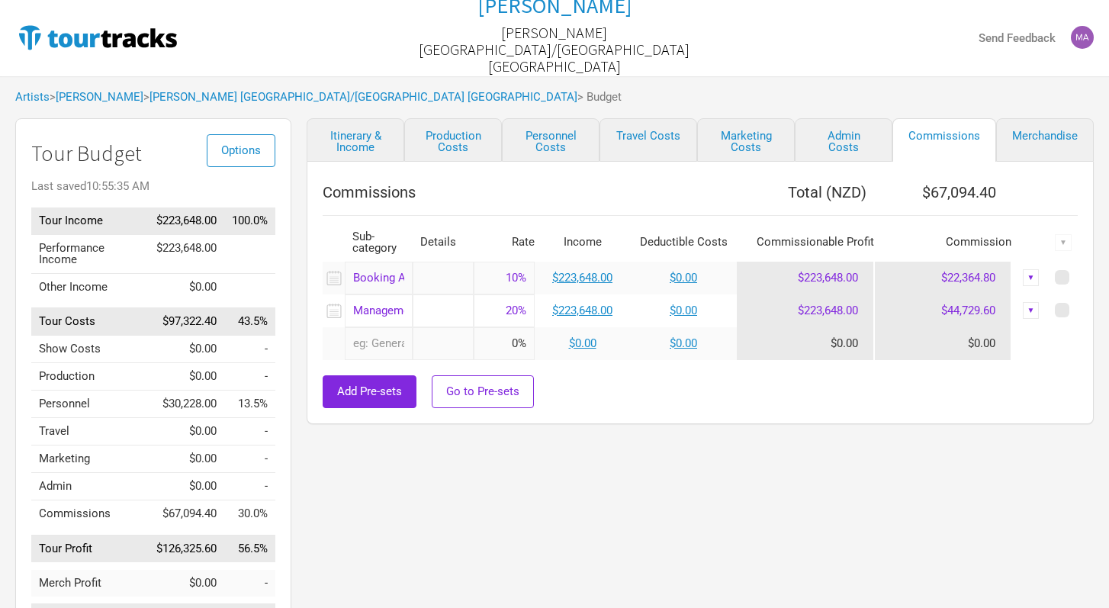
click at [1029, 310] on div "▼" at bounding box center [1031, 310] width 17 height 17
click at [991, 387] on link "Delete" at bounding box center [992, 387] width 75 height 11
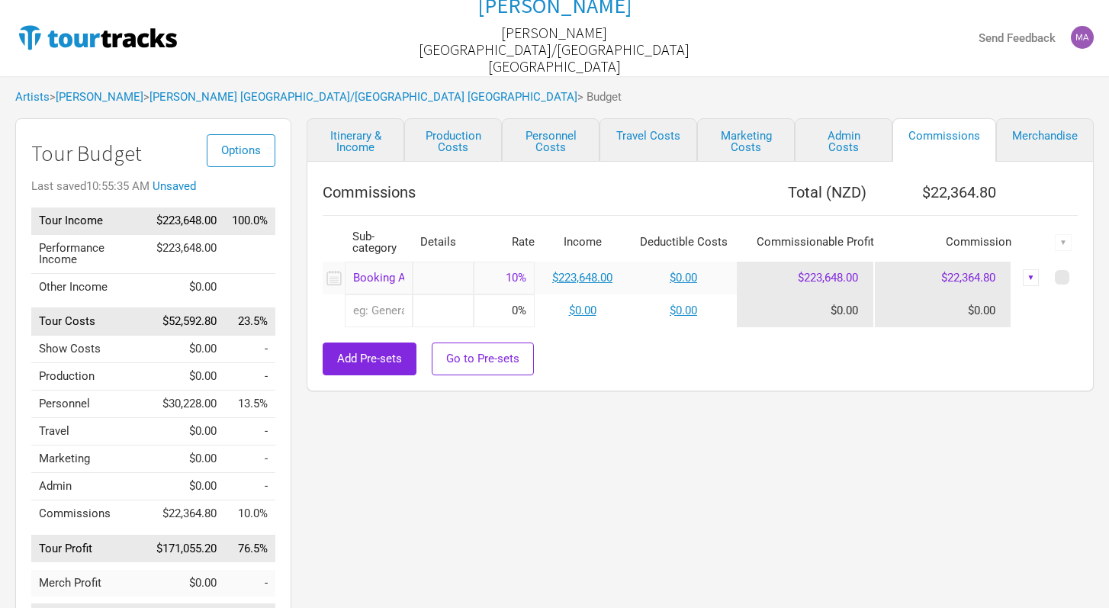
click at [949, 361] on div "Add Pre-sets Go to Pre-sets" at bounding box center [700, 358] width 755 height 33
click at [361, 149] on link "Itinerary & Income" at bounding box center [356, 139] width 98 height 43
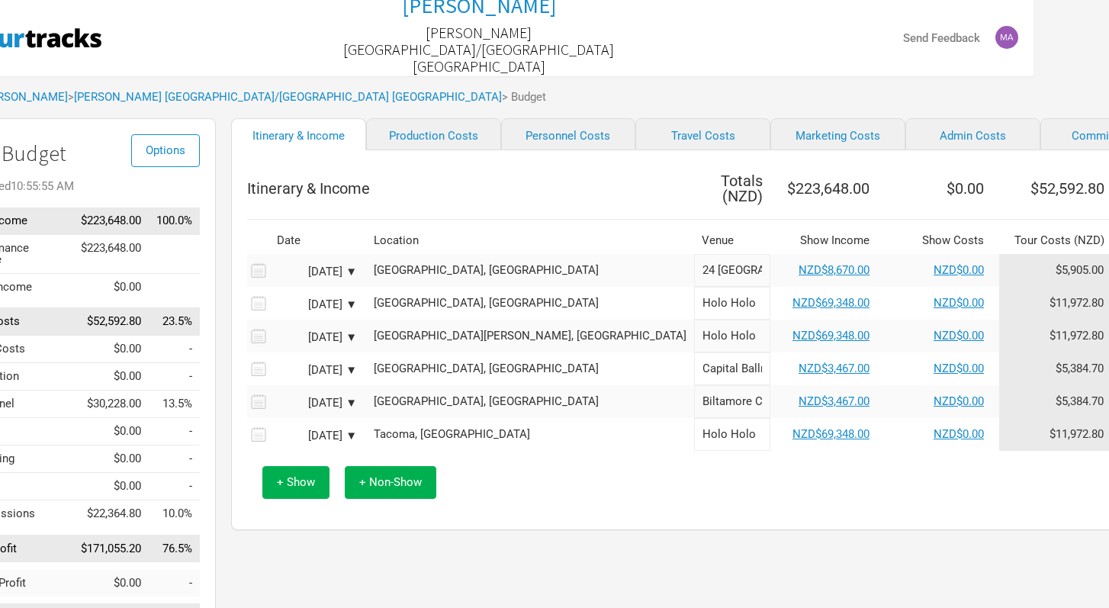
scroll to position [0, 69]
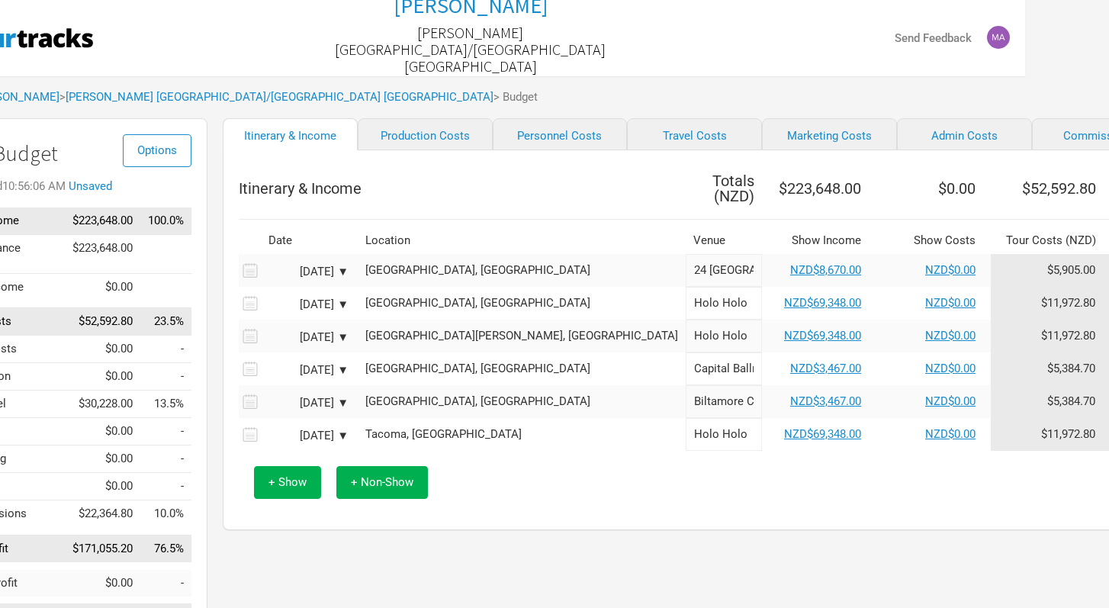
scroll to position [0, 128]
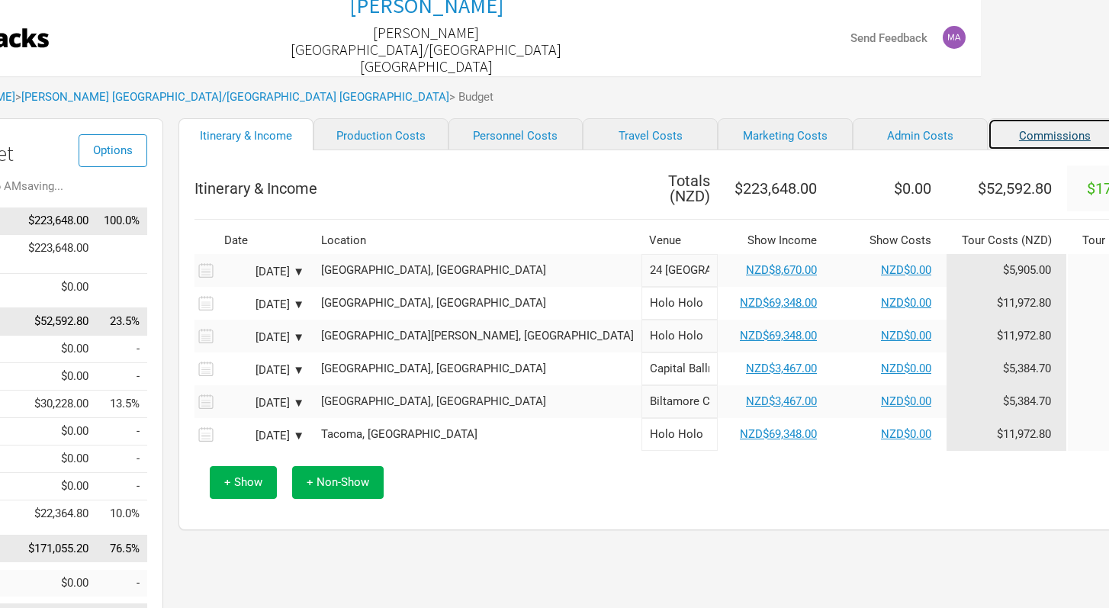
click at [987, 143] on link "Commissions" at bounding box center [1054, 134] width 135 height 32
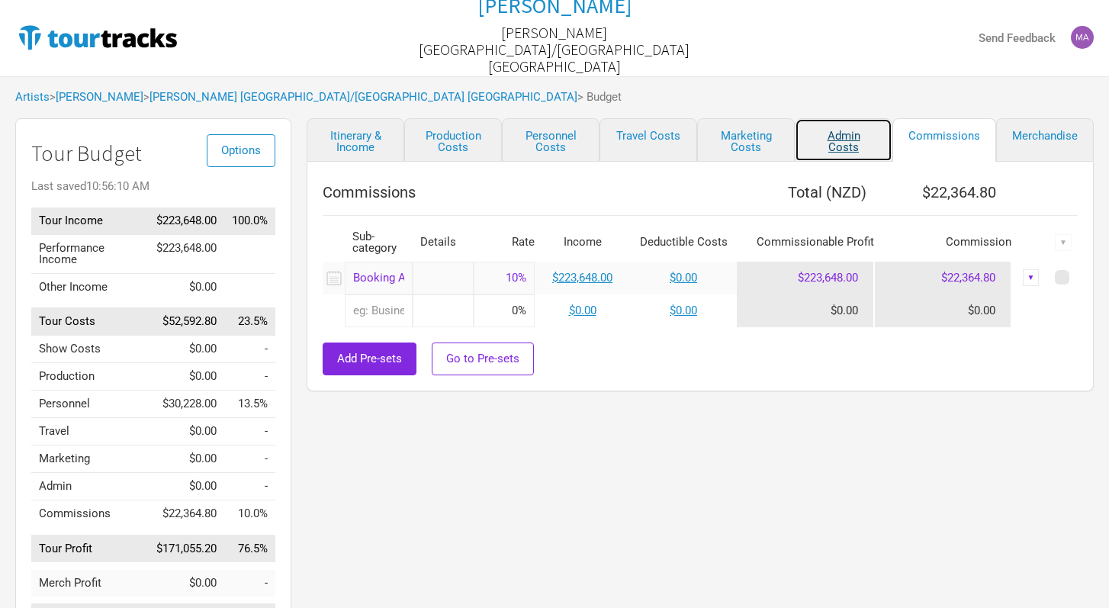
click at [838, 134] on link "Admin Costs" at bounding box center [844, 139] width 98 height 43
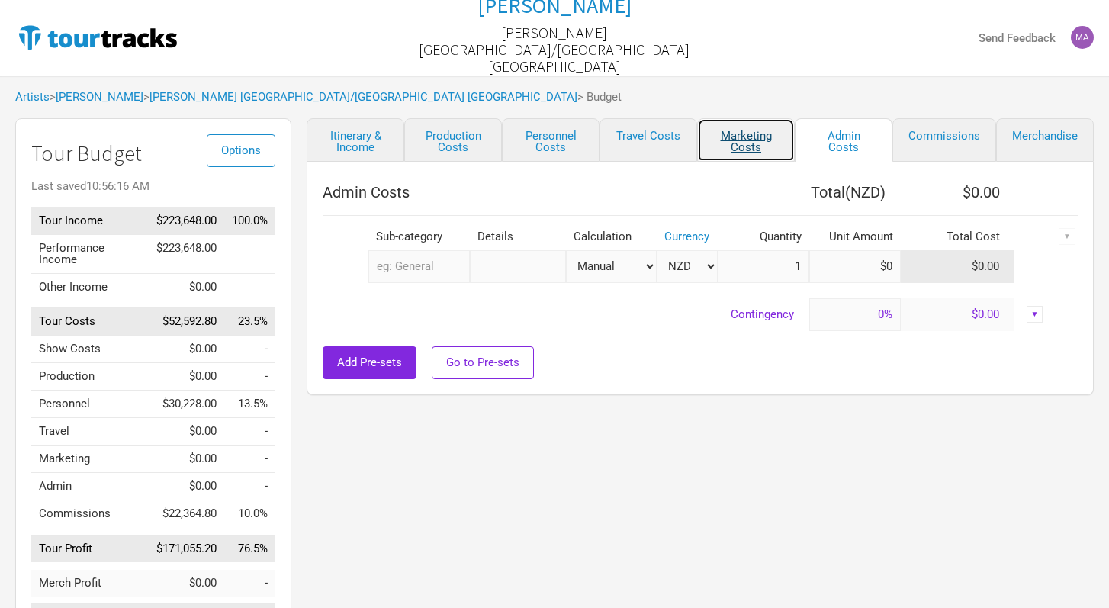
click at [710, 147] on link "Marketing Costs" at bounding box center [746, 139] width 98 height 43
select select "% of Gross"
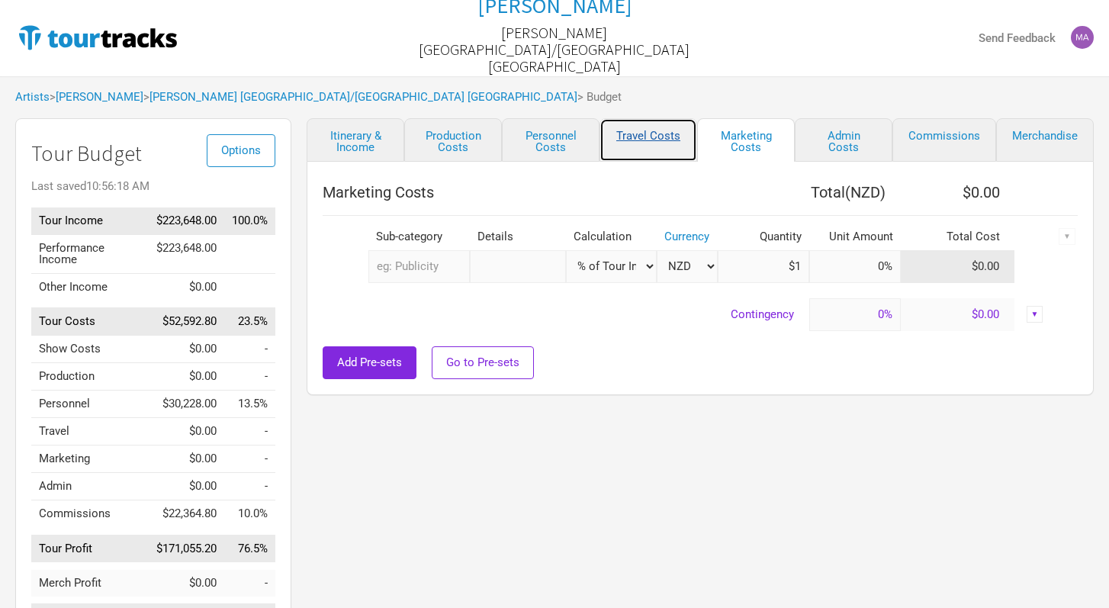
click at [637, 138] on link "Travel Costs" at bounding box center [648, 139] width 98 height 43
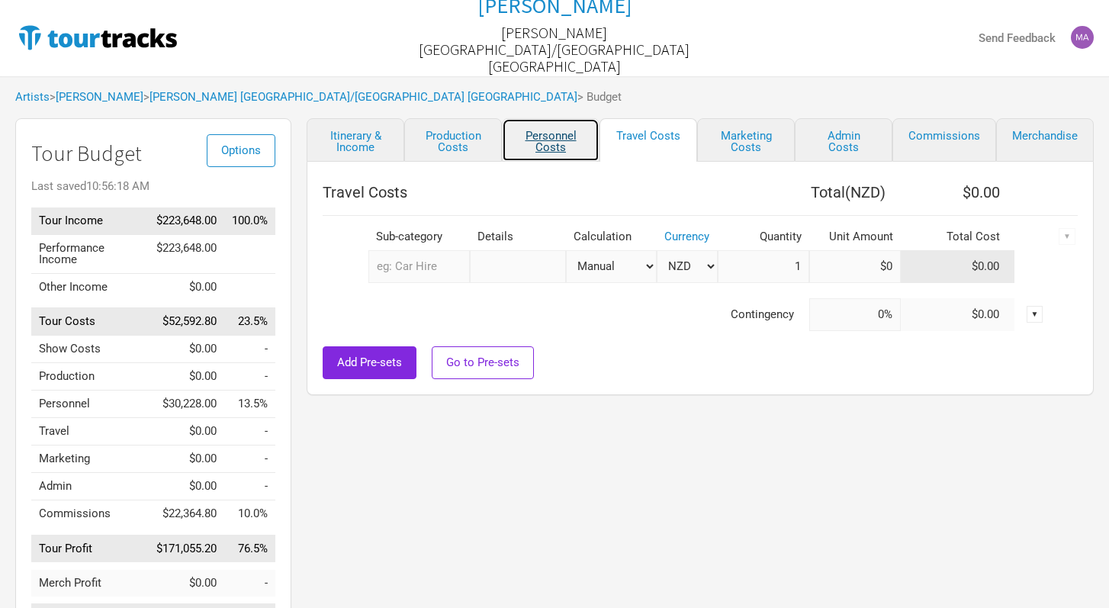
click at [558, 139] on link "Personnel Costs" at bounding box center [551, 139] width 98 height 43
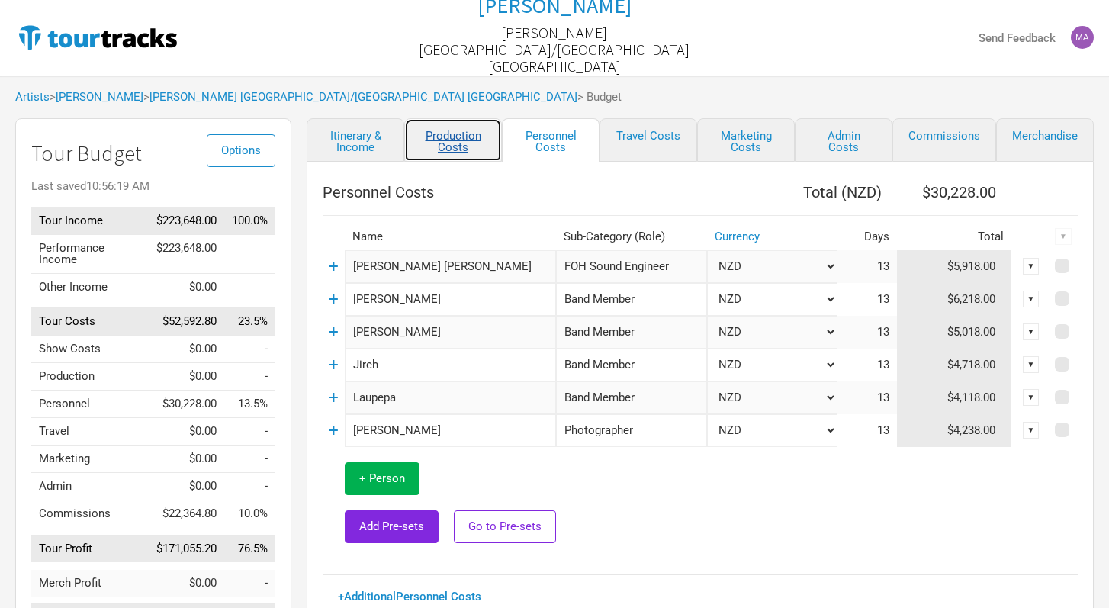
click at [443, 147] on link "Production Costs" at bounding box center [453, 139] width 98 height 43
select select "Shows"
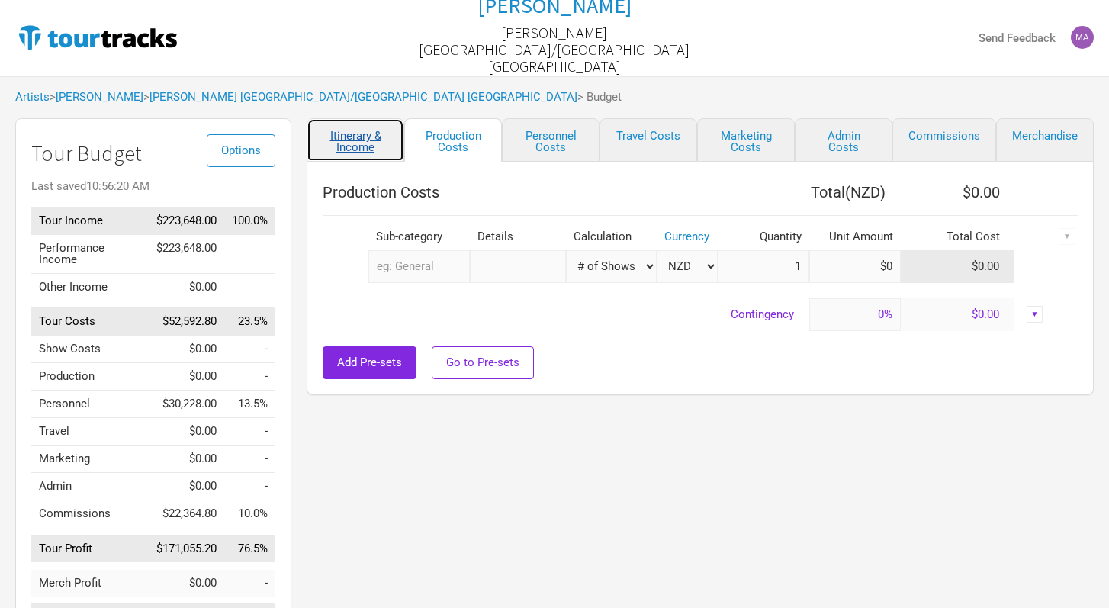
click at [368, 145] on link "Itinerary & Income" at bounding box center [356, 139] width 98 height 43
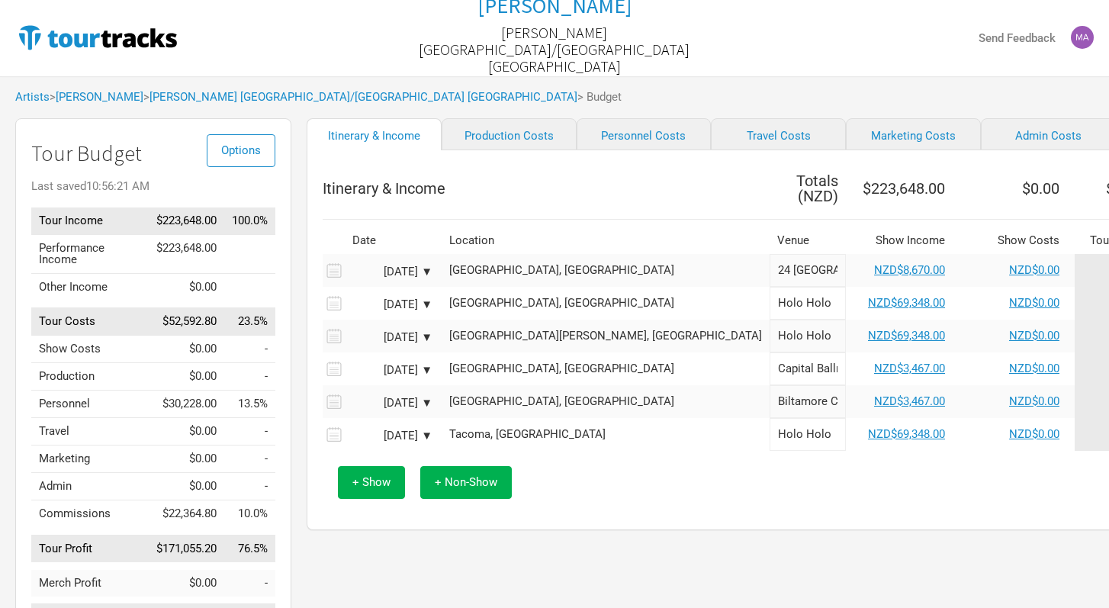
click at [778, 490] on div "+ Show + Non-Show" at bounding box center [845, 482] width 1031 height 63
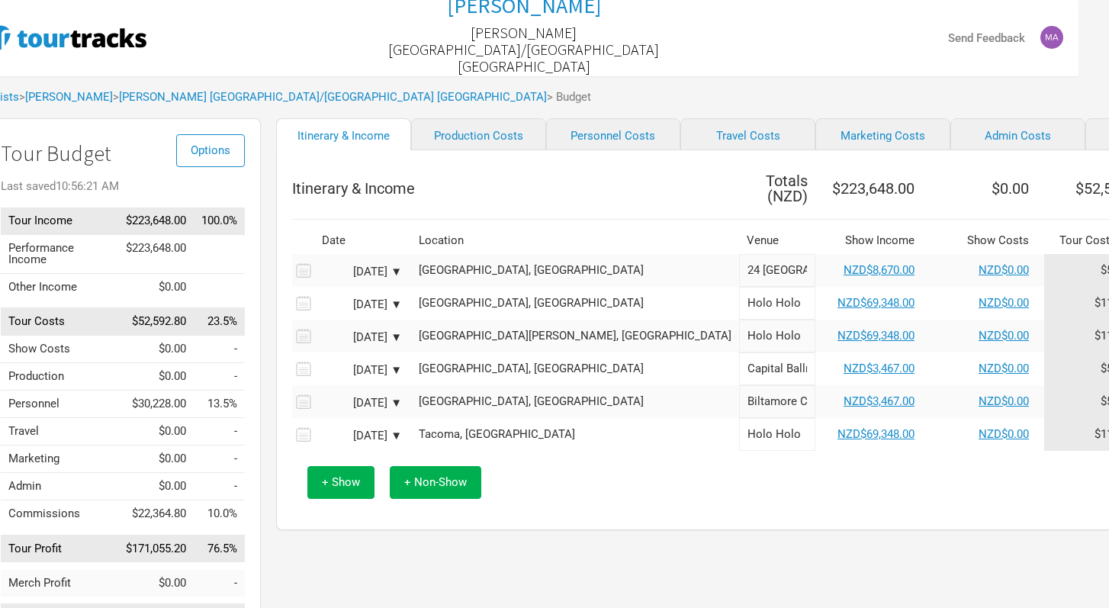
scroll to position [0, 27]
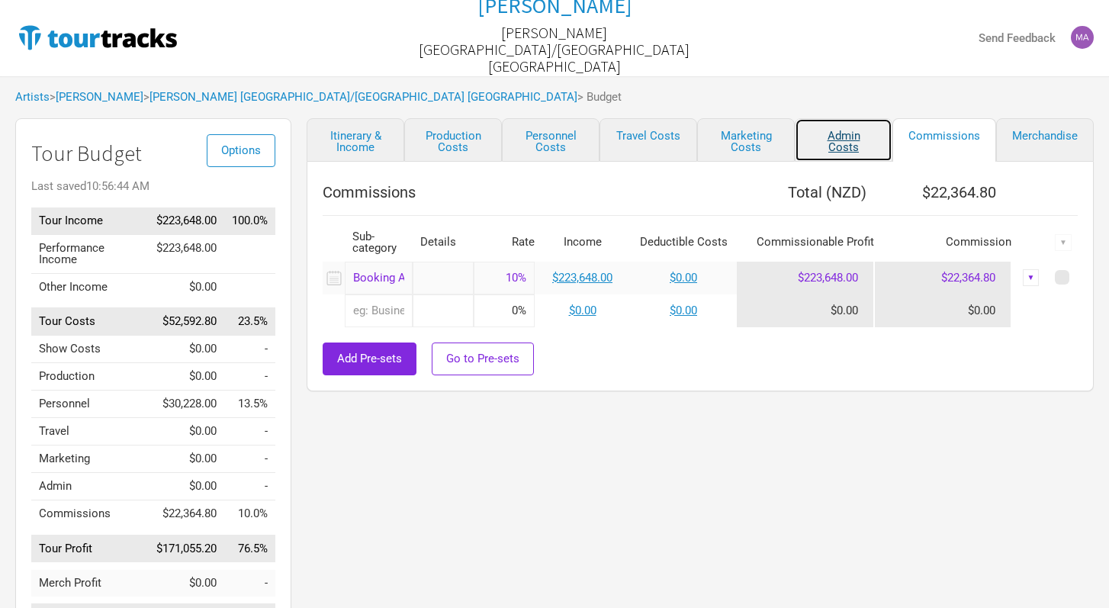
click at [834, 146] on link "Admin Costs" at bounding box center [844, 139] width 98 height 43
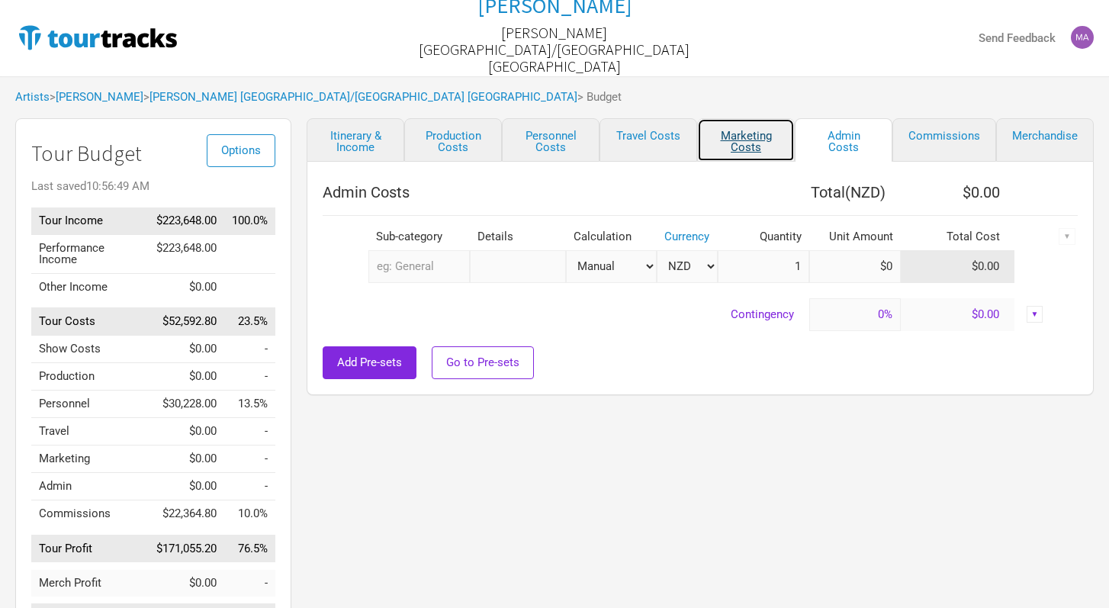
click at [753, 143] on link "Marketing Costs" at bounding box center [746, 139] width 98 height 43
select select "% of Gross"
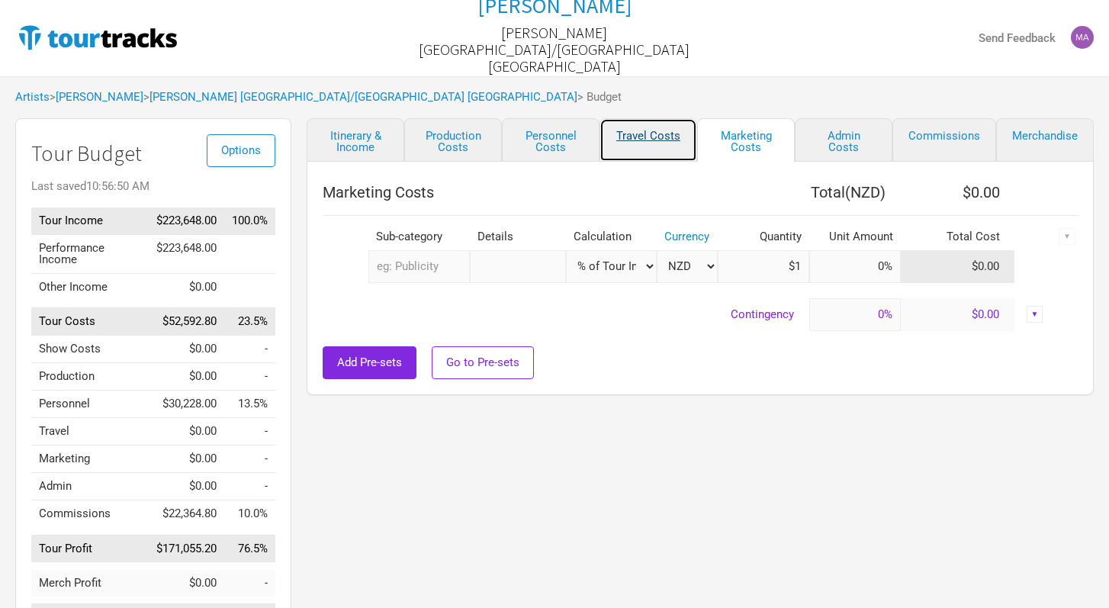
click at [650, 141] on link "Travel Costs" at bounding box center [648, 139] width 98 height 43
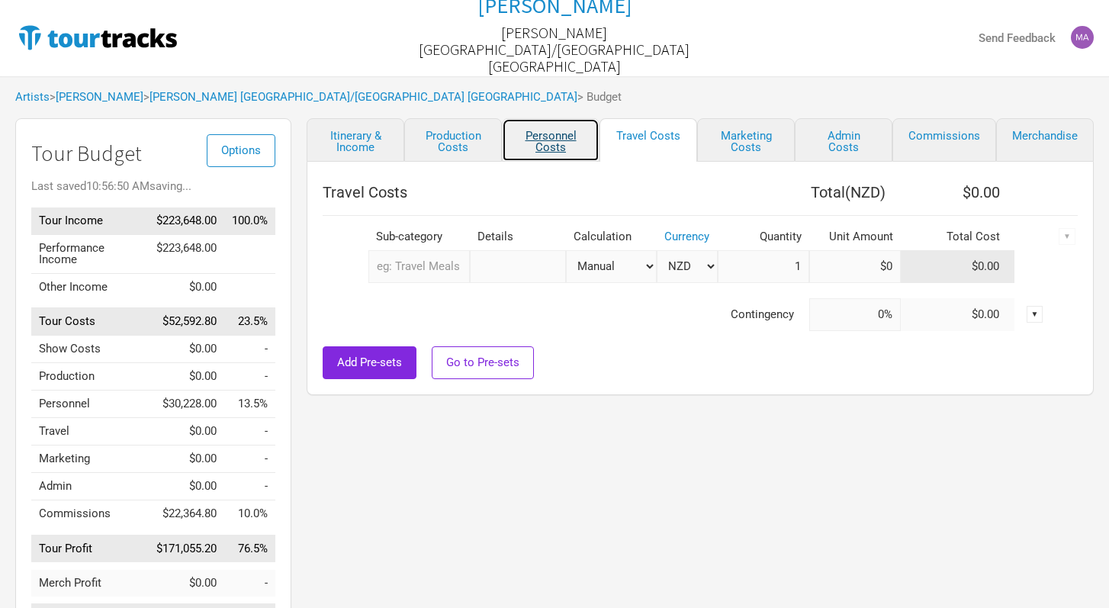
click at [558, 143] on link "Personnel Costs" at bounding box center [551, 139] width 98 height 43
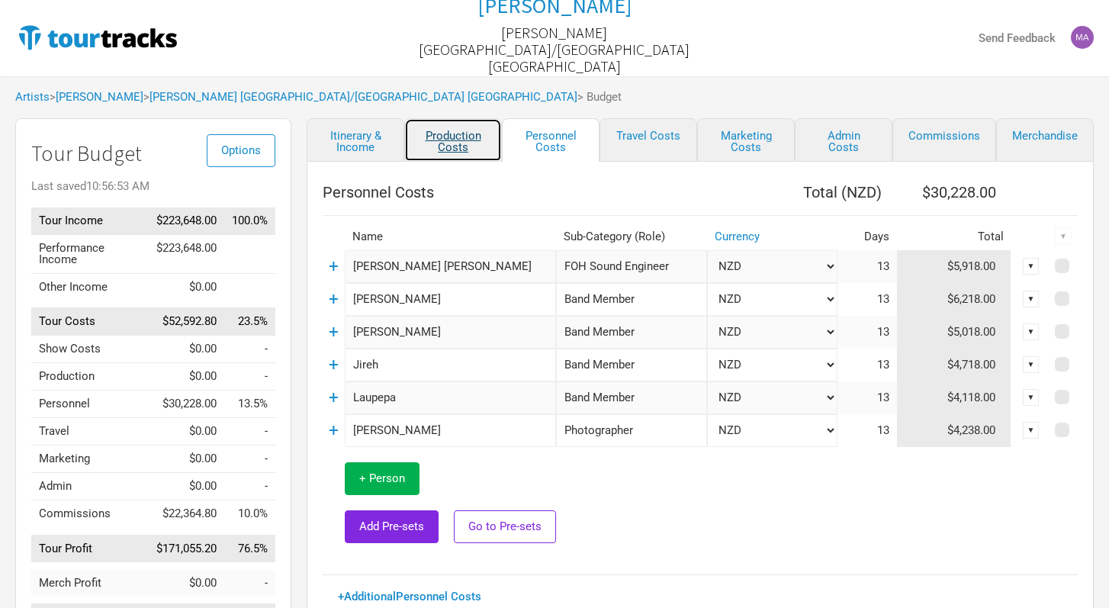
click at [462, 144] on link "Production Costs" at bounding box center [453, 139] width 98 height 43
select select "Shows"
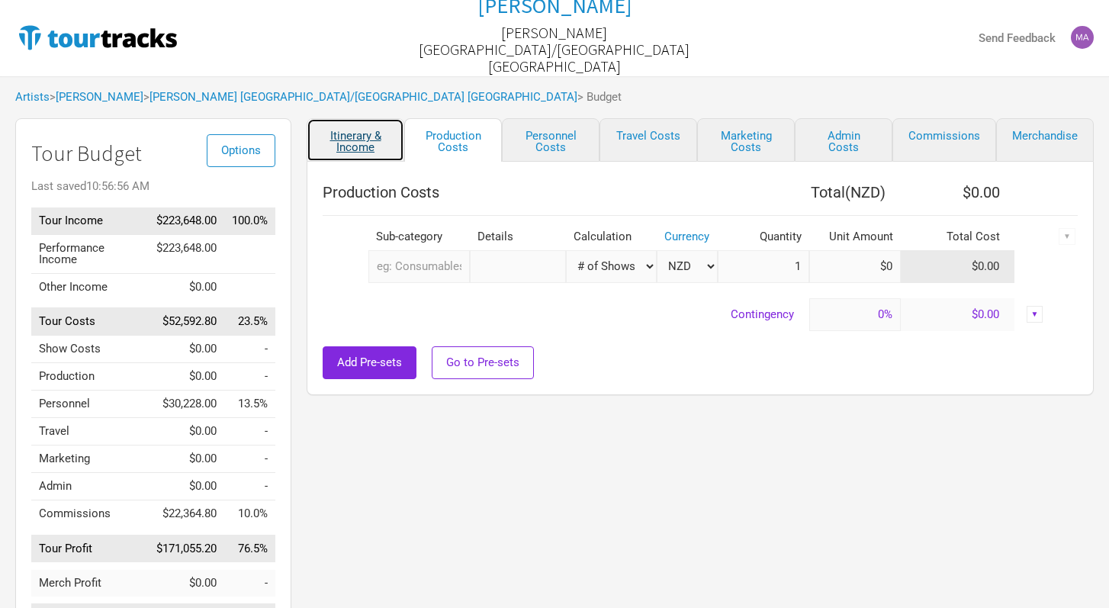
click at [351, 142] on link "Itinerary & Income" at bounding box center [356, 139] width 98 height 43
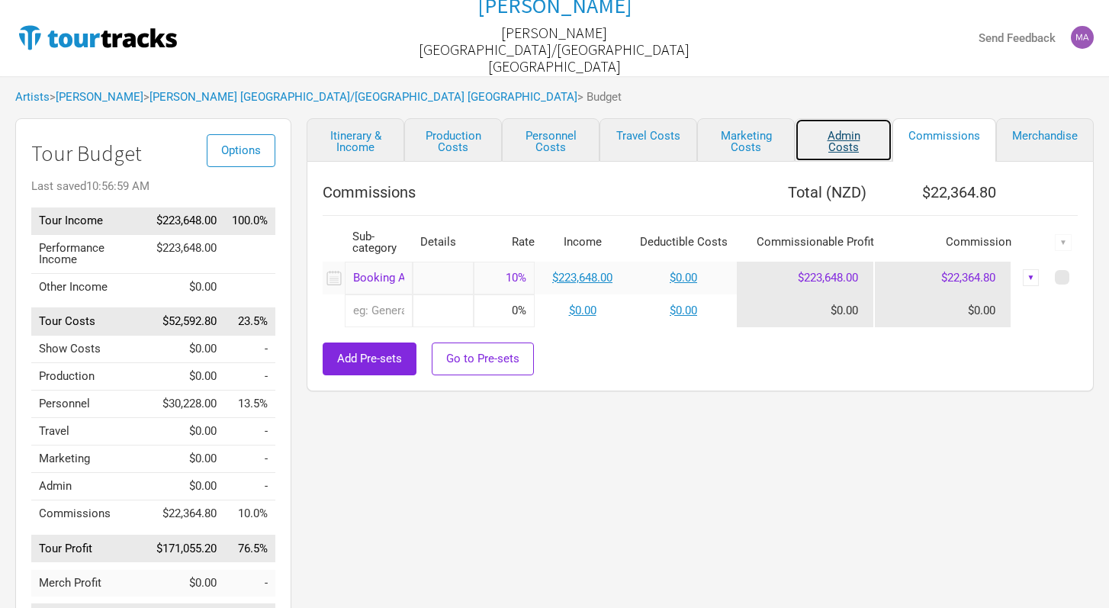
click at [847, 143] on link "Admin Costs" at bounding box center [844, 139] width 98 height 43
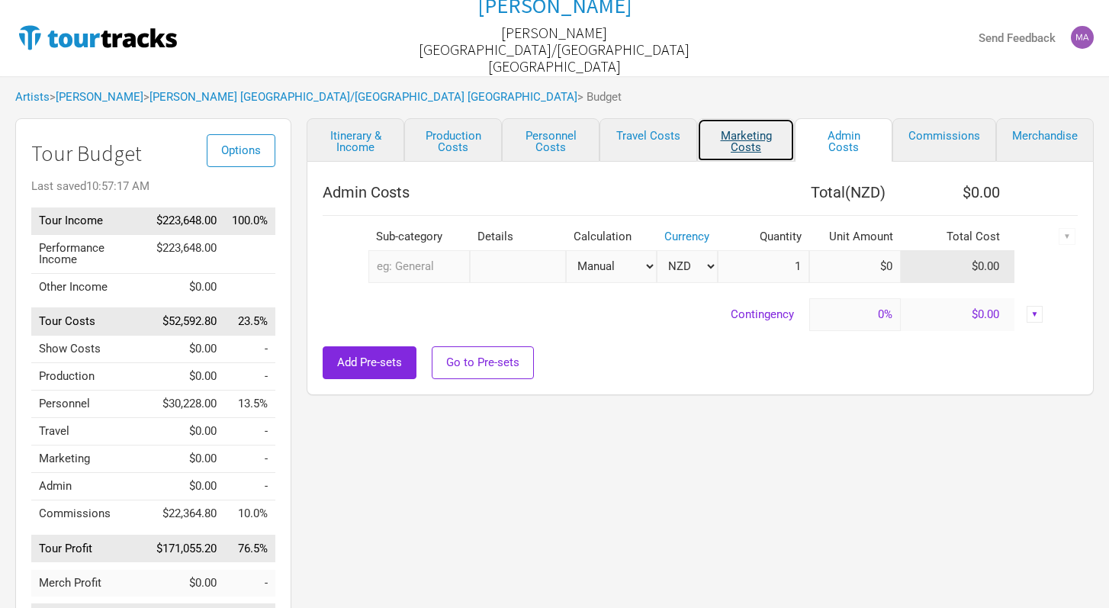
click at [740, 155] on link "Marketing Costs" at bounding box center [746, 139] width 98 height 43
select select "% of Gross"
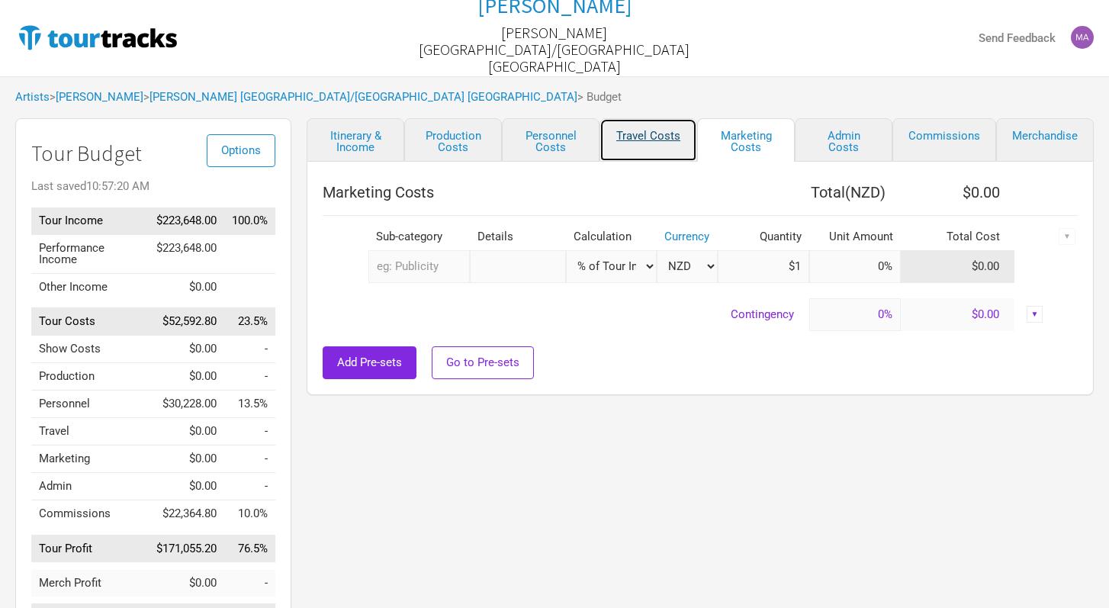
click at [669, 145] on link "Travel Costs" at bounding box center [648, 139] width 98 height 43
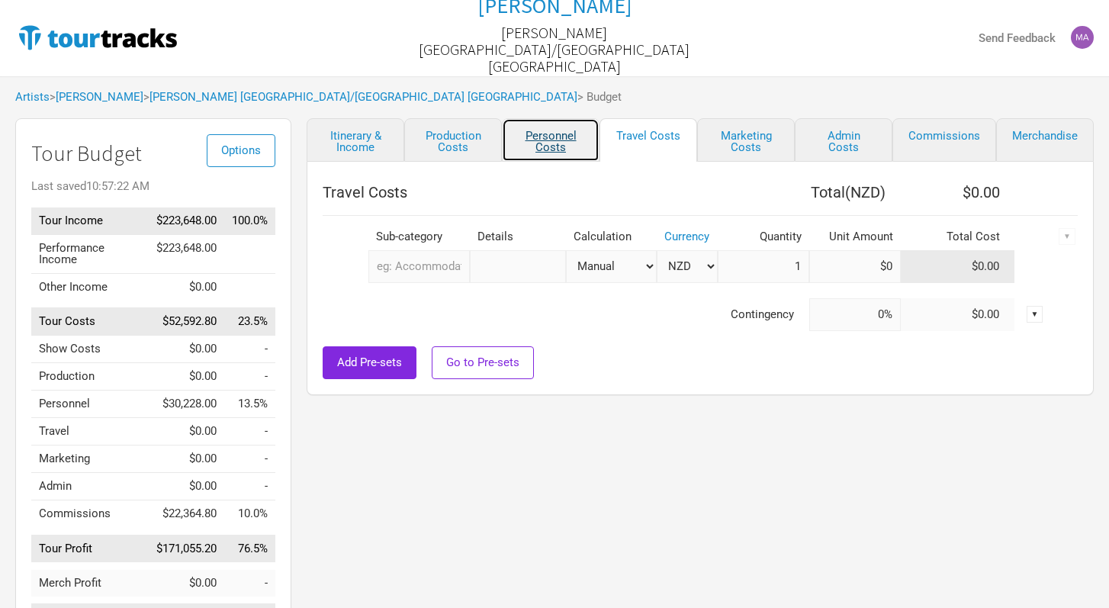
click at [556, 150] on link "Personnel Costs" at bounding box center [551, 139] width 98 height 43
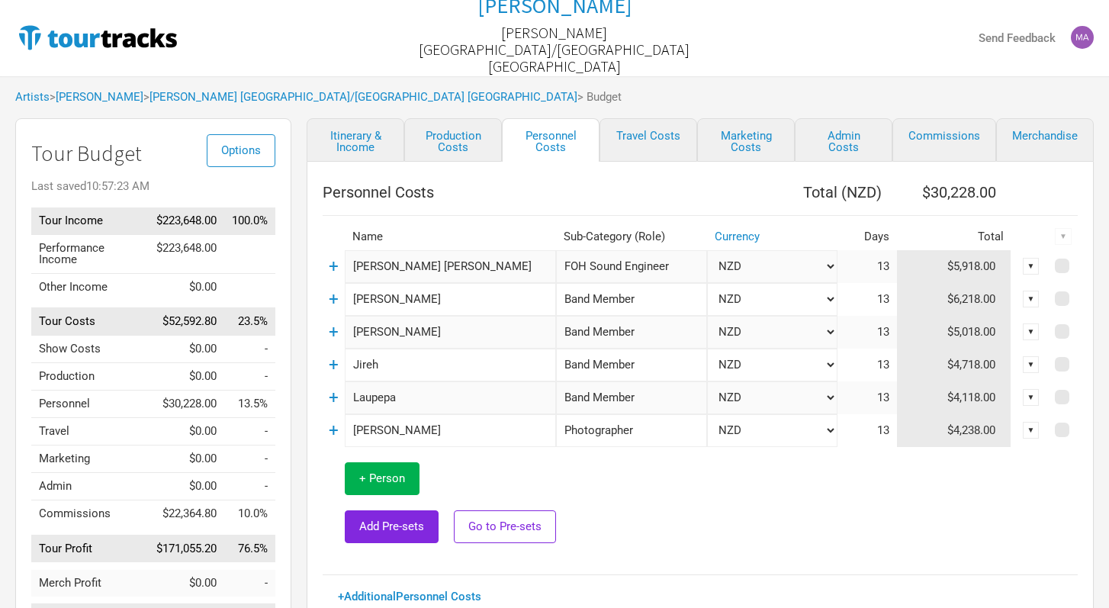
click at [701, 521] on td at bounding box center [817, 503] width 522 height 112
click at [375, 153] on link "Itinerary & Income" at bounding box center [356, 139] width 98 height 43
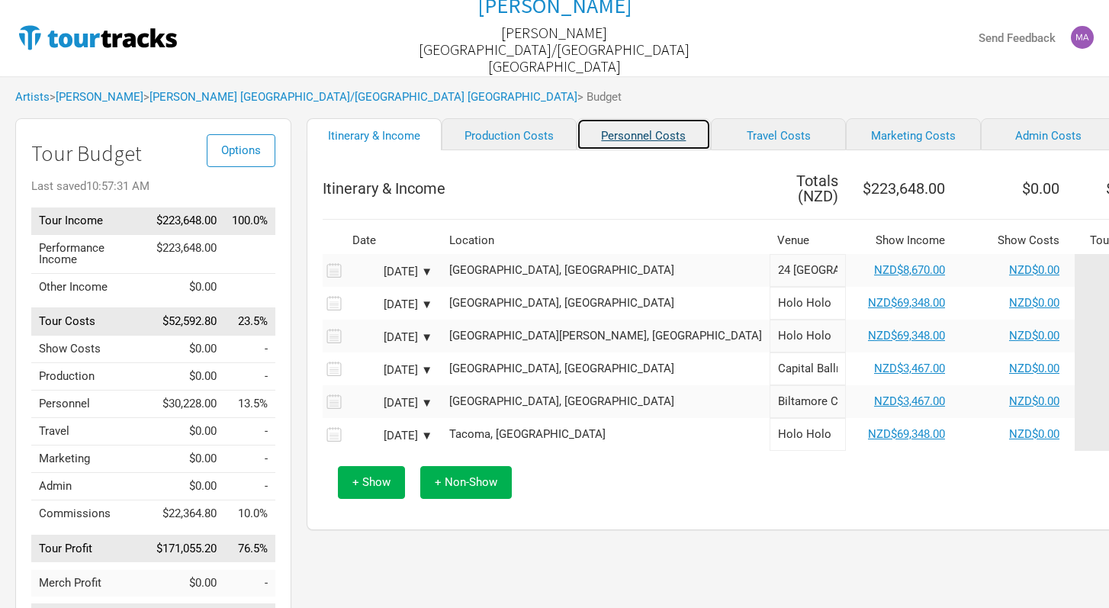
click at [603, 146] on link "Personnel Costs" at bounding box center [643, 134] width 135 height 32
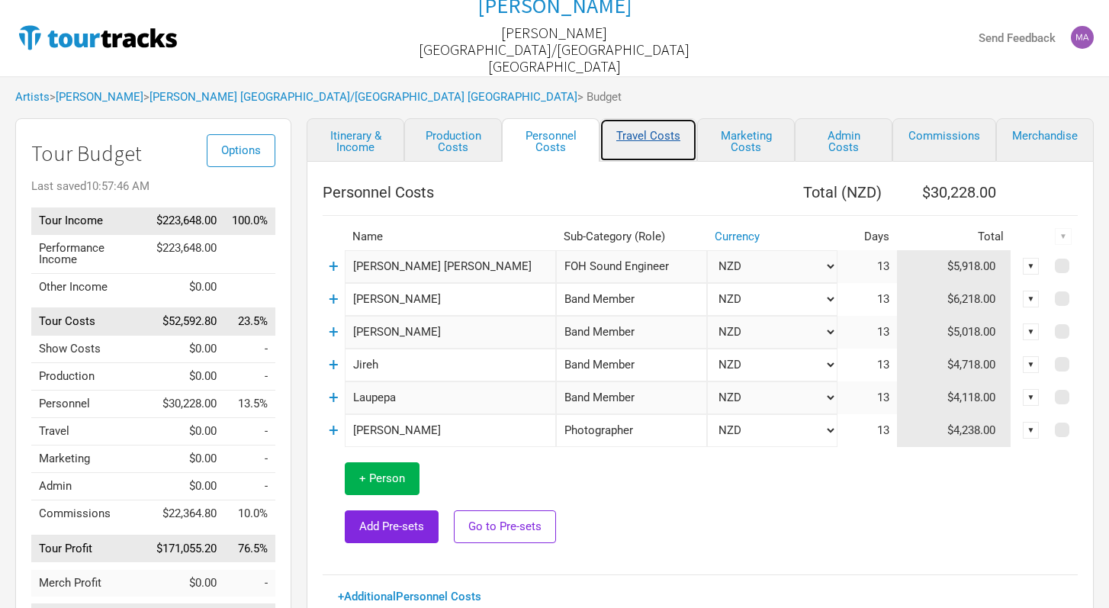
click at [651, 138] on link "Travel Costs" at bounding box center [648, 139] width 98 height 43
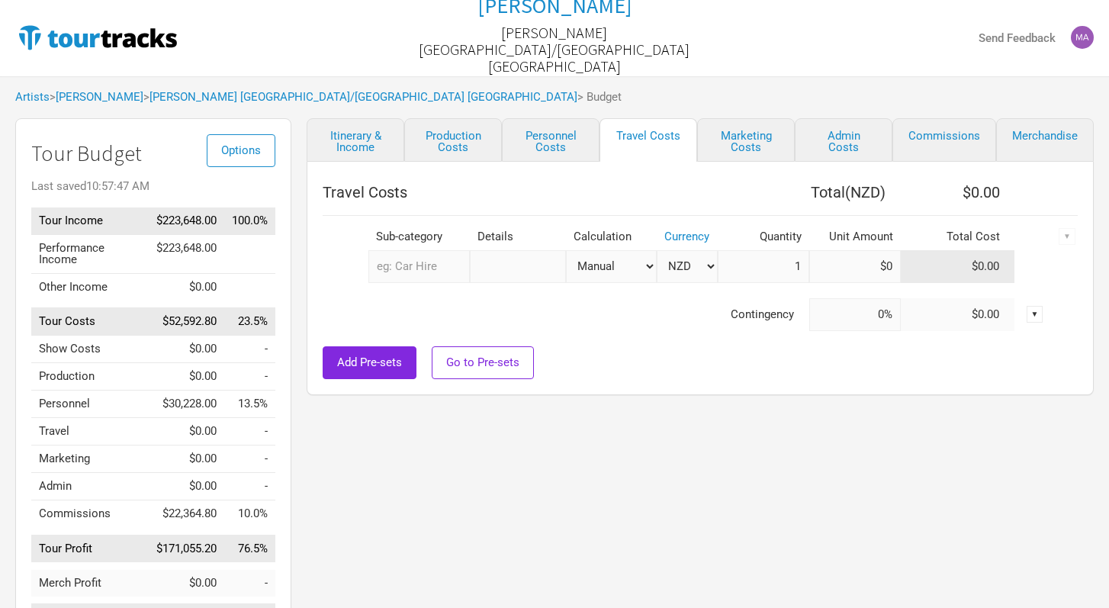
click at [445, 269] on input "text" at bounding box center [418, 266] width 101 height 33
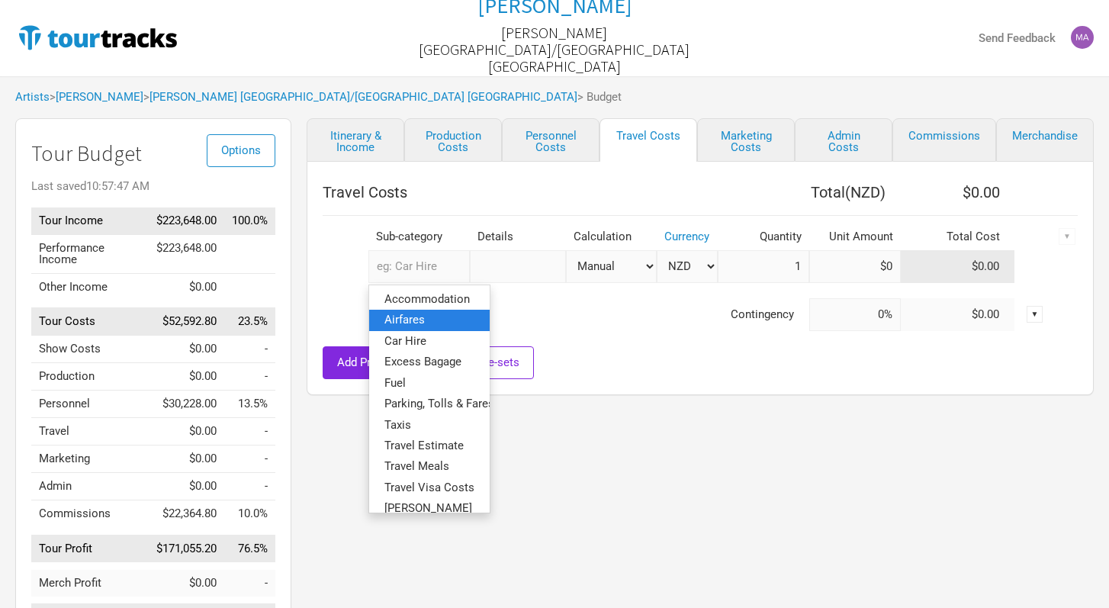
click at [427, 316] on link "Airfares" at bounding box center [429, 320] width 120 height 21
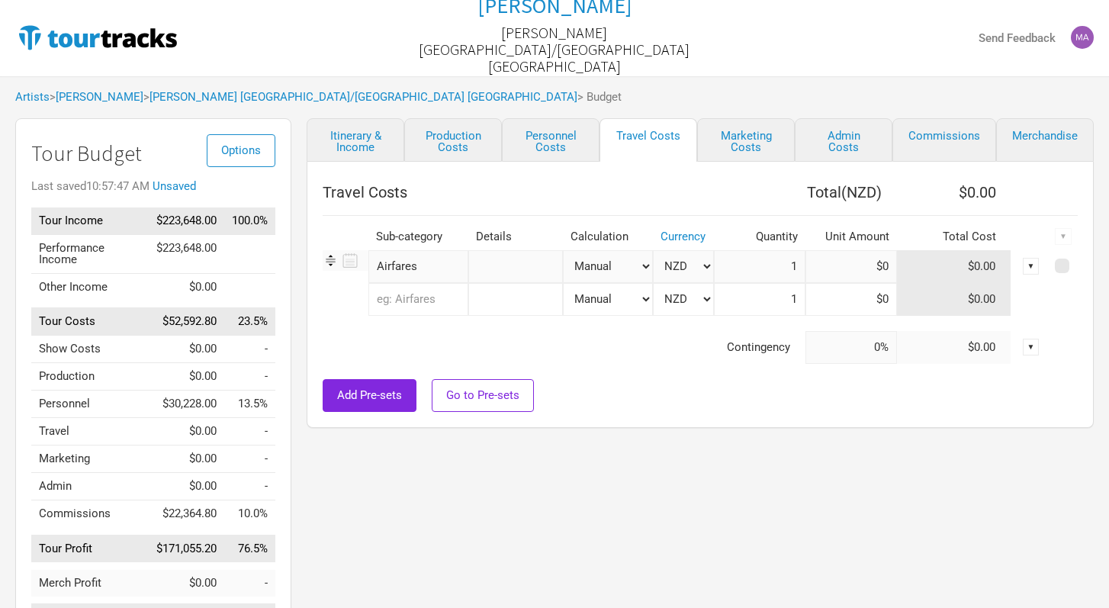
click at [488, 268] on input "text" at bounding box center [515, 266] width 95 height 33
type input "International NZ"
click at [850, 263] on input at bounding box center [851, 266] width 92 height 33
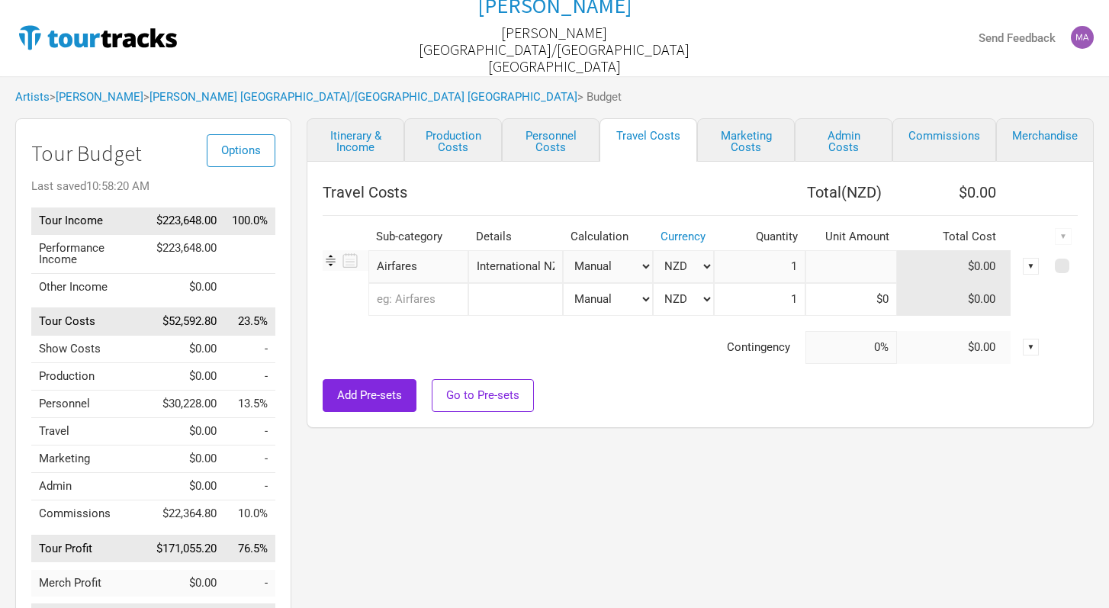
type input "$0"
click at [526, 262] on input "International NZ" at bounding box center [515, 266] width 95 height 33
type input "InternationalJireh"
click at [885, 271] on input at bounding box center [851, 266] width 92 height 33
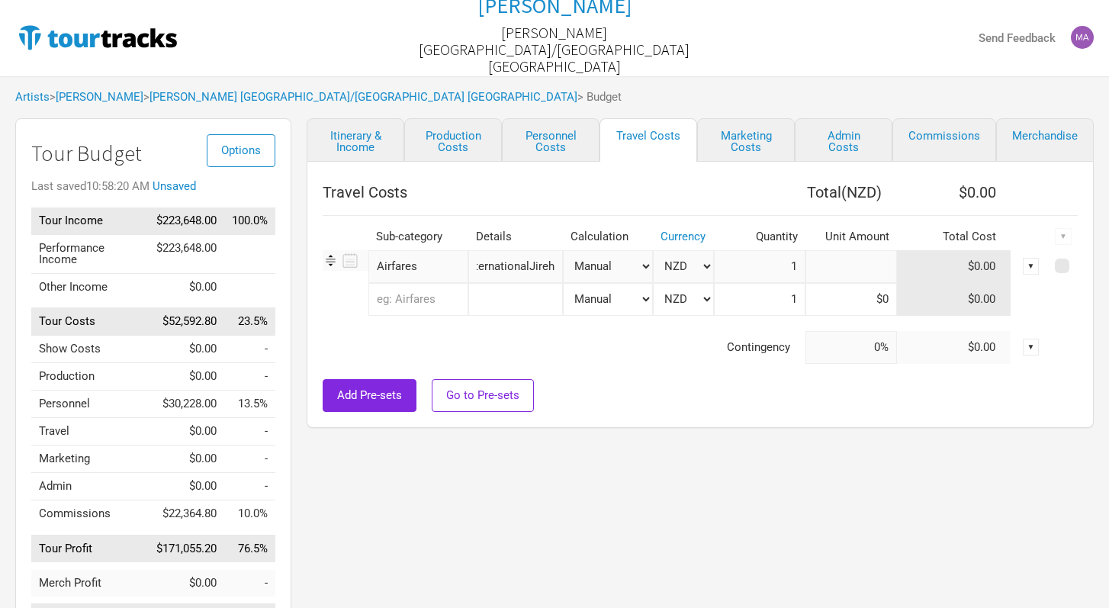
scroll to position [0, 0]
type input "$2,065.47"
click at [662, 392] on div "Add Pre-sets Go to Pre-sets" at bounding box center [700, 395] width 755 height 33
click at [396, 309] on input "text" at bounding box center [418, 299] width 100 height 33
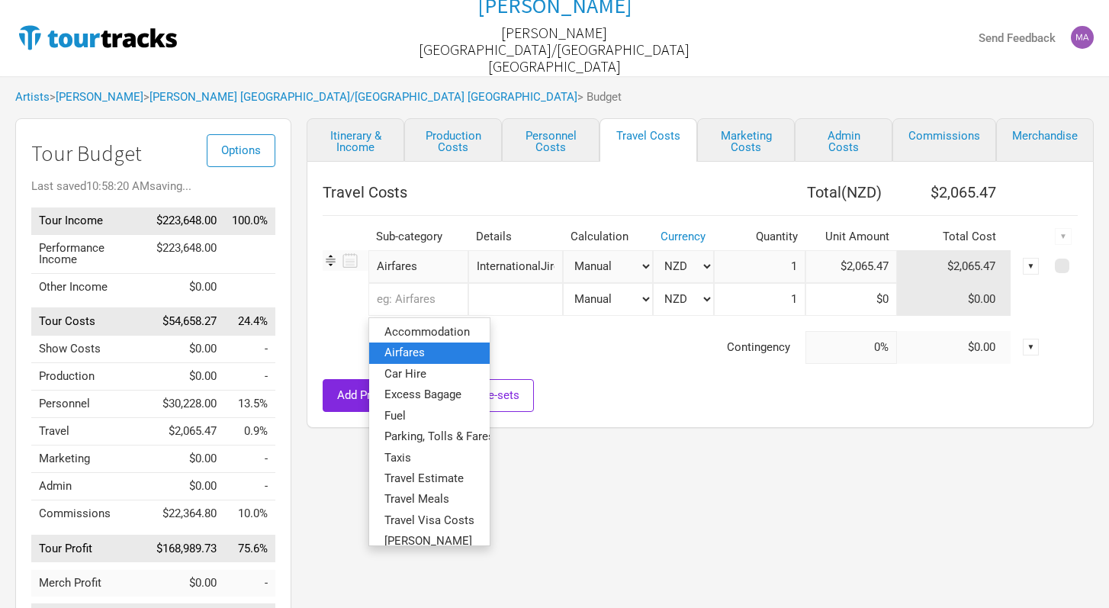
click at [419, 350] on span "Airfares" at bounding box center [404, 352] width 40 height 14
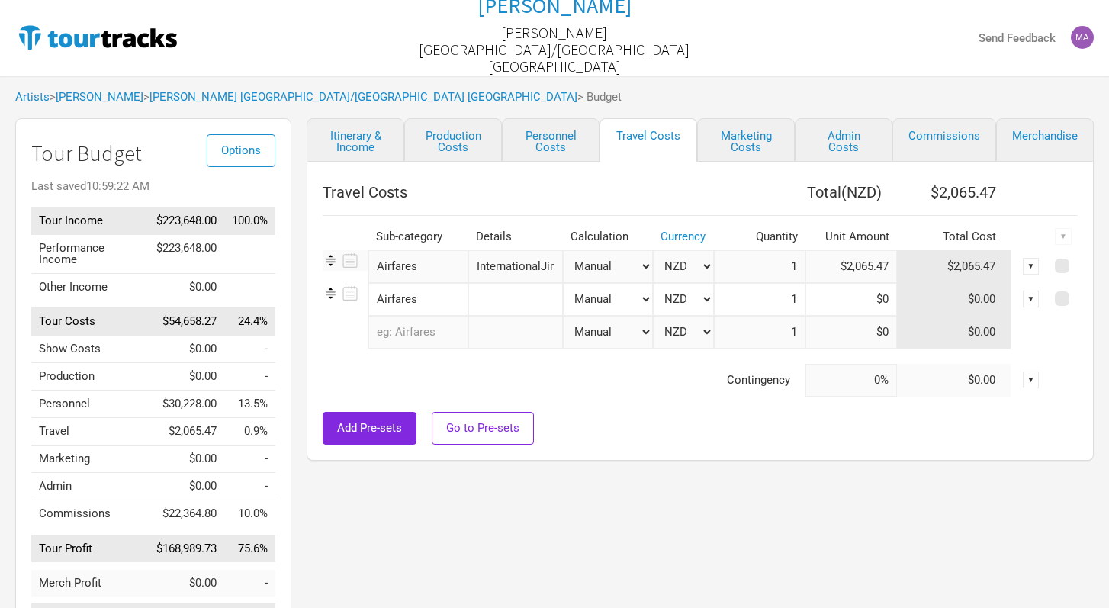
click at [495, 300] on input "text" at bounding box center [515, 299] width 95 height 33
type input "[PERSON_NAME]"
click at [871, 298] on input at bounding box center [851, 299] width 92 height 33
type input "$0"
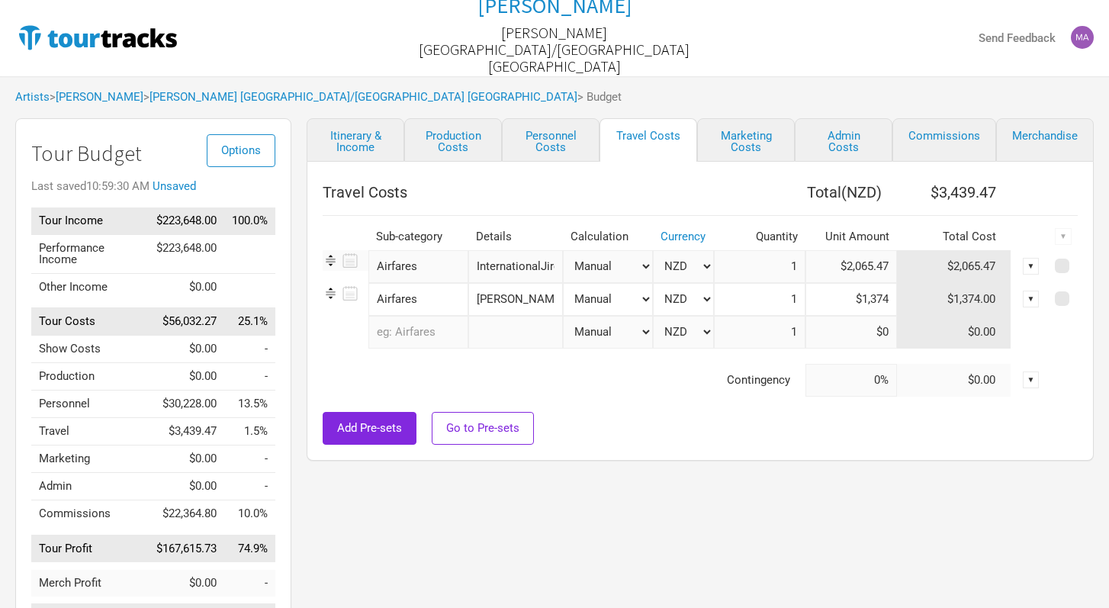
type input "$1,374"
click at [649, 414] on div "Add Pre-sets Go to Pre-sets" at bounding box center [700, 428] width 755 height 33
click at [405, 333] on input "text" at bounding box center [418, 332] width 100 height 33
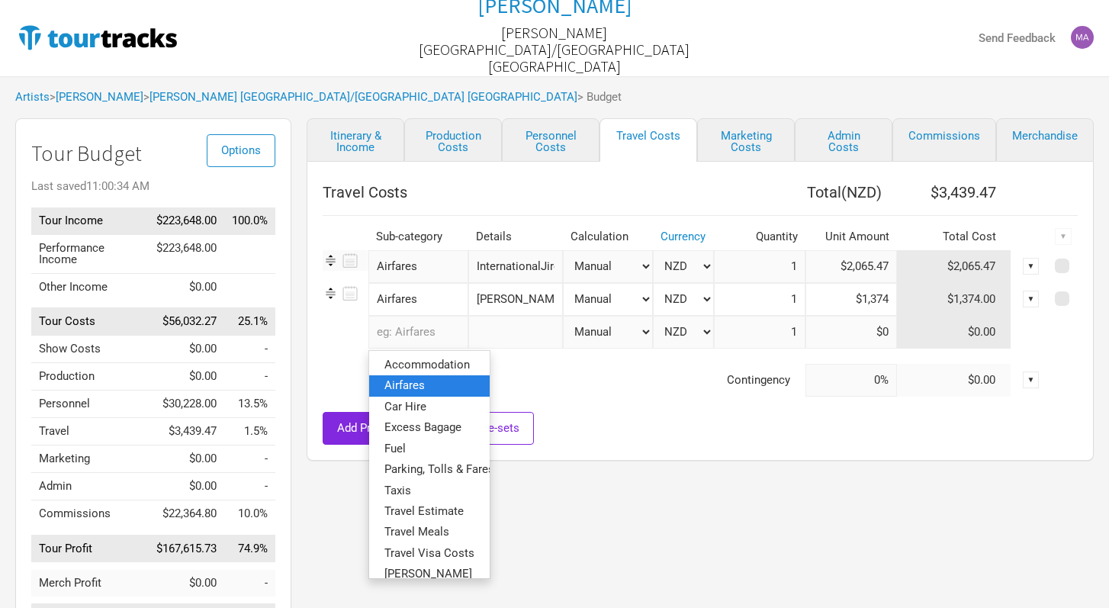
click at [426, 387] on link "Airfares" at bounding box center [429, 385] width 120 height 21
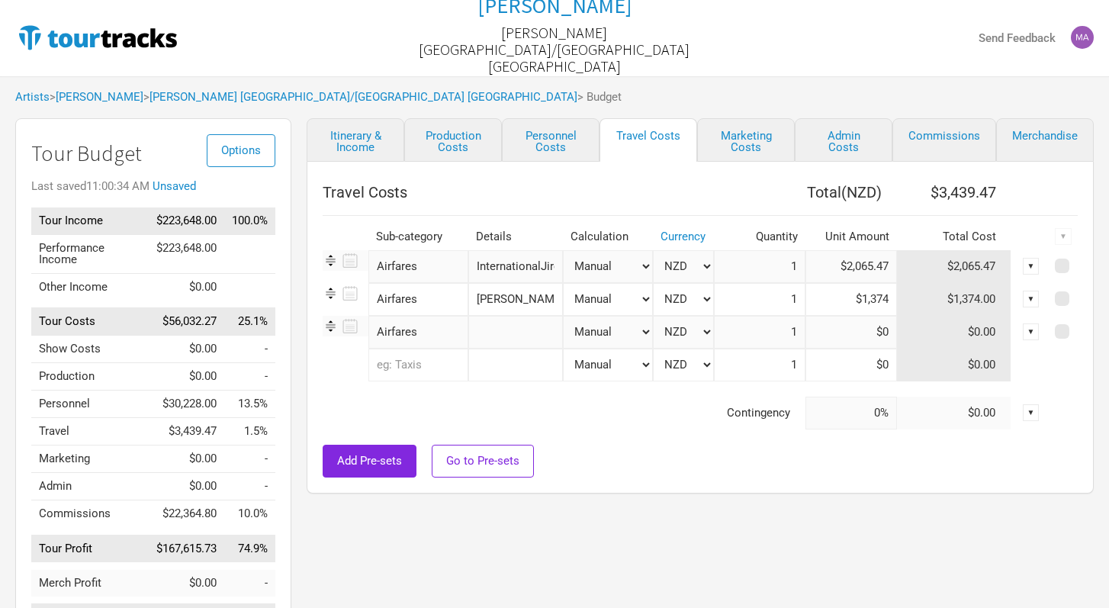
click at [536, 332] on input "text" at bounding box center [515, 332] width 95 height 33
type input "Pepa Samoa Flights"
click at [895, 329] on input at bounding box center [851, 332] width 92 height 33
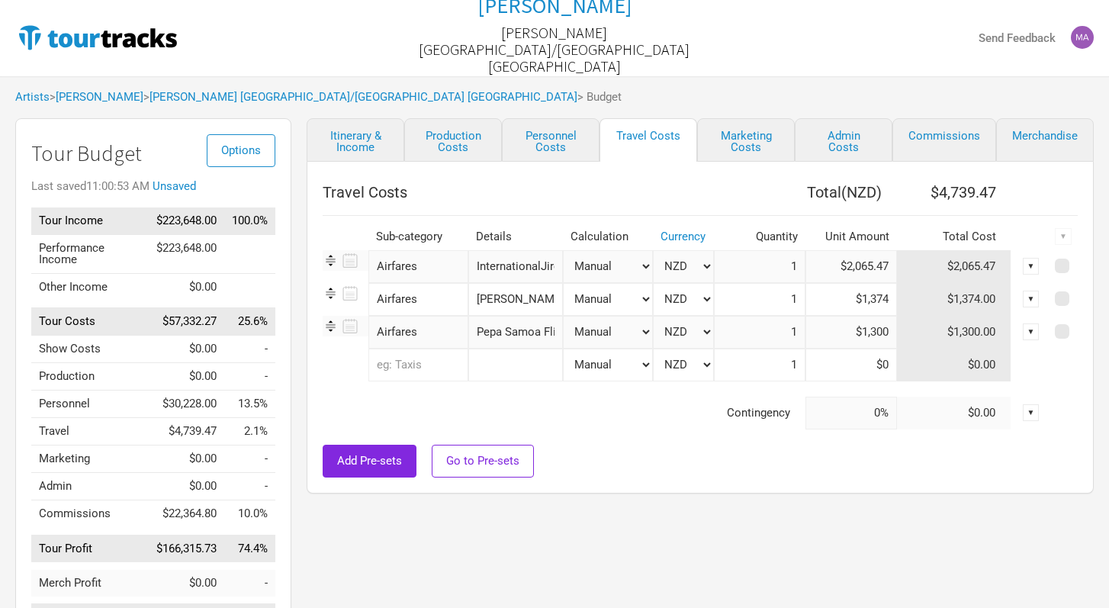
type input "$1,300"
click at [679, 467] on div "Add Pre-sets Go to Pre-sets" at bounding box center [700, 461] width 755 height 33
click at [419, 363] on input "text" at bounding box center [418, 364] width 100 height 33
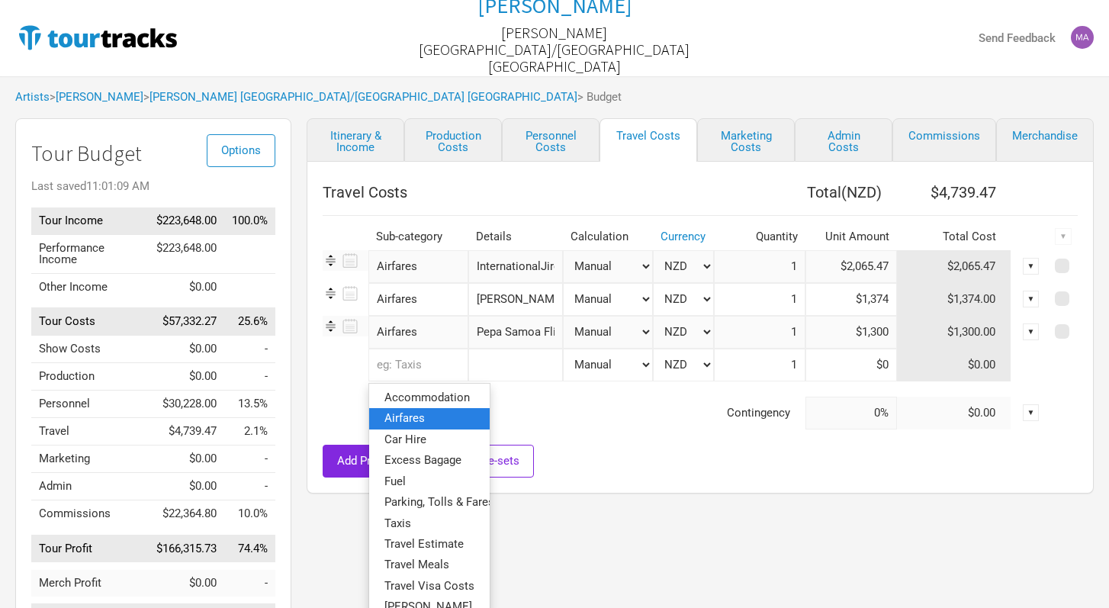
click at [417, 421] on span "Airfares" at bounding box center [404, 418] width 40 height 14
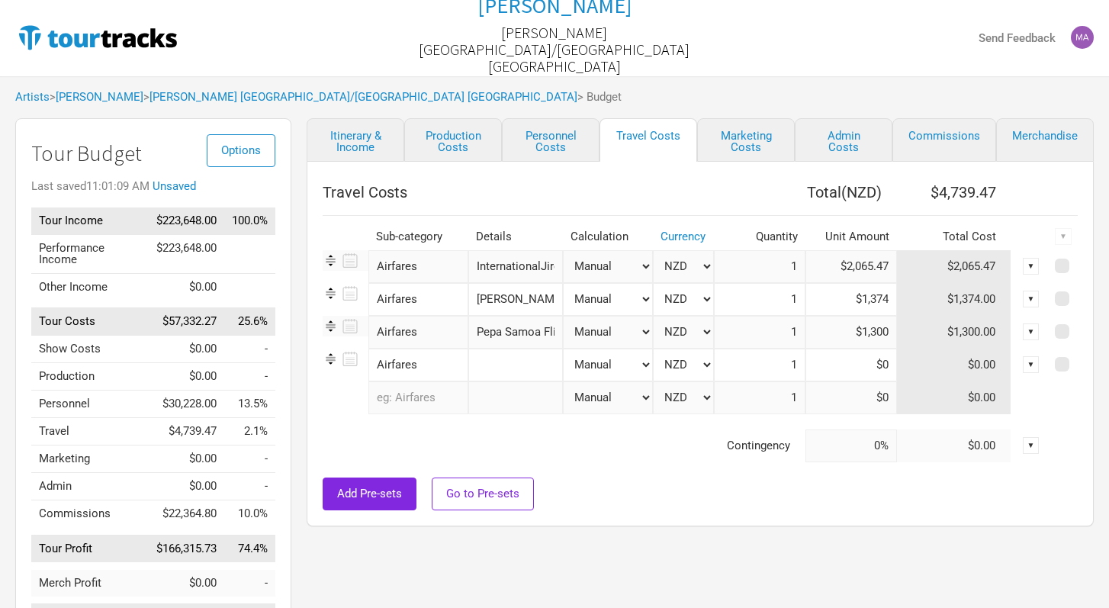
click at [498, 364] on input "text" at bounding box center [515, 364] width 95 height 33
type input "International boys"
click at [884, 360] on input at bounding box center [851, 364] width 92 height 33
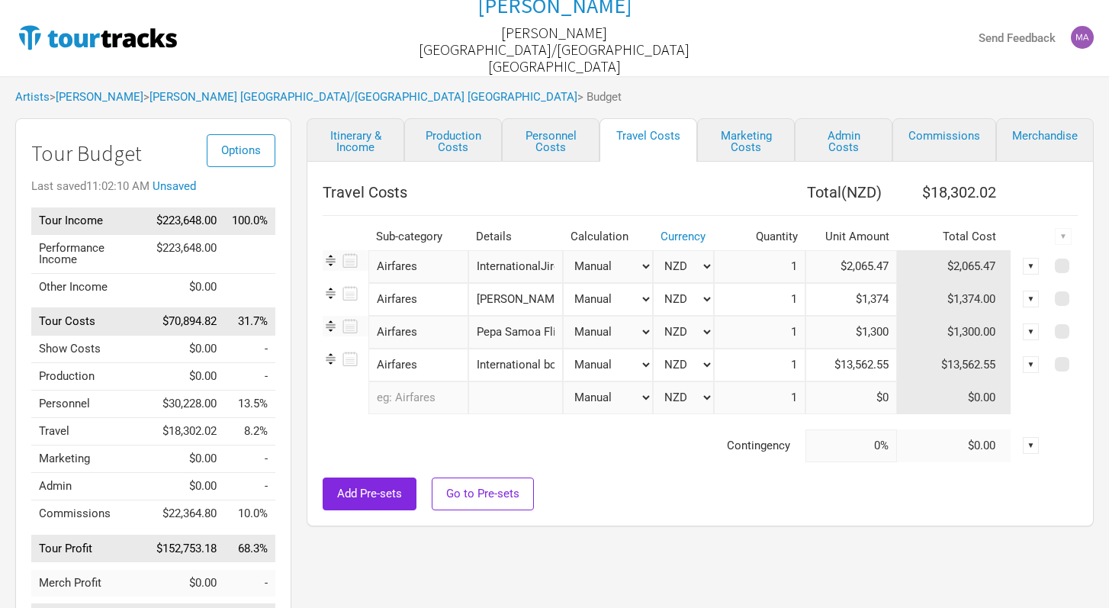
type input "$13,562.55"
click at [685, 470] on div at bounding box center [700, 469] width 755 height 15
click at [361, 147] on link "Itinerary & Income" at bounding box center [356, 139] width 98 height 43
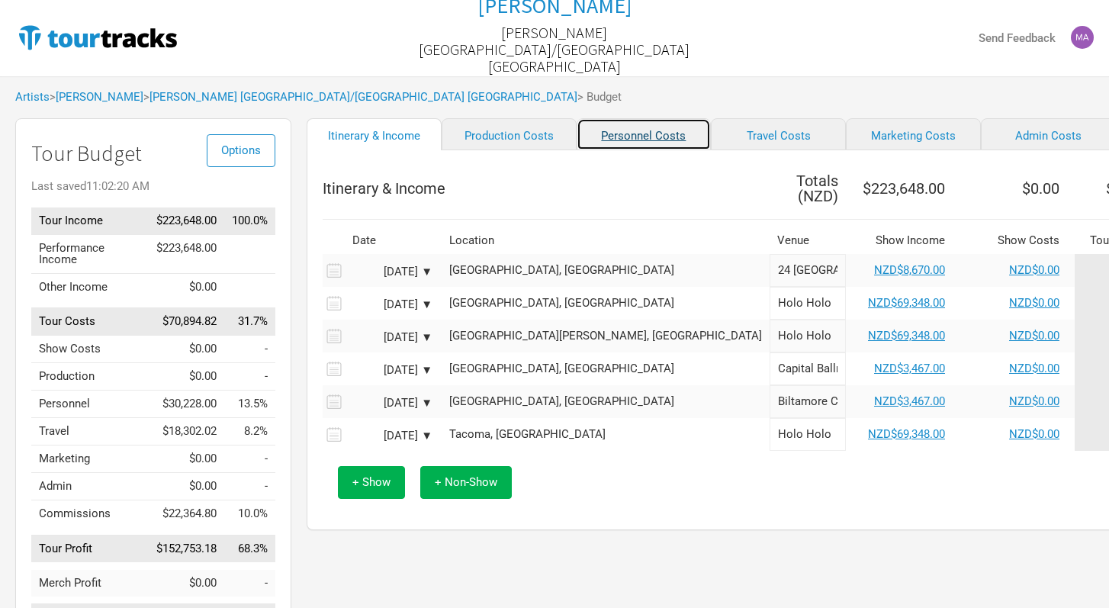
click at [583, 140] on link "Personnel Costs" at bounding box center [643, 134] width 135 height 32
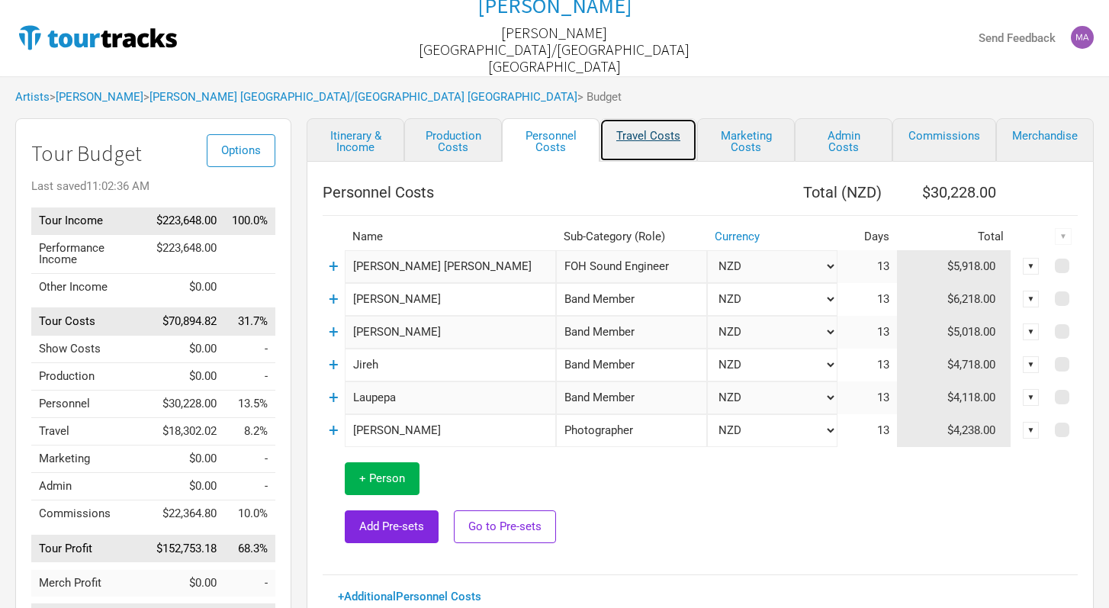
click at [648, 141] on link "Travel Costs" at bounding box center [648, 139] width 98 height 43
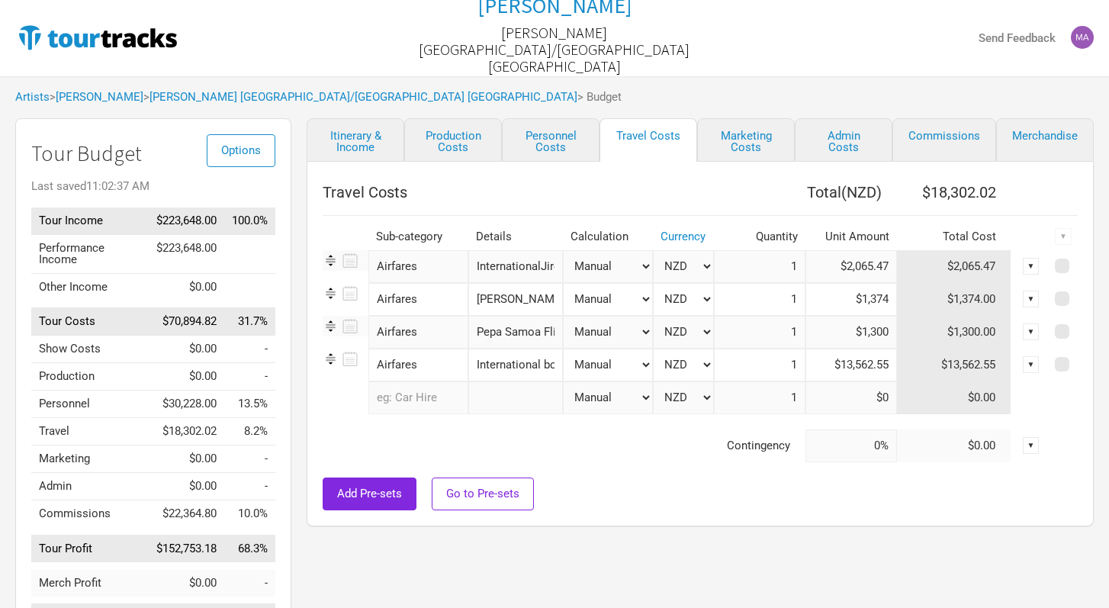
click at [439, 405] on input "text" at bounding box center [418, 397] width 100 height 33
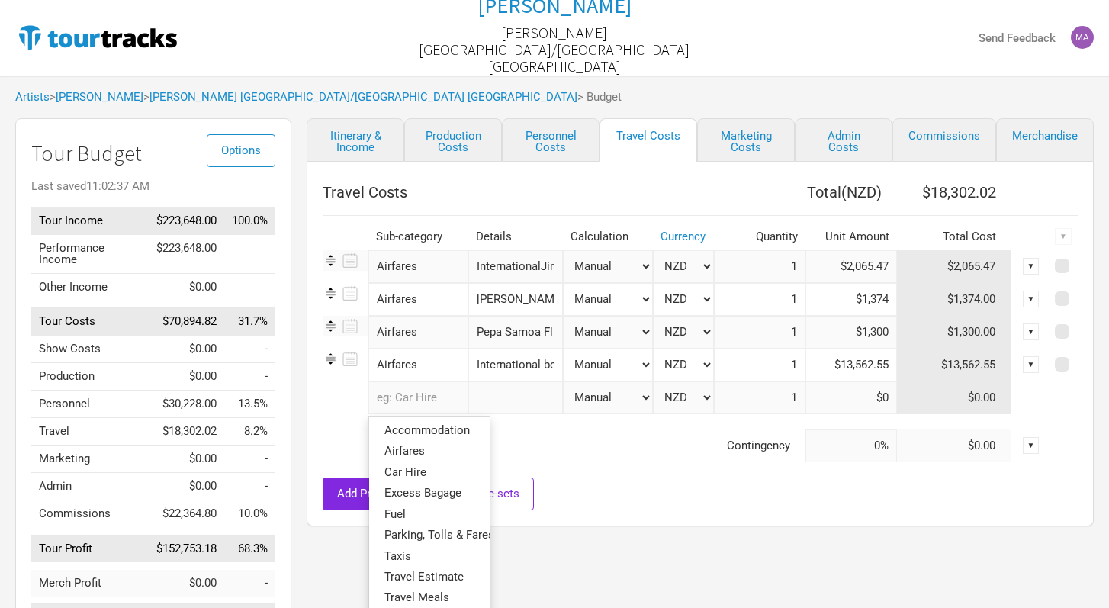
click at [629, 460] on td "Contingency" at bounding box center [564, 445] width 483 height 33
click at [413, 400] on input "text" at bounding box center [418, 397] width 100 height 33
click at [418, 448] on span "Airfares" at bounding box center [404, 451] width 40 height 14
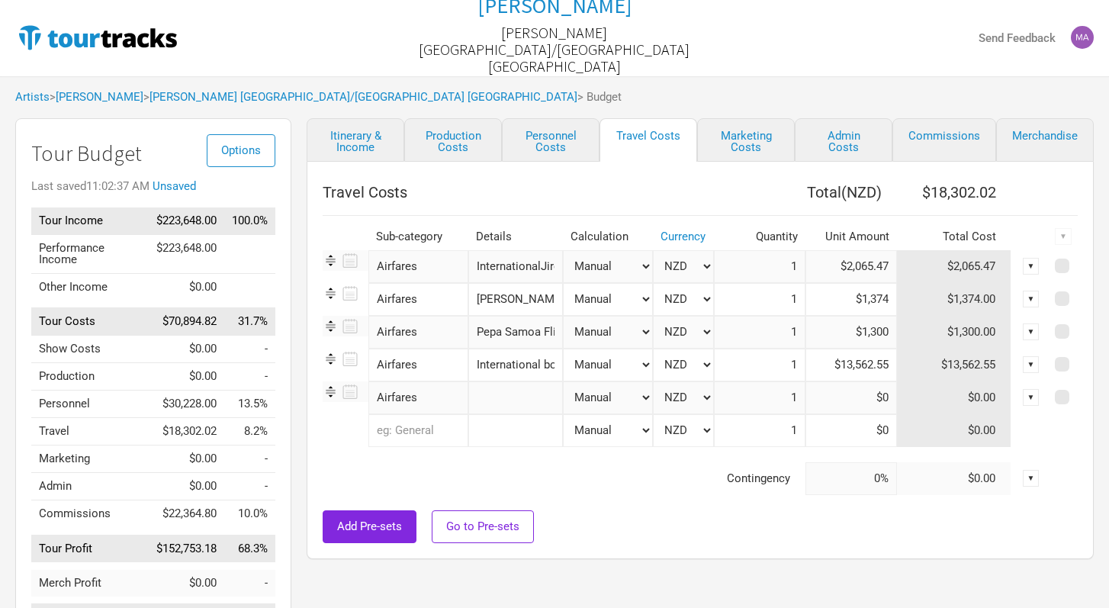
click at [504, 404] on input "text" at bounding box center [515, 397] width 95 height 33
click at [894, 403] on input at bounding box center [851, 397] width 92 height 33
type input "$1,052.9"
click at [506, 403] on input "text" at bounding box center [515, 397] width 95 height 33
type input "V"
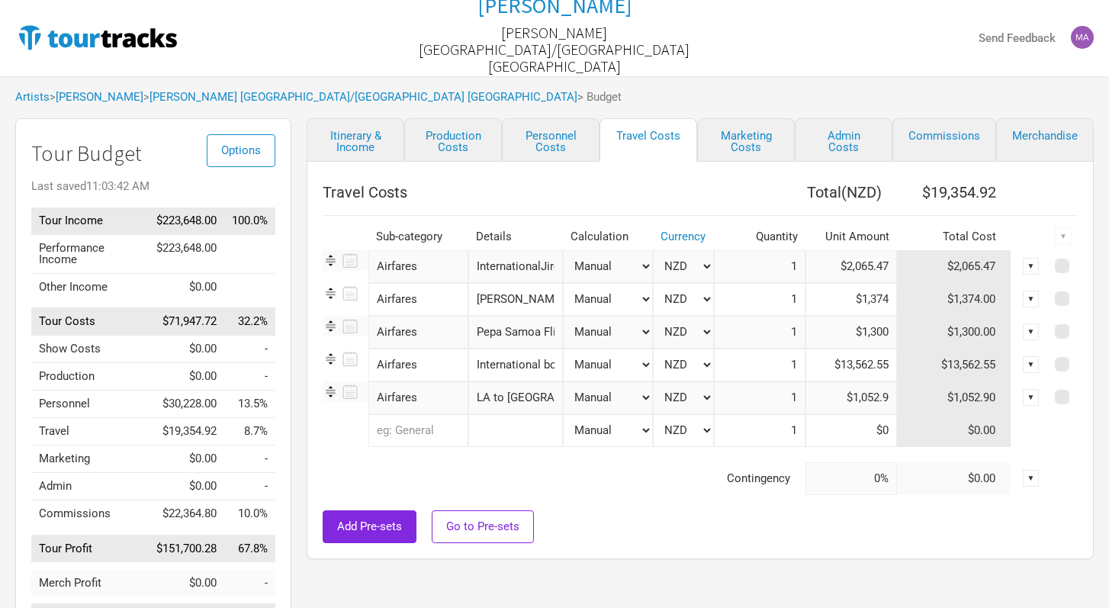
type input "LA to [GEOGRAPHIC_DATA]"
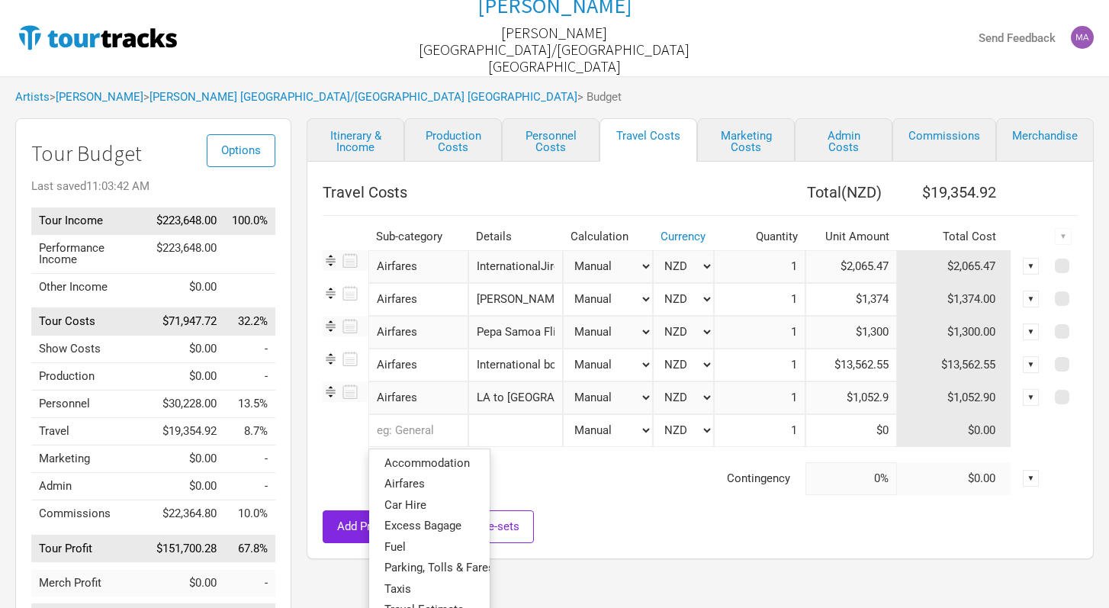
click at [397, 435] on input "text" at bounding box center [418, 430] width 100 height 33
click at [329, 445] on tr "13 results. Use up and down arrow keys to navigate. Accommodation Airfares Car …" at bounding box center [700, 430] width 755 height 33
click at [392, 431] on input "text" at bounding box center [418, 430] width 100 height 33
click at [414, 480] on span "Airfares" at bounding box center [404, 484] width 40 height 14
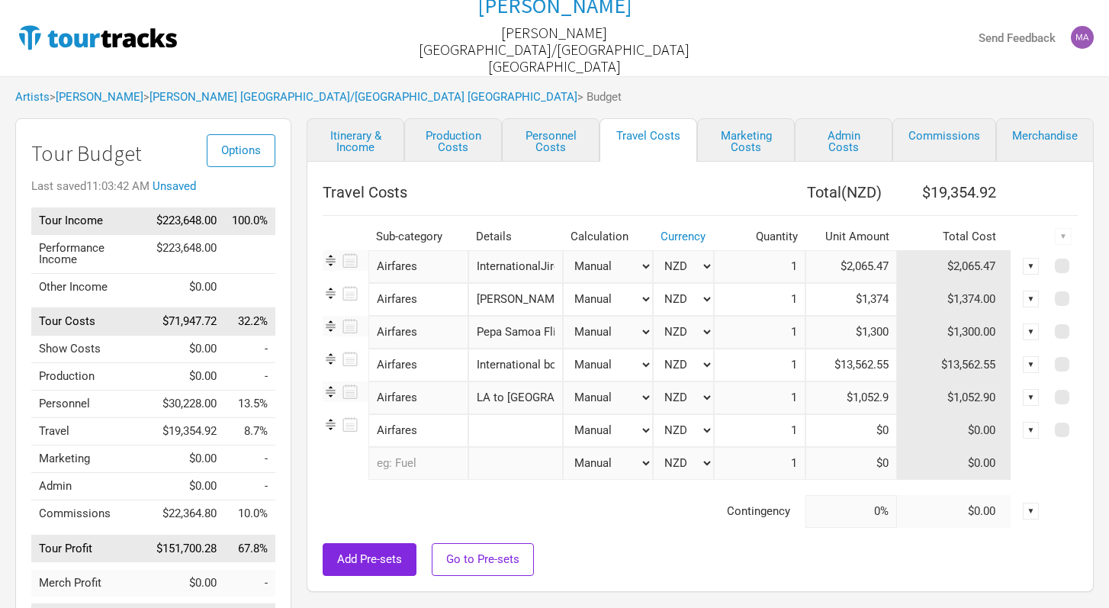
click at [499, 433] on input "text" at bounding box center [515, 430] width 95 height 33
type input "[GEOGRAPHIC_DATA] to [GEOGRAPHIC_DATA]"
click at [893, 428] on input at bounding box center [851, 430] width 92 height 33
type input "$1,969.1"
click at [573, 512] on td "Contingency" at bounding box center [564, 511] width 483 height 33
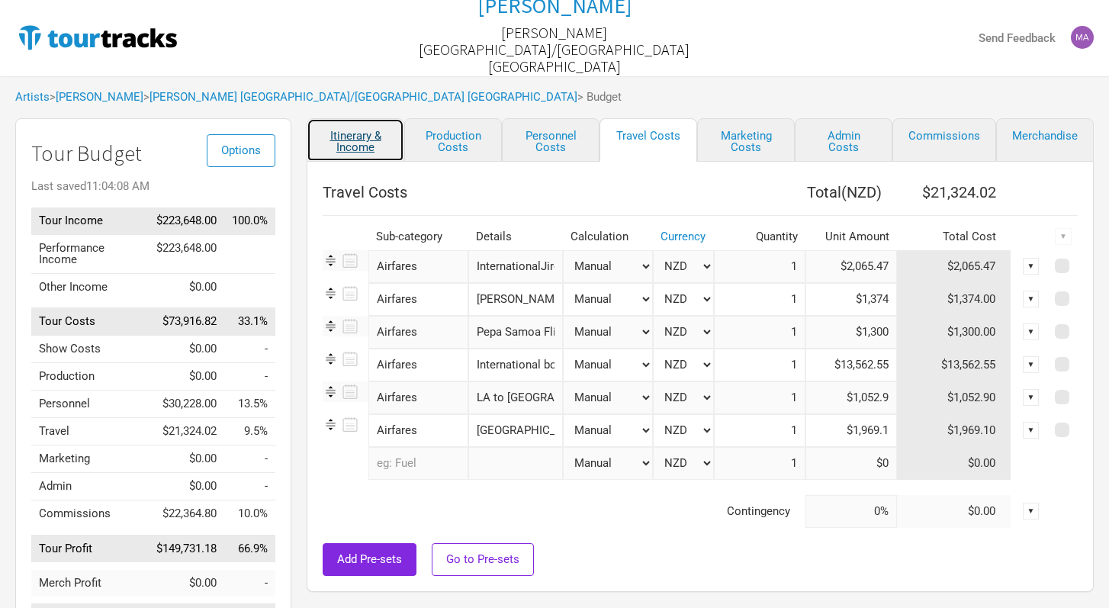
click at [361, 136] on link "Itinerary & Income" at bounding box center [356, 139] width 98 height 43
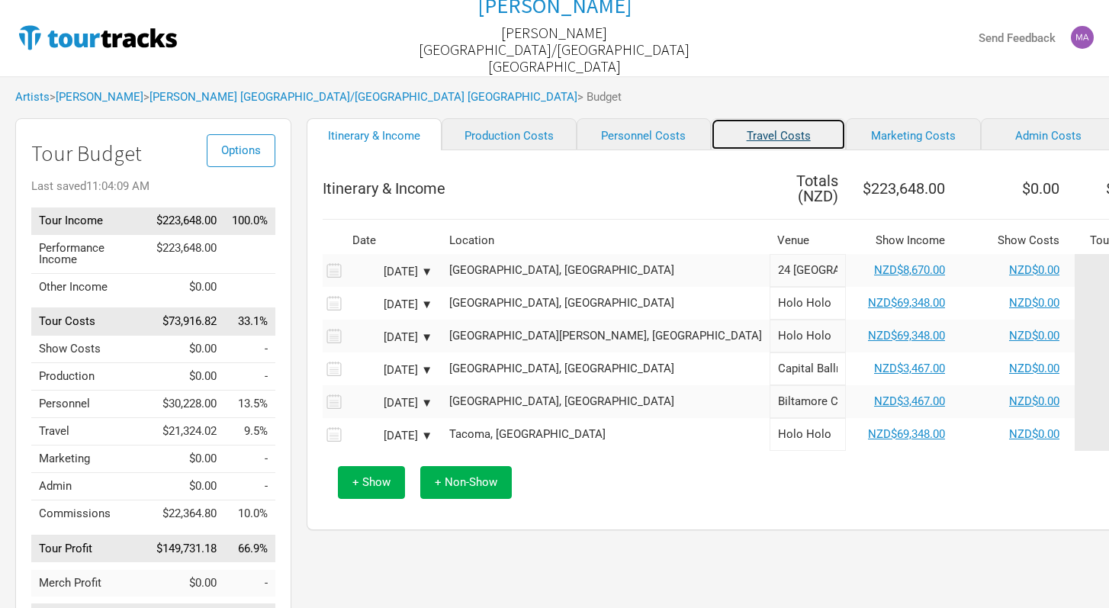
click at [712, 140] on link "Travel Costs" at bounding box center [778, 134] width 135 height 32
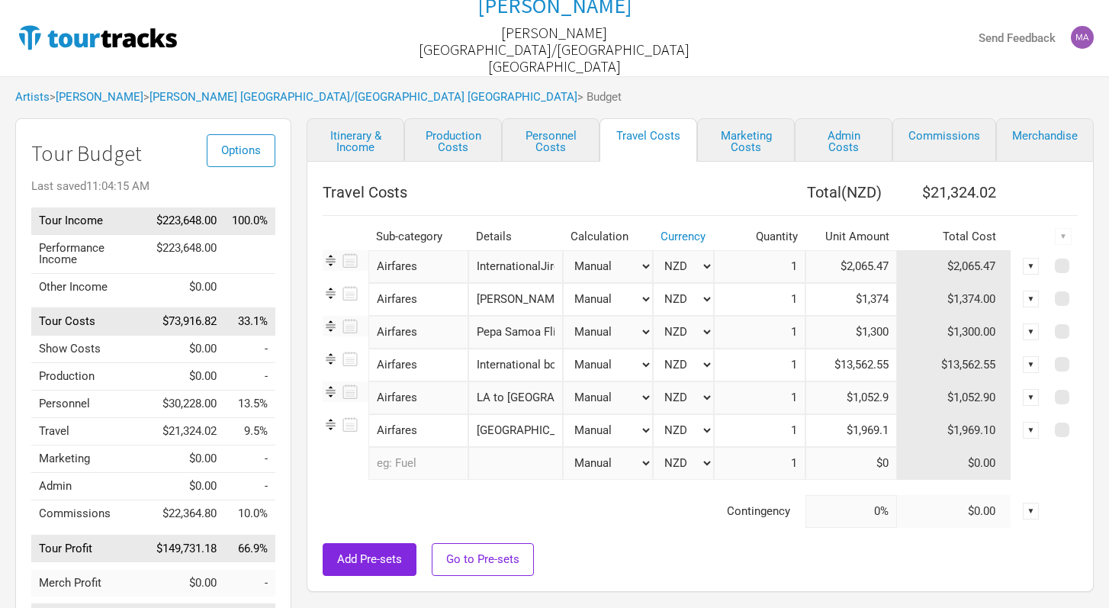
scroll to position [5, 0]
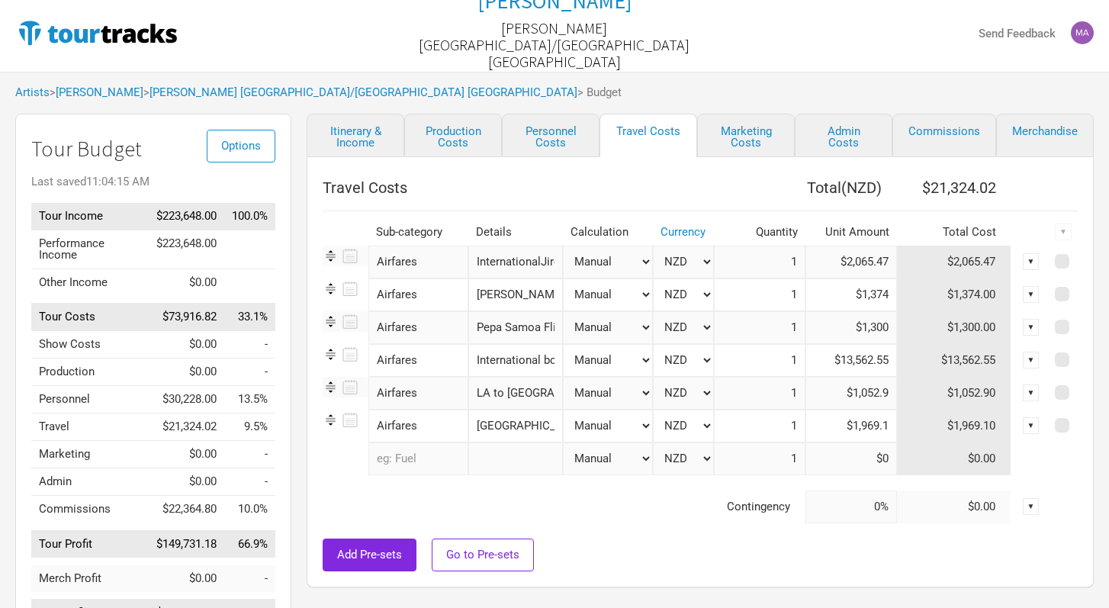
click at [414, 453] on input "text" at bounding box center [418, 458] width 100 height 33
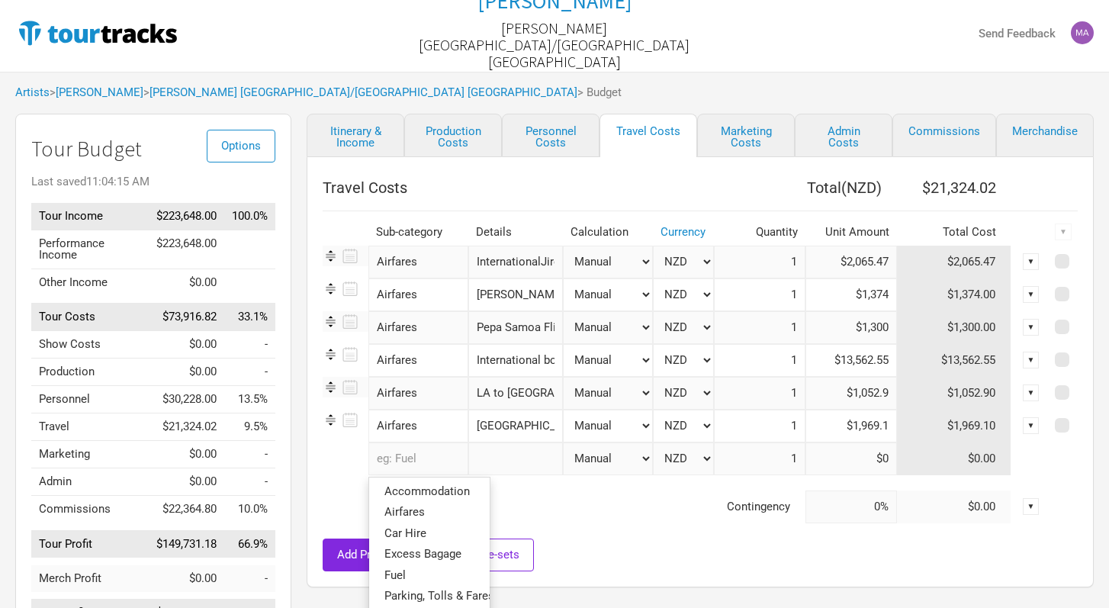
click at [599, 531] on div at bounding box center [700, 530] width 755 height 15
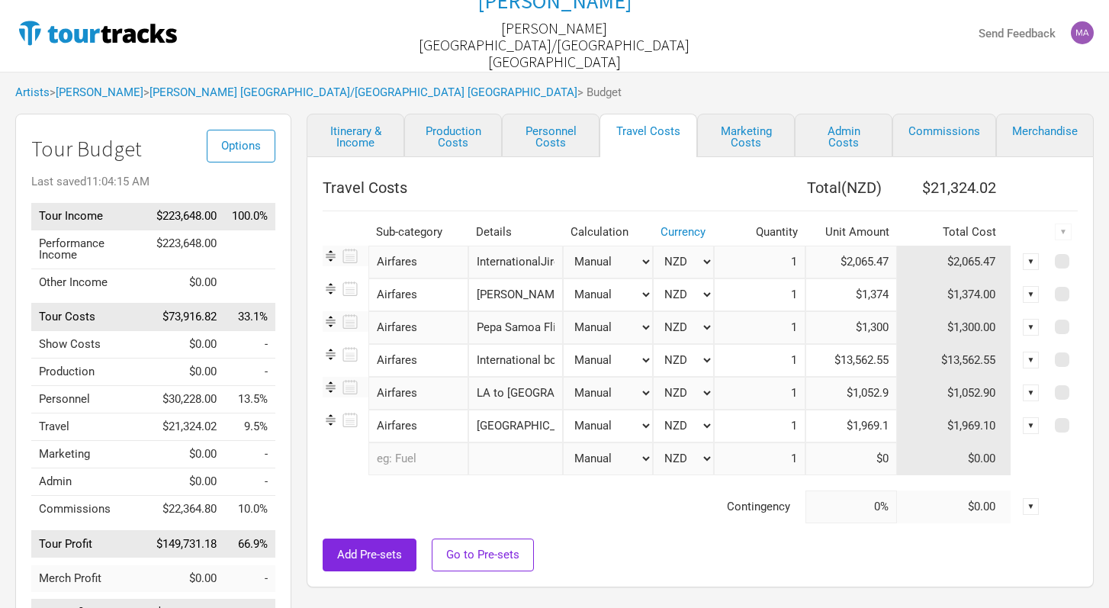
click at [409, 460] on input "text" at bounding box center [418, 458] width 100 height 33
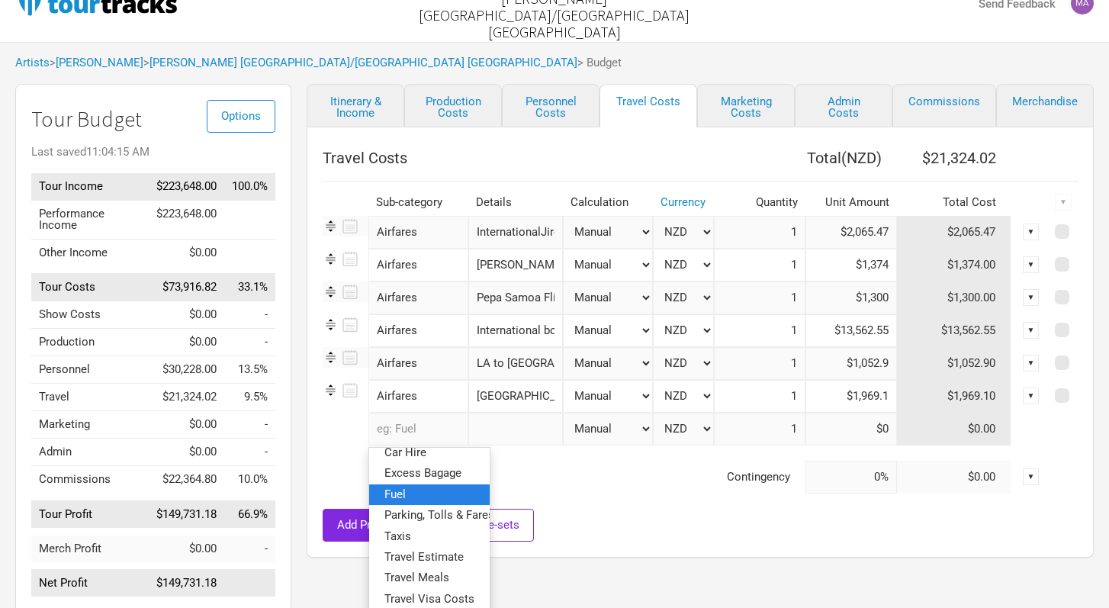
scroll to position [0, 0]
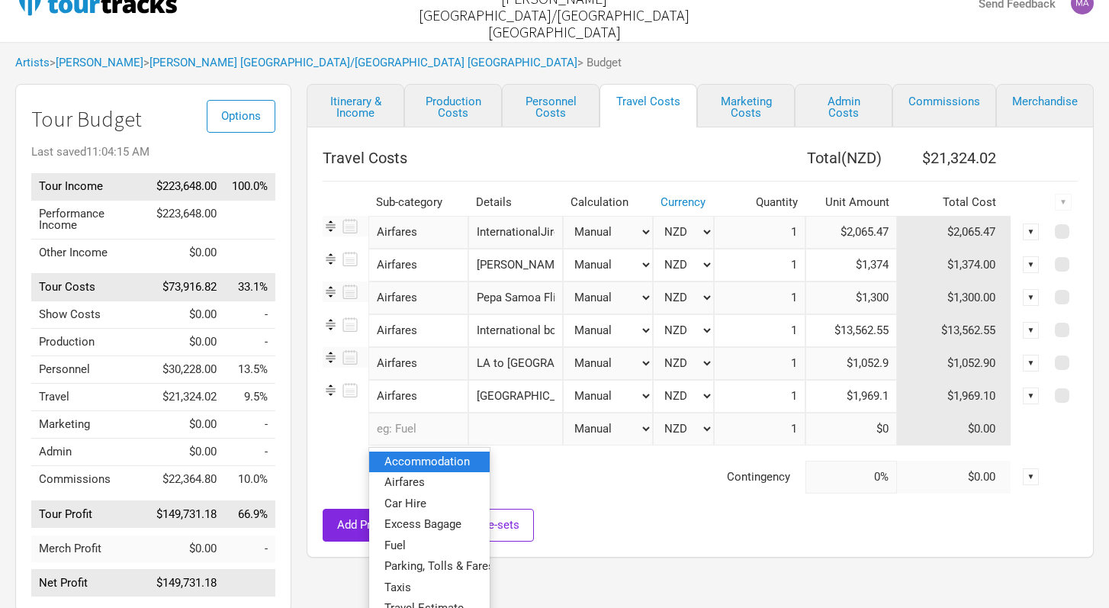
click at [438, 467] on span "Accommodation" at bounding box center [426, 461] width 85 height 14
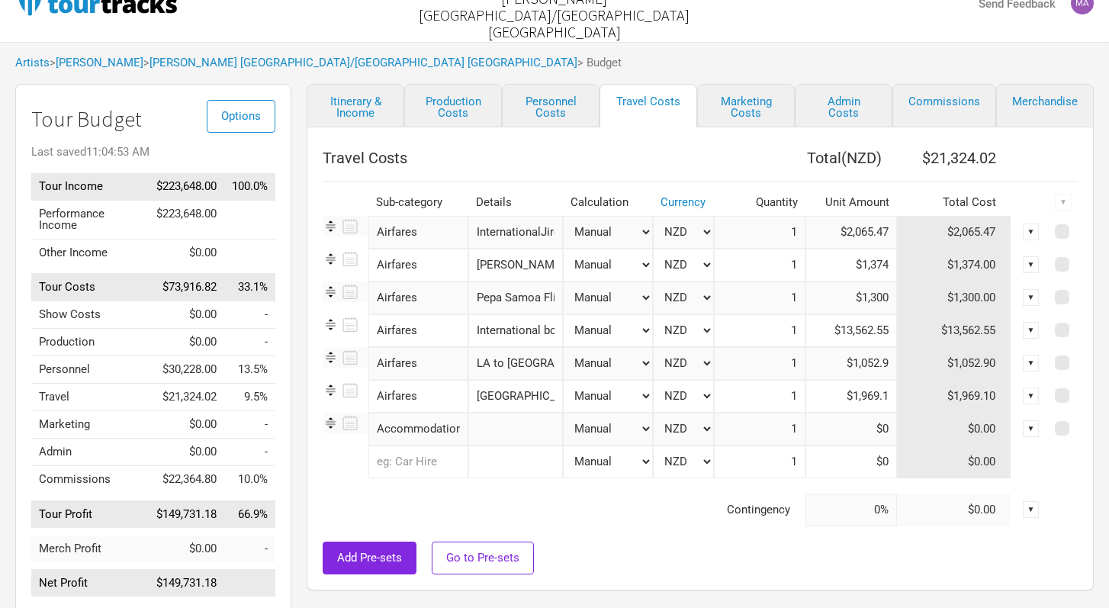
click at [506, 437] on input "text" at bounding box center [515, 429] width 95 height 33
type input "Irvine"
click at [891, 429] on input at bounding box center [851, 429] width 92 height 33
type input "$2,158"
click at [650, 541] on div "Add Pre-sets Go to Pre-sets" at bounding box center [700, 557] width 755 height 33
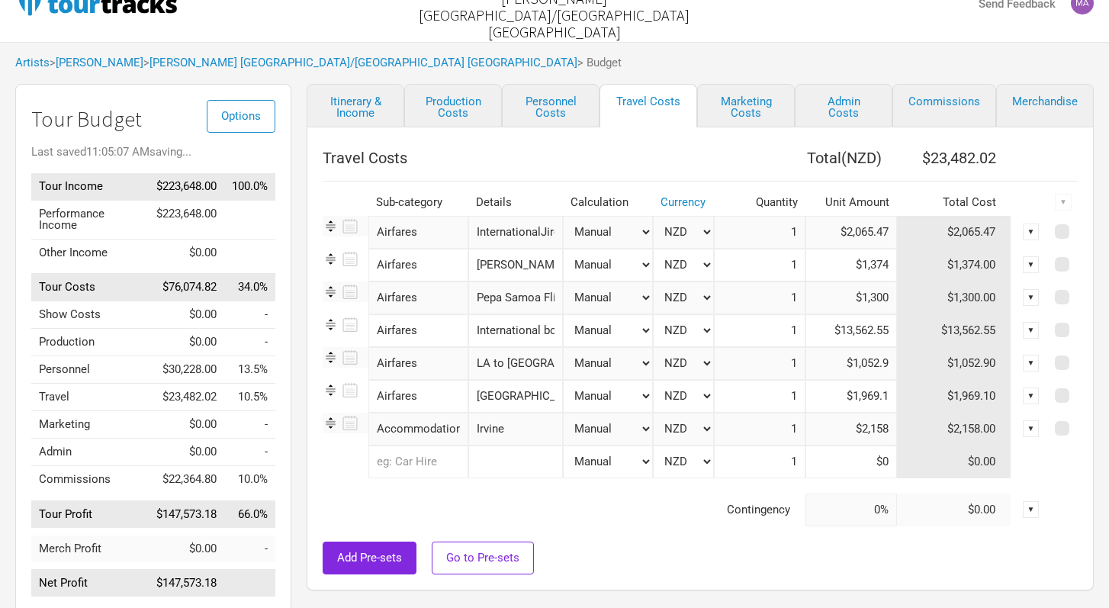
click at [411, 464] on input "text" at bounding box center [418, 461] width 100 height 33
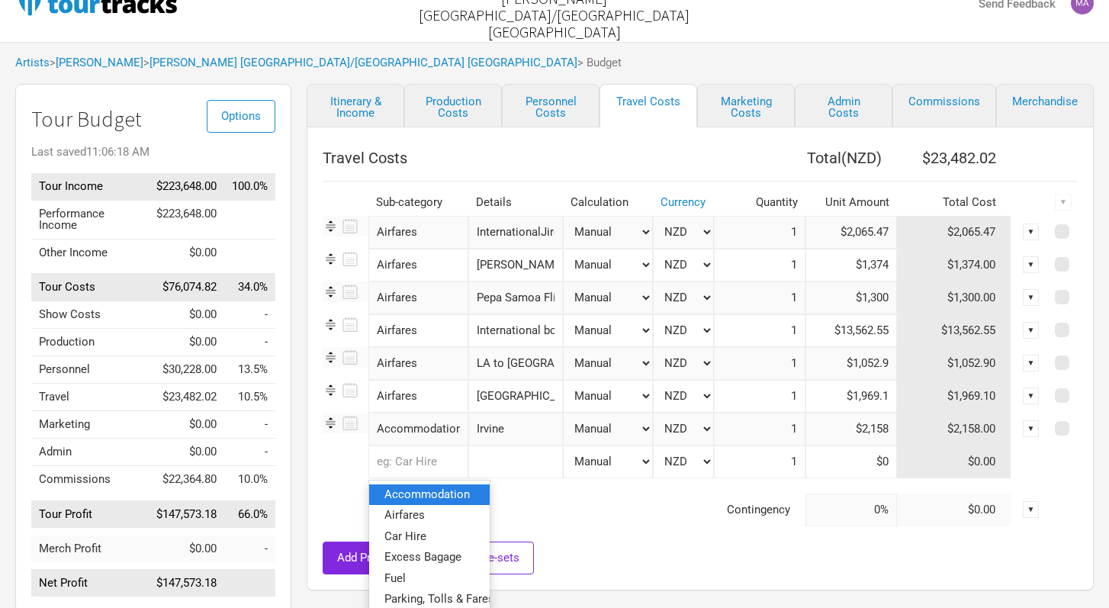
click at [420, 492] on span "Accommodation" at bounding box center [426, 494] width 85 height 14
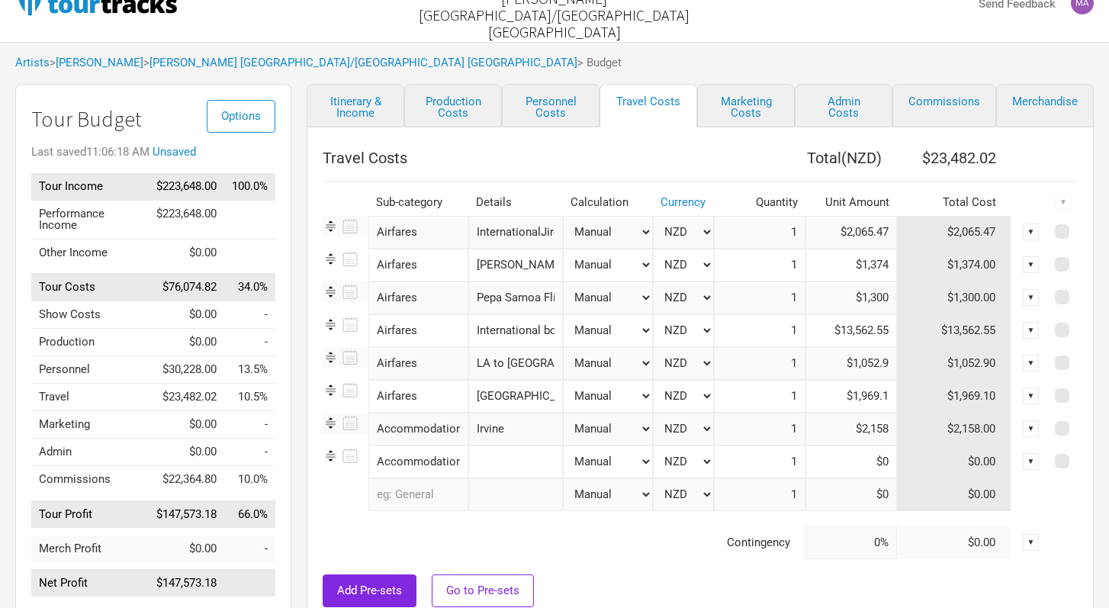
click at [520, 470] on input "text" at bounding box center [515, 461] width 95 height 33
type input "[GEOGRAPHIC_DATA][PERSON_NAME]"
click at [887, 461] on input at bounding box center [851, 461] width 92 height 33
type input "$4,906.29"
click at [644, 567] on div at bounding box center [700, 566] width 755 height 15
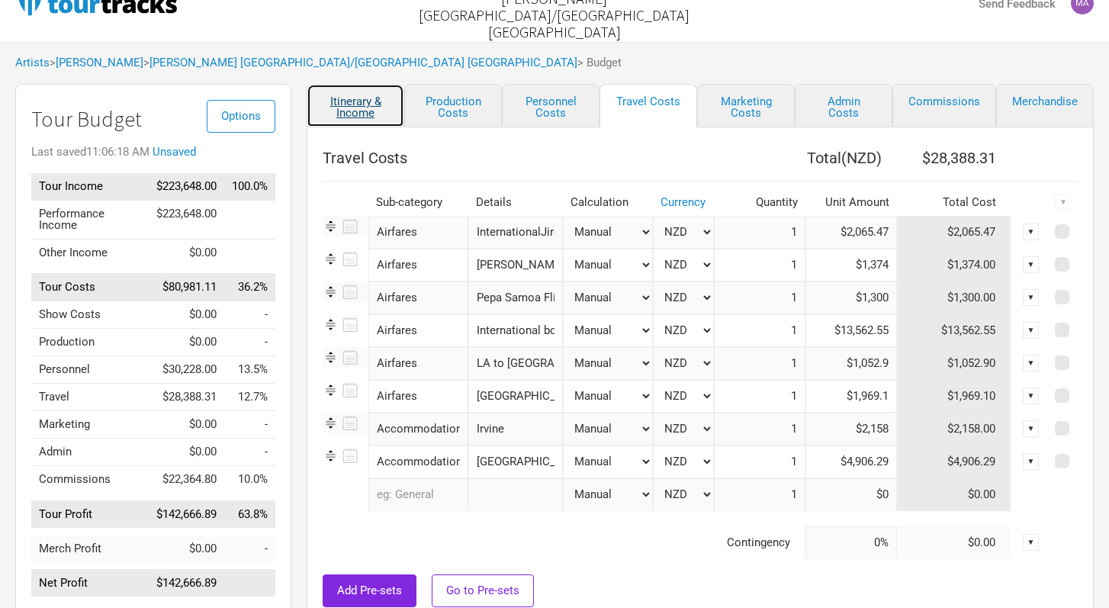
click at [344, 108] on link "Itinerary & Income" at bounding box center [356, 105] width 98 height 43
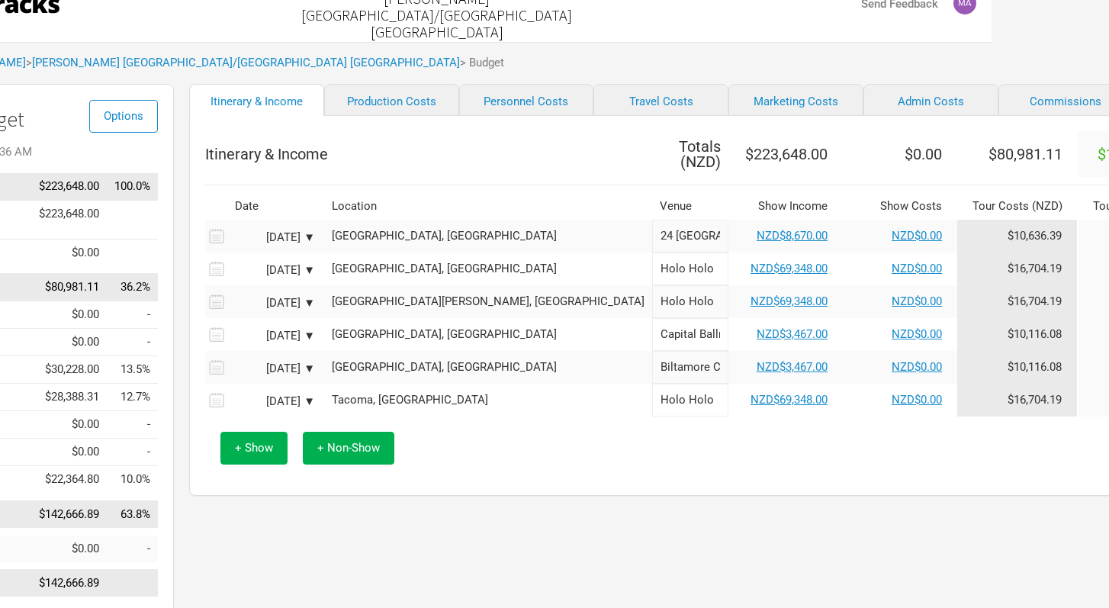
scroll to position [34, 128]
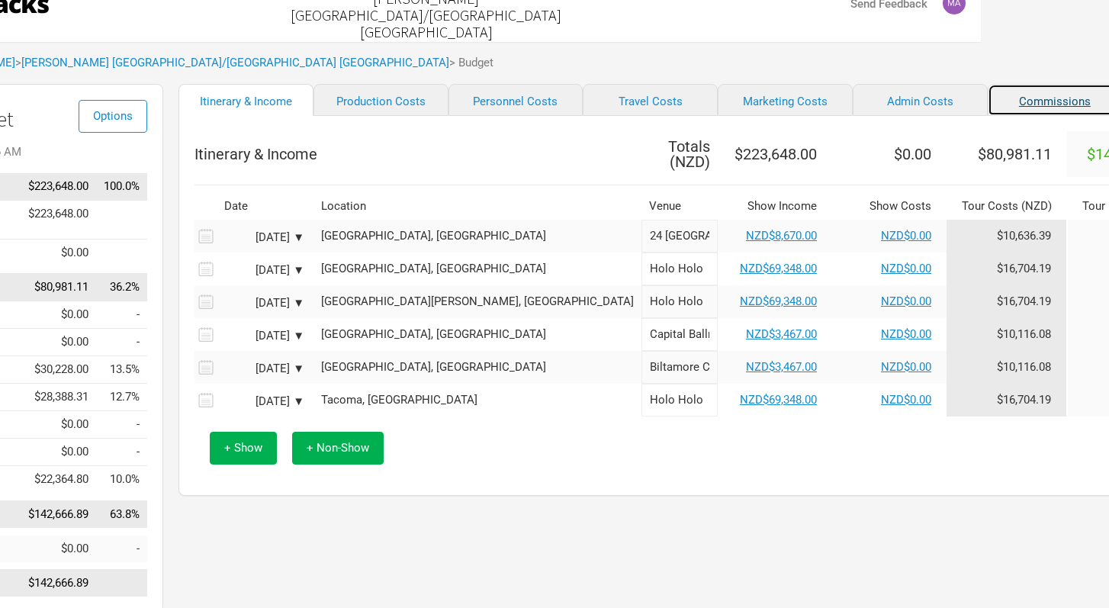
click at [987, 109] on link "Commissions" at bounding box center [1054, 100] width 135 height 32
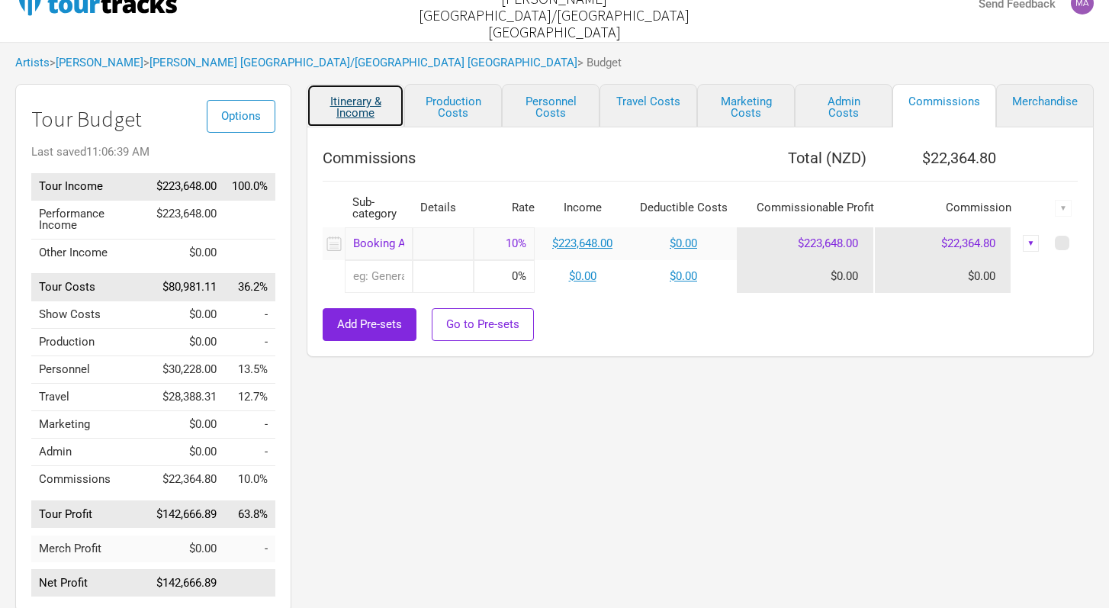
click at [367, 111] on link "Itinerary & Income" at bounding box center [356, 105] width 98 height 43
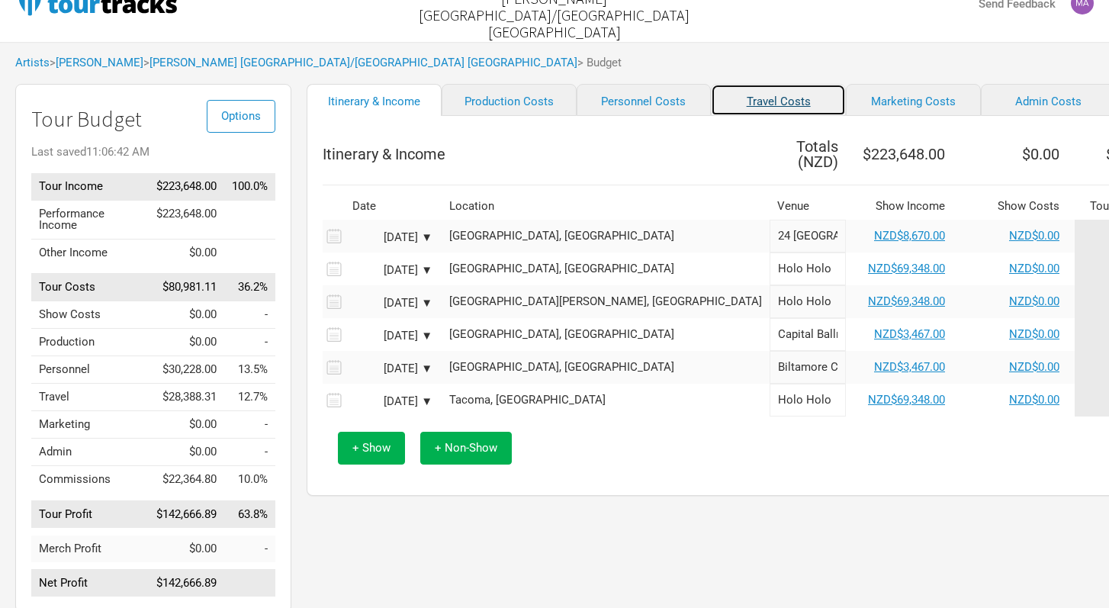
click at [711, 107] on link "Travel Costs" at bounding box center [778, 100] width 135 height 32
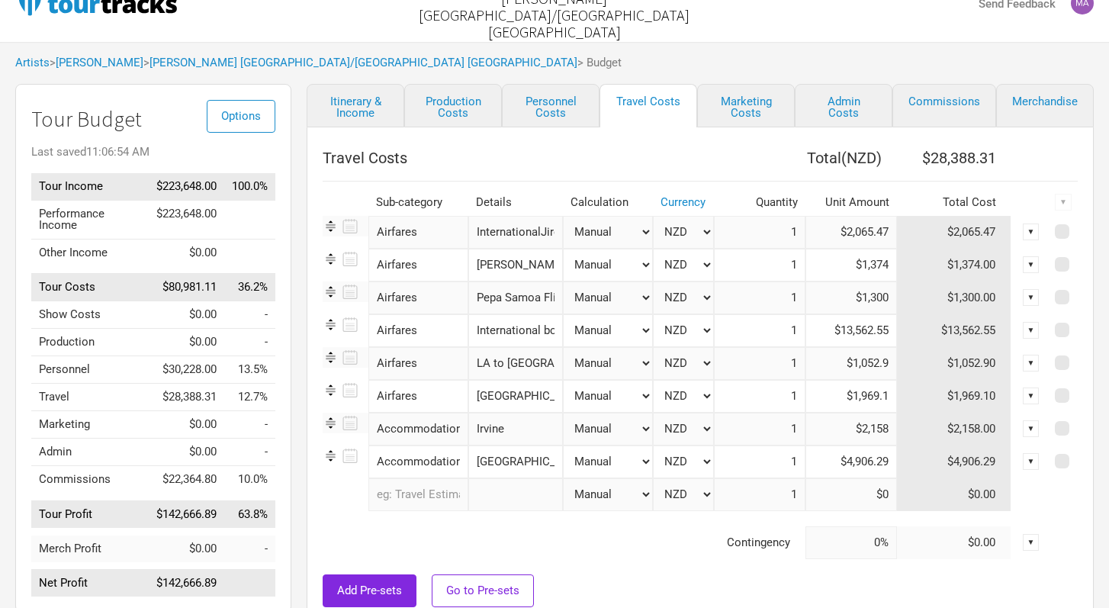
click at [470, 528] on td "Contingency" at bounding box center [564, 542] width 483 height 33
click at [364, 105] on link "Itinerary & Income" at bounding box center [356, 105] width 98 height 43
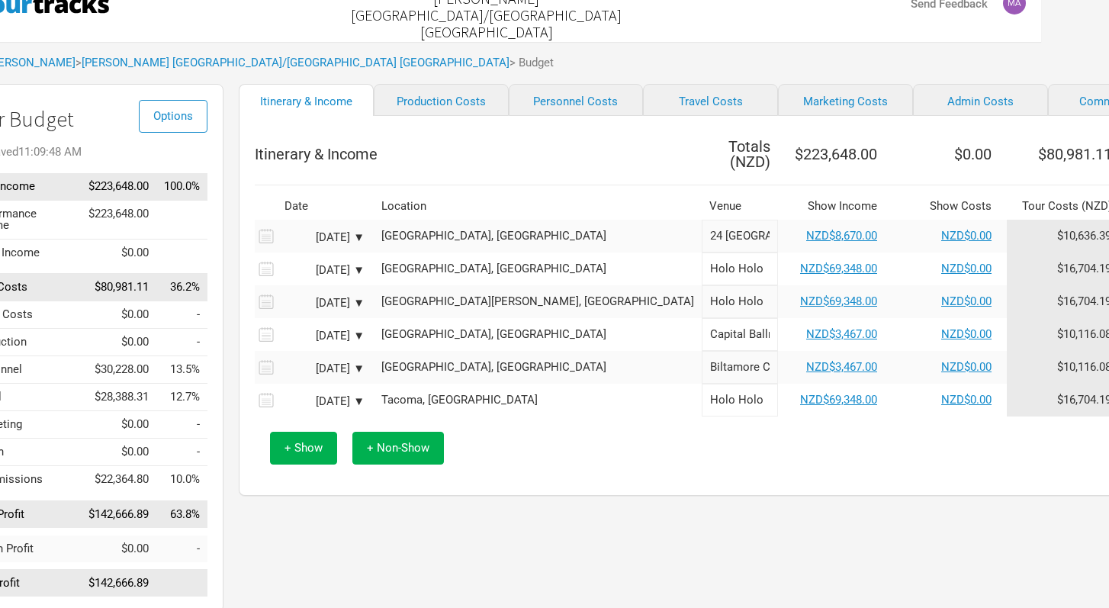
scroll to position [34, 73]
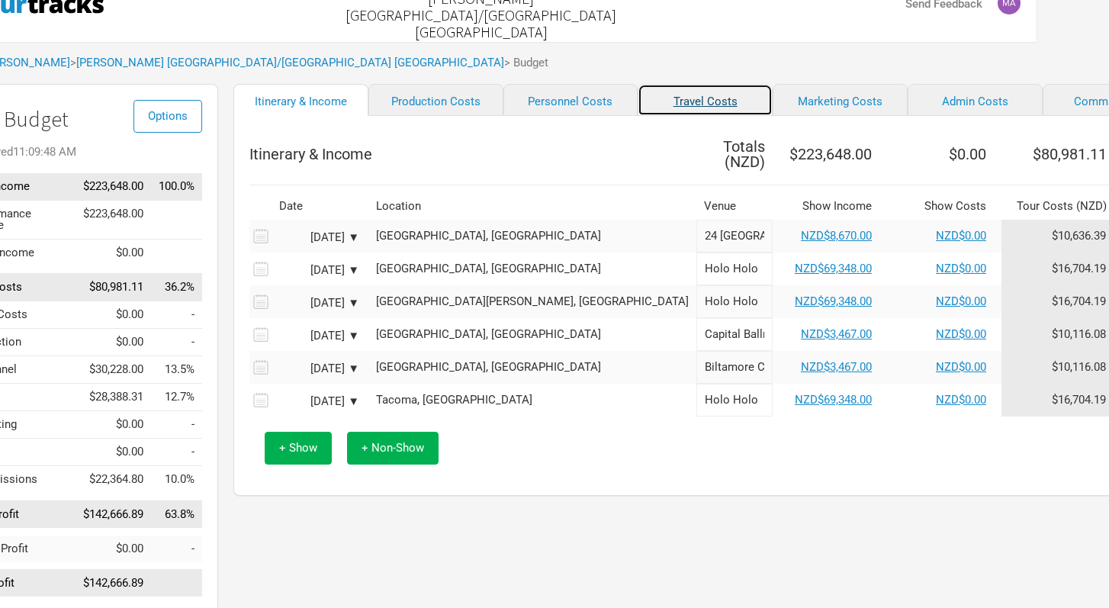
click at [637, 103] on link "Travel Costs" at bounding box center [704, 100] width 135 height 32
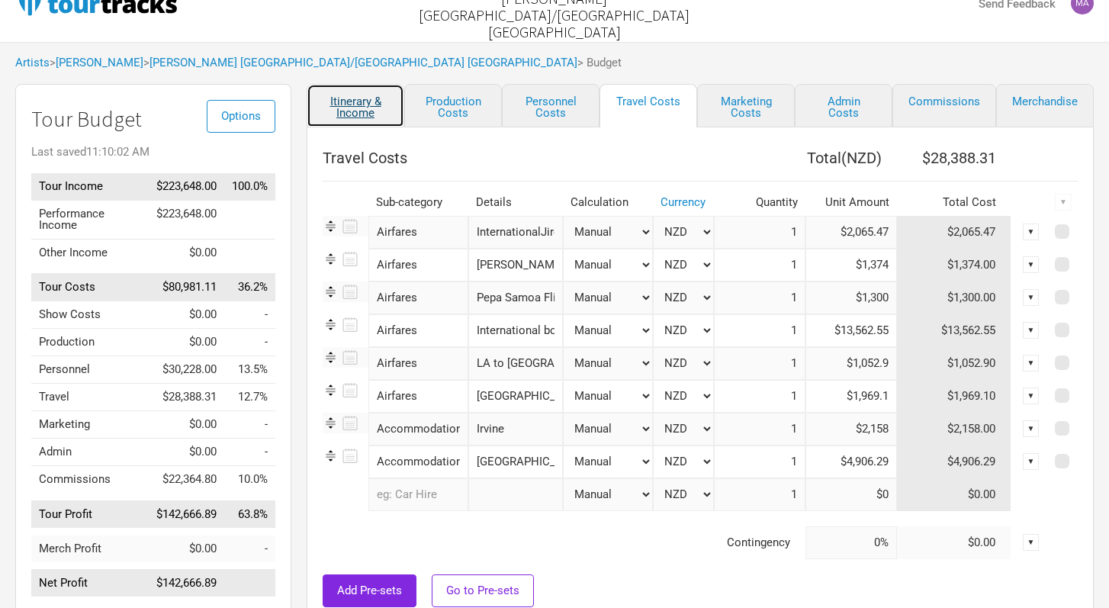
click at [363, 116] on link "Itinerary & Income" at bounding box center [356, 105] width 98 height 43
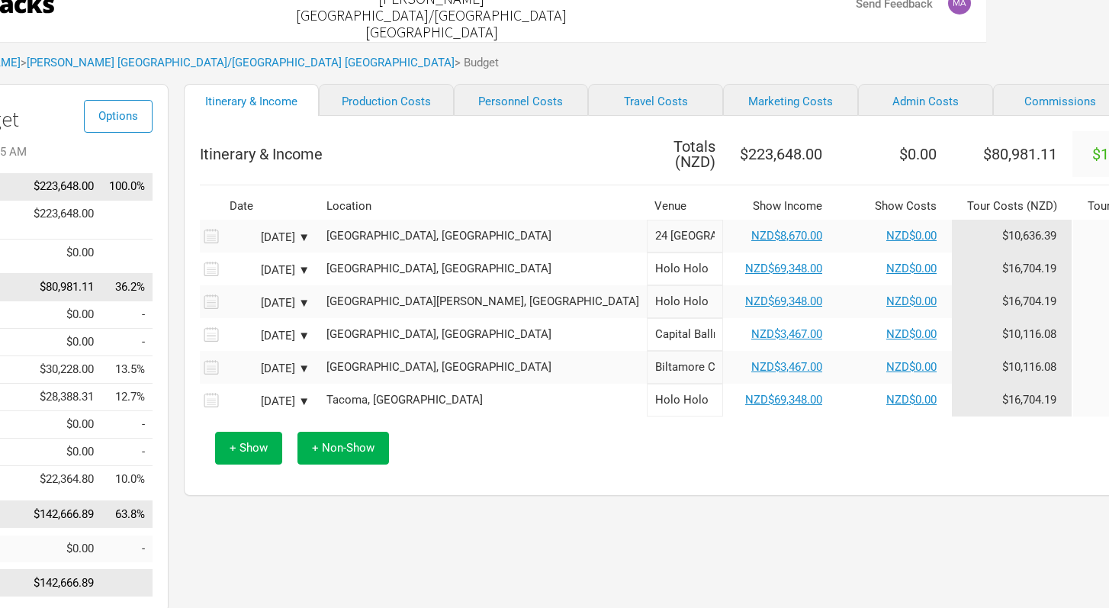
scroll to position [34, 128]
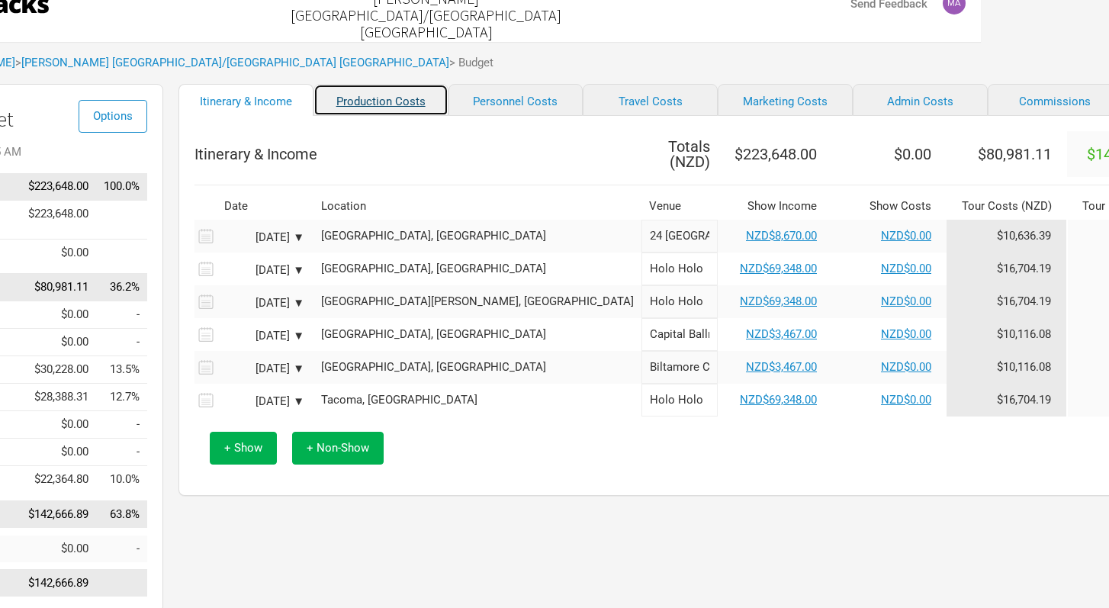
click at [379, 111] on link "Production Costs" at bounding box center [380, 100] width 135 height 32
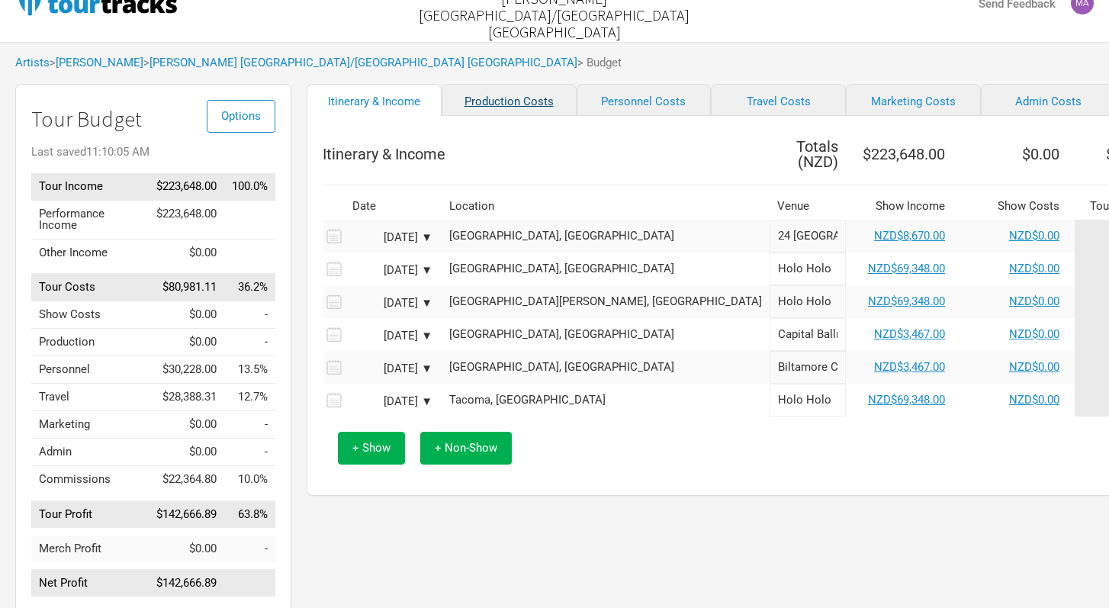
select select "Shows"
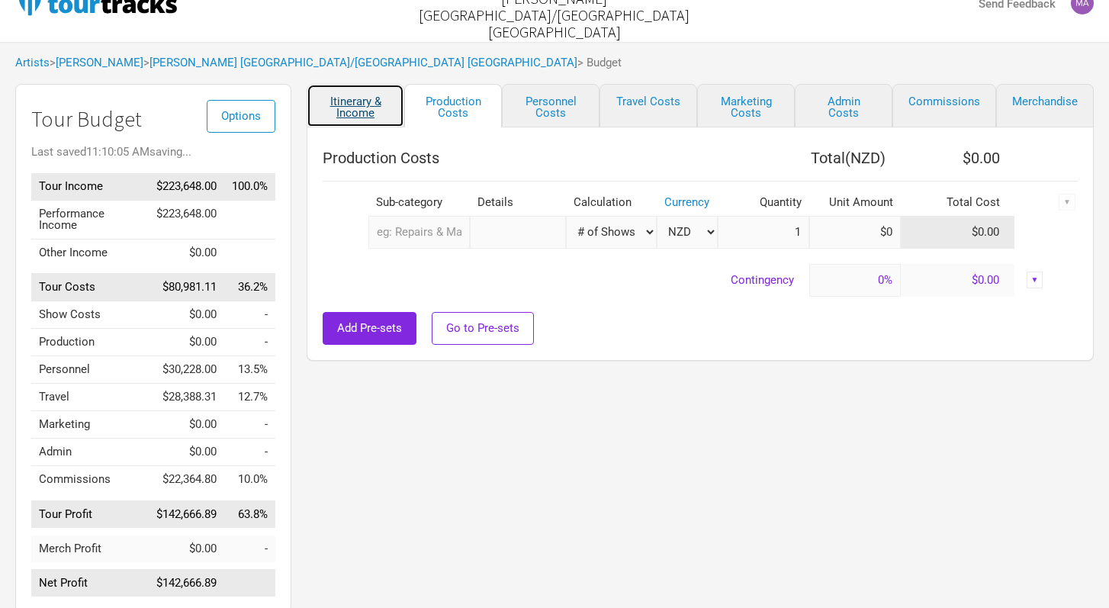
click at [369, 110] on link "Itinerary & Income" at bounding box center [356, 105] width 98 height 43
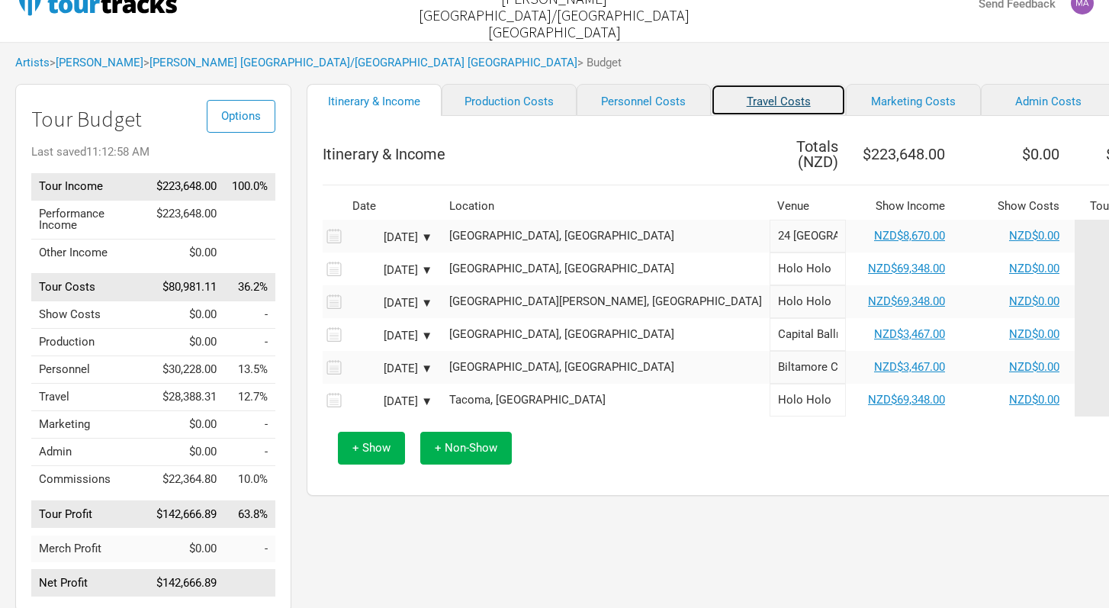
click at [714, 99] on link "Travel Costs" at bounding box center [778, 100] width 135 height 32
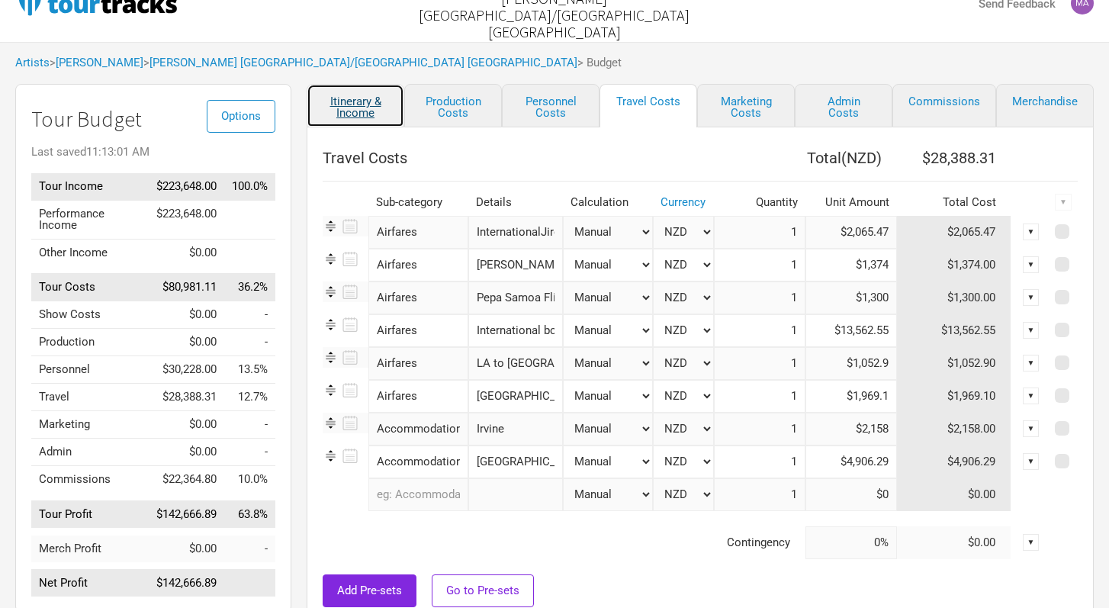
click at [378, 105] on link "Itinerary & Income" at bounding box center [356, 105] width 98 height 43
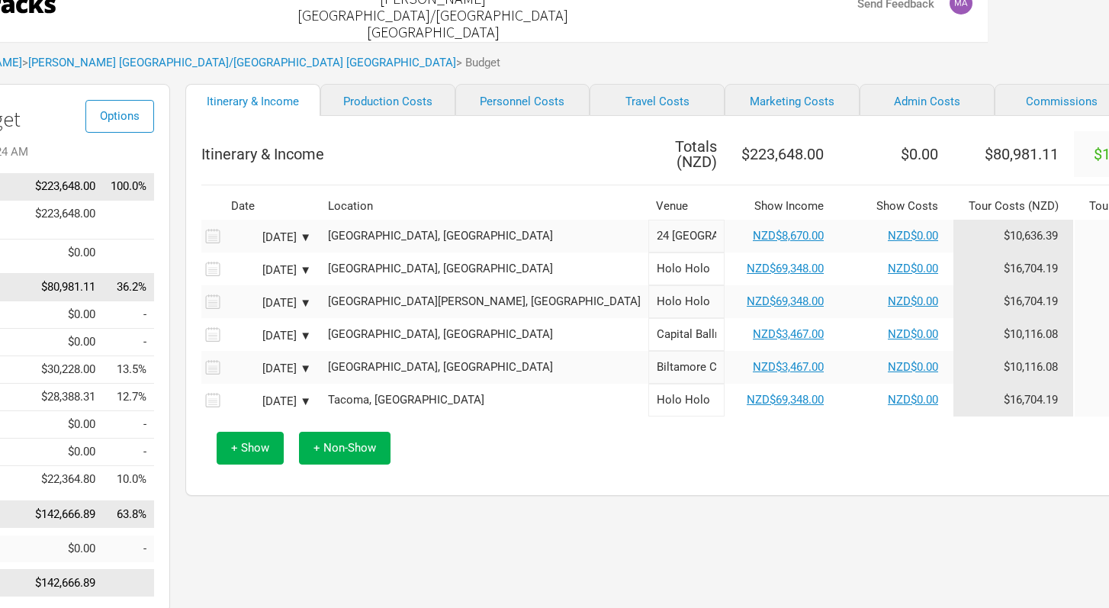
scroll to position [34, 114]
